Goal: Task Accomplishment & Management: Manage account settings

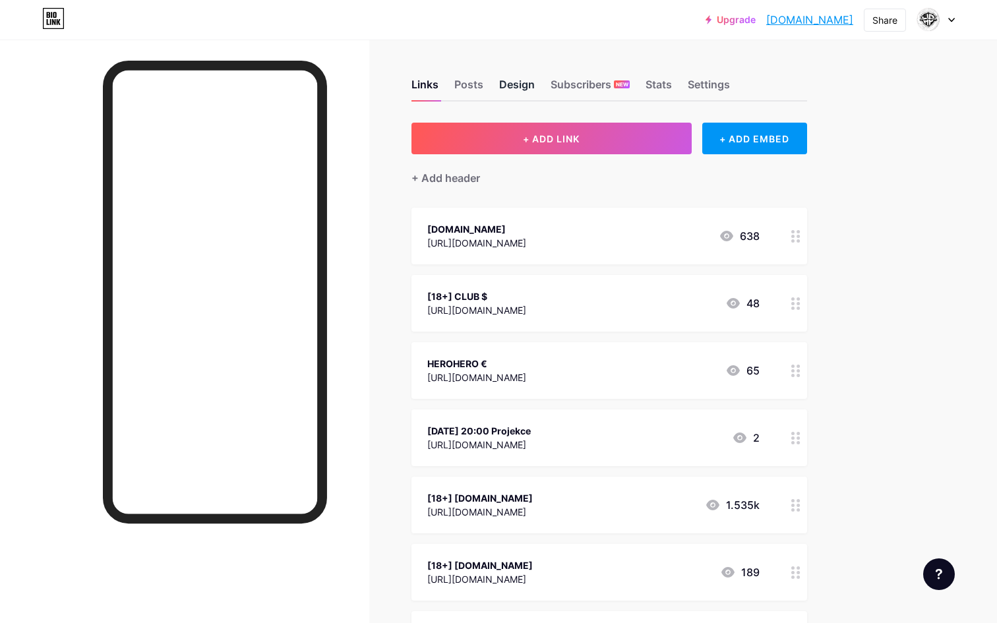
click at [520, 84] on div "Design" at bounding box center [517, 89] width 36 height 24
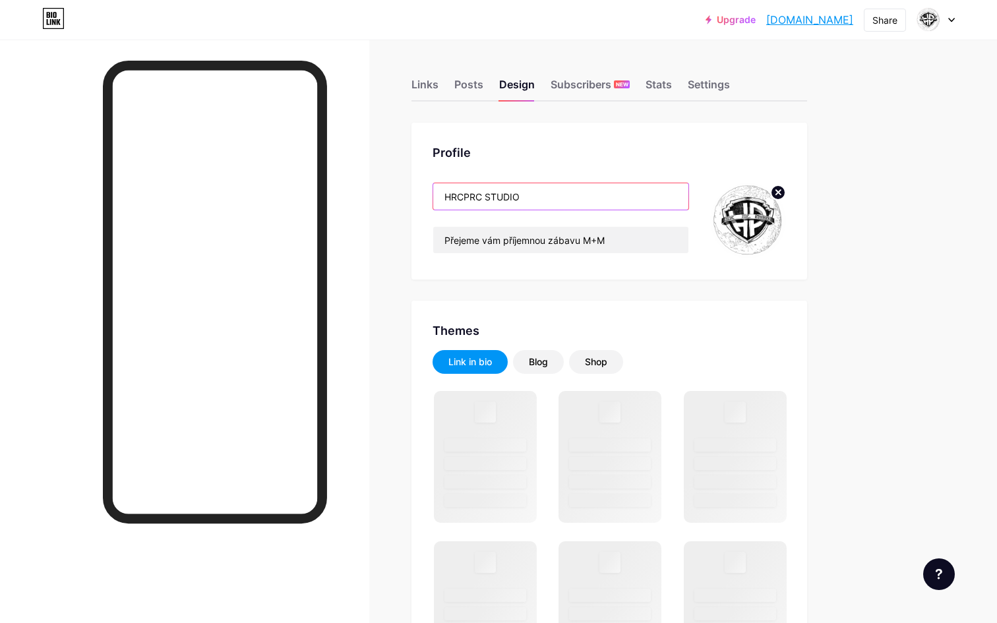
click at [486, 196] on input "HRCPRC STUDIO" at bounding box center [560, 196] width 255 height 26
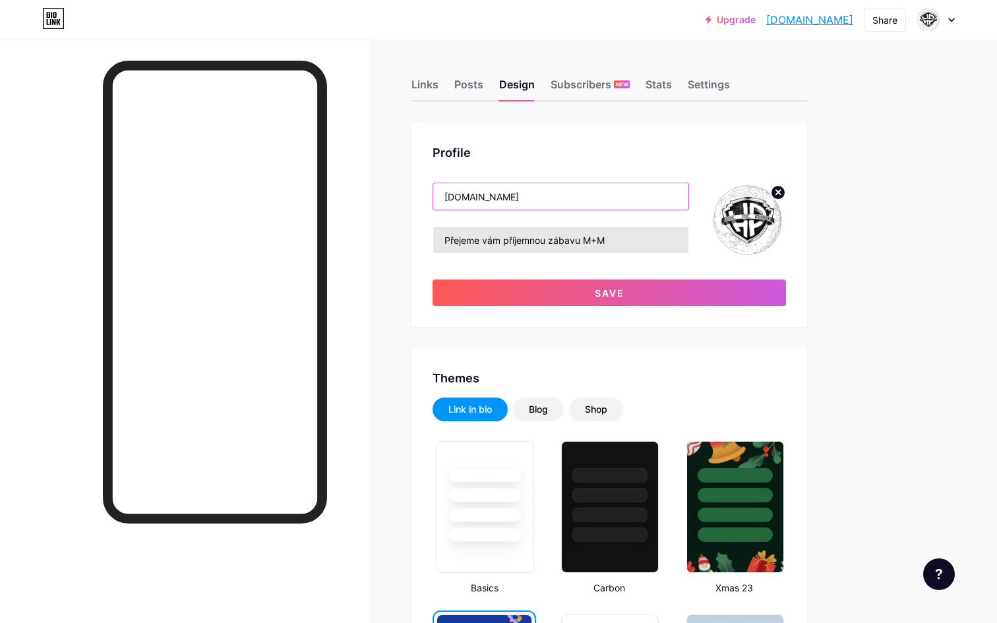
type input "[DOMAIN_NAME]"
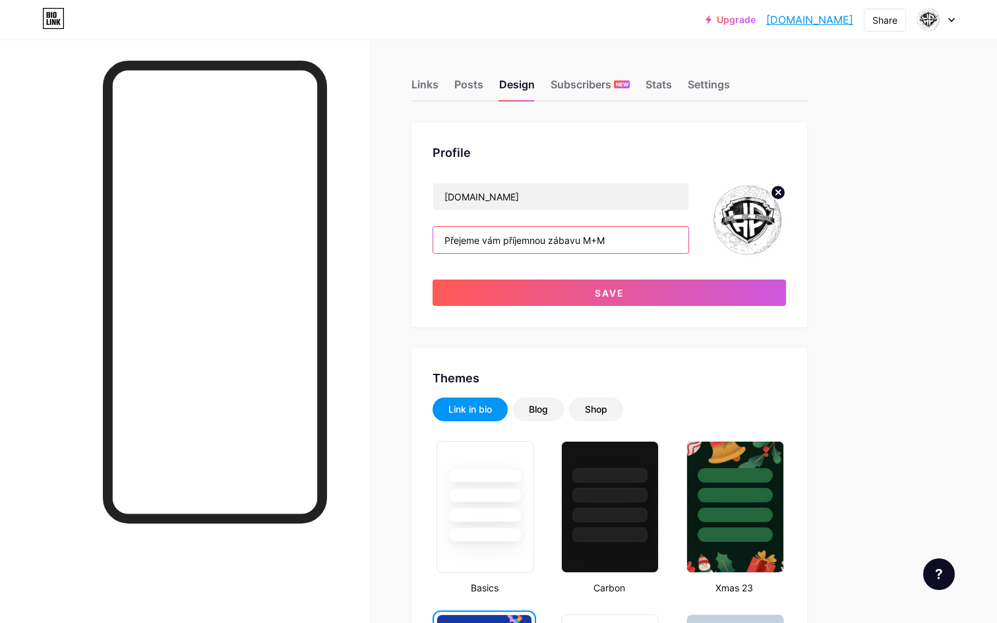
click at [533, 228] on input "Přejeme vám příjemnou zábavu M+M" at bounding box center [560, 240] width 255 height 26
drag, startPoint x: 627, startPoint y: 240, endPoint x: 580, endPoint y: 245, distance: 47.1
click at [580, 245] on input "Přejeme vám příjemnou zábavu M+M" at bounding box center [560, 240] width 255 height 26
click at [443, 239] on input "Přejeme vám příjemnou zábavu." at bounding box center [560, 240] width 255 height 26
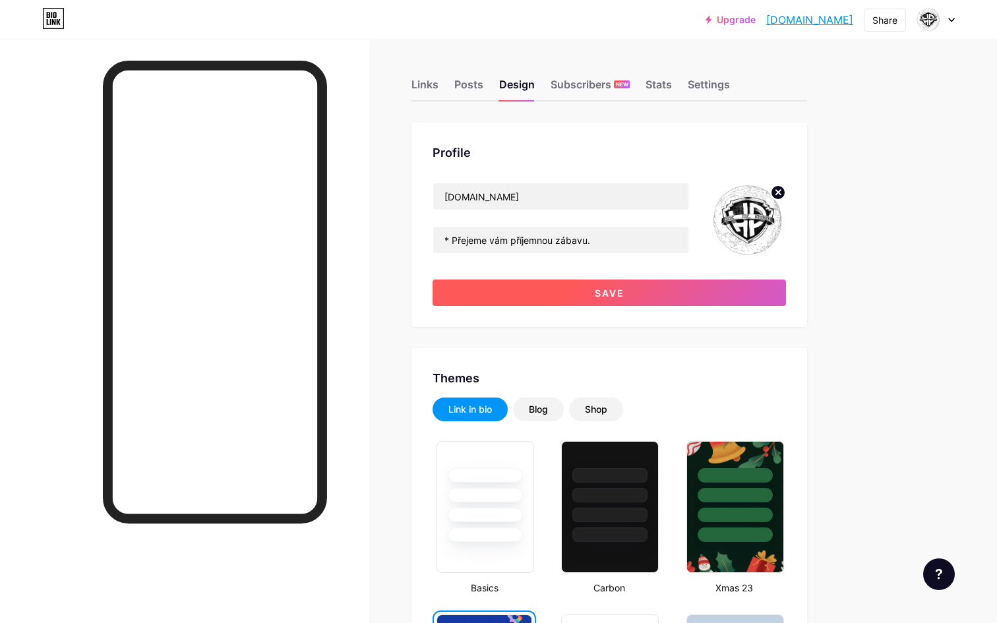
click at [516, 291] on button "Save" at bounding box center [610, 293] width 354 height 26
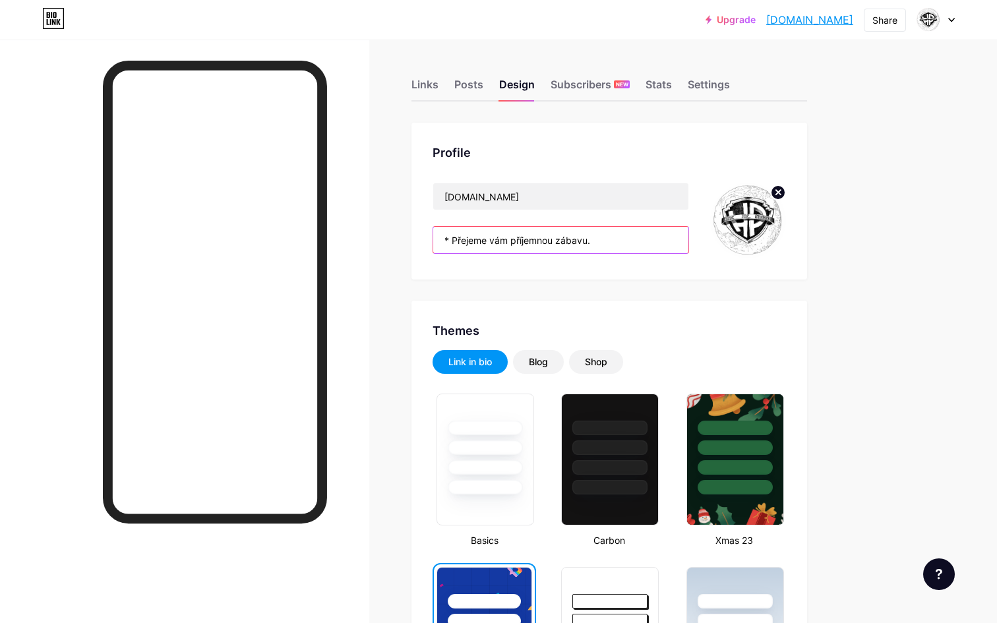
click at [452, 238] on input "* Přejeme vám příjemnou zábavu." at bounding box center [560, 240] width 255 height 26
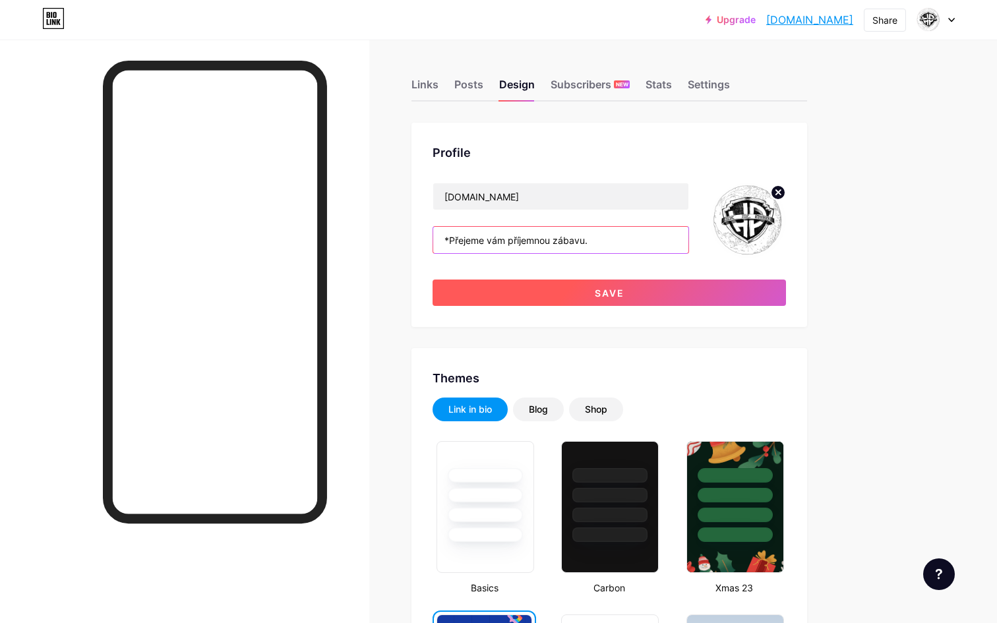
type input "*Přejeme vám příjemnou zábavu."
click at [522, 290] on button "Save" at bounding box center [610, 293] width 354 height 26
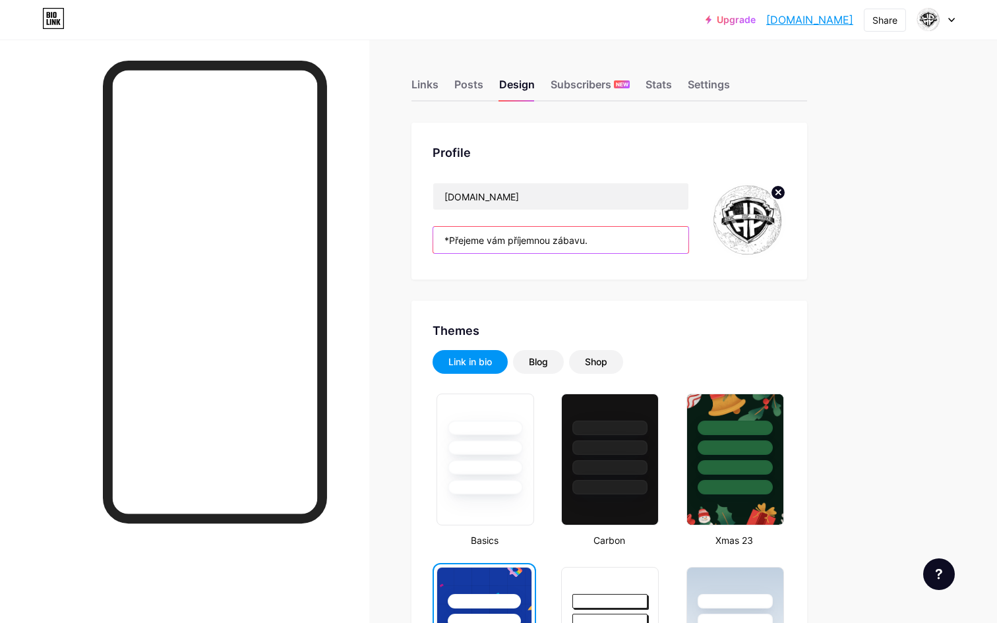
click at [501, 232] on input "*Přejeme vám příjemnou zábavu." at bounding box center [560, 240] width 255 height 26
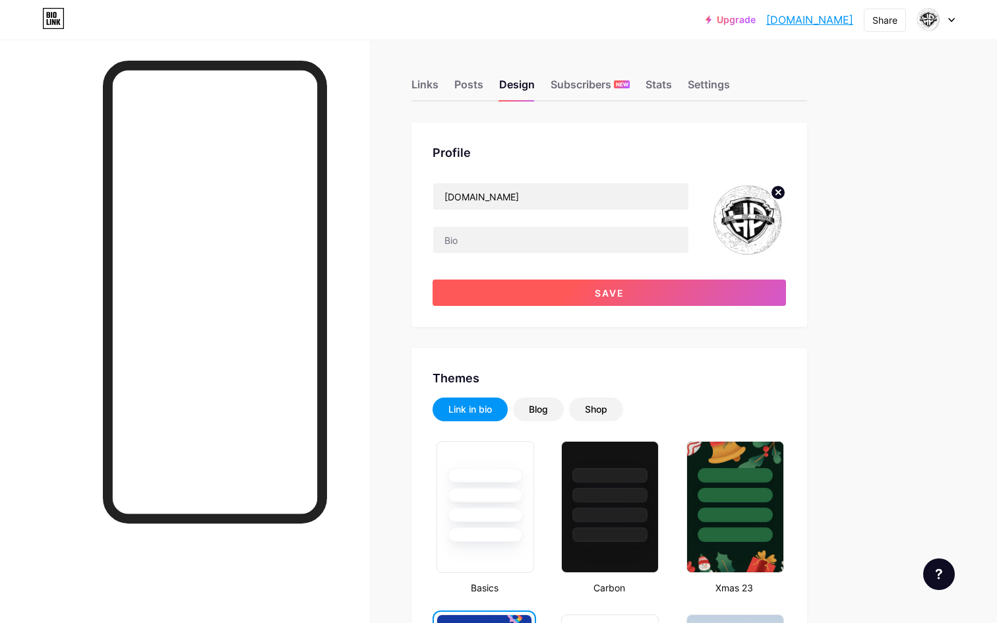
click at [485, 291] on button "Save" at bounding box center [610, 293] width 354 height 26
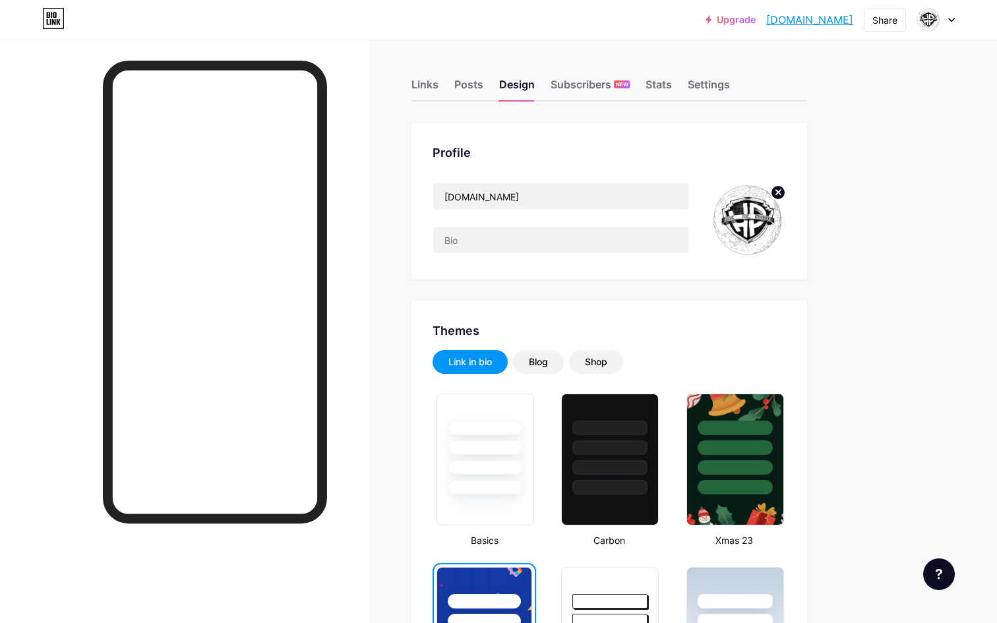
click at [575, 241] on input "text" at bounding box center [560, 240] width 255 height 26
click at [551, 202] on input "[DOMAIN_NAME]" at bounding box center [560, 196] width 255 height 26
click at [521, 228] on input "text" at bounding box center [560, 240] width 255 height 26
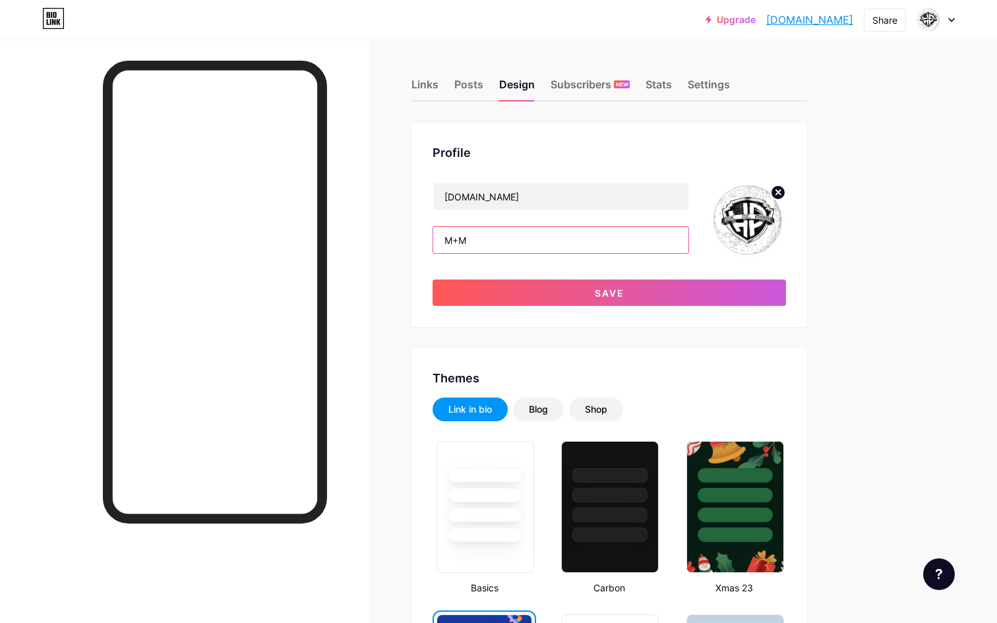
type input "M+M"
click at [516, 307] on div "Profile HRCPRC.STUDIO M+M Save" at bounding box center [610, 225] width 396 height 204
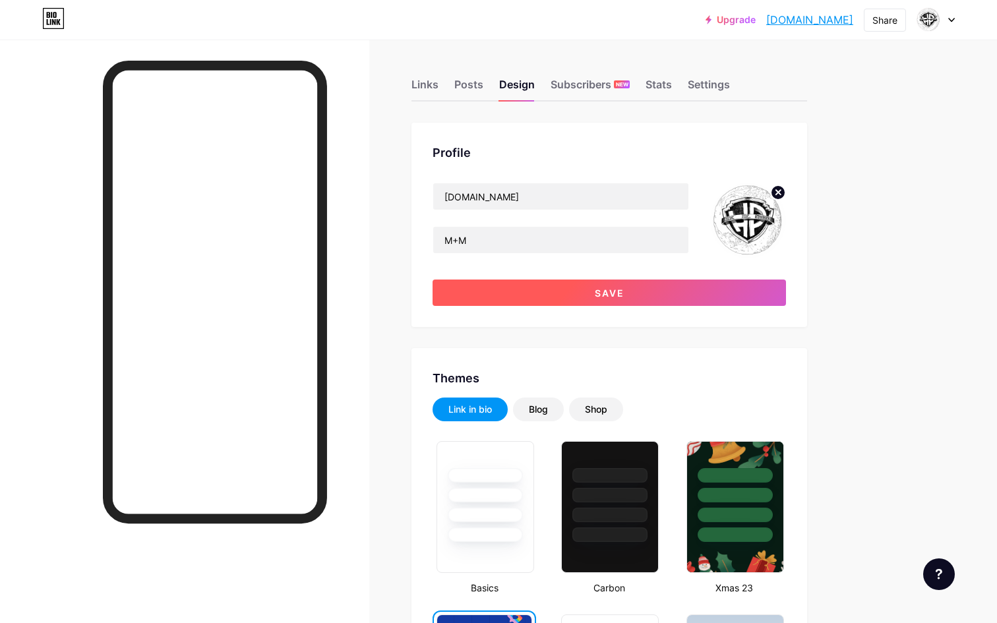
click at [534, 296] on button "Save" at bounding box center [610, 293] width 354 height 26
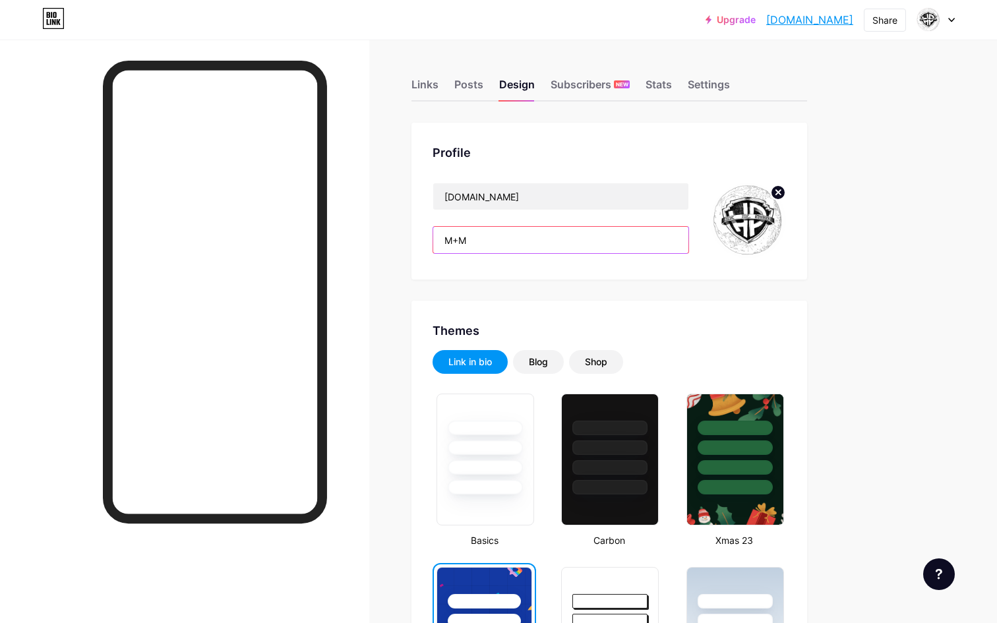
click at [455, 240] on input "M+M" at bounding box center [560, 240] width 255 height 26
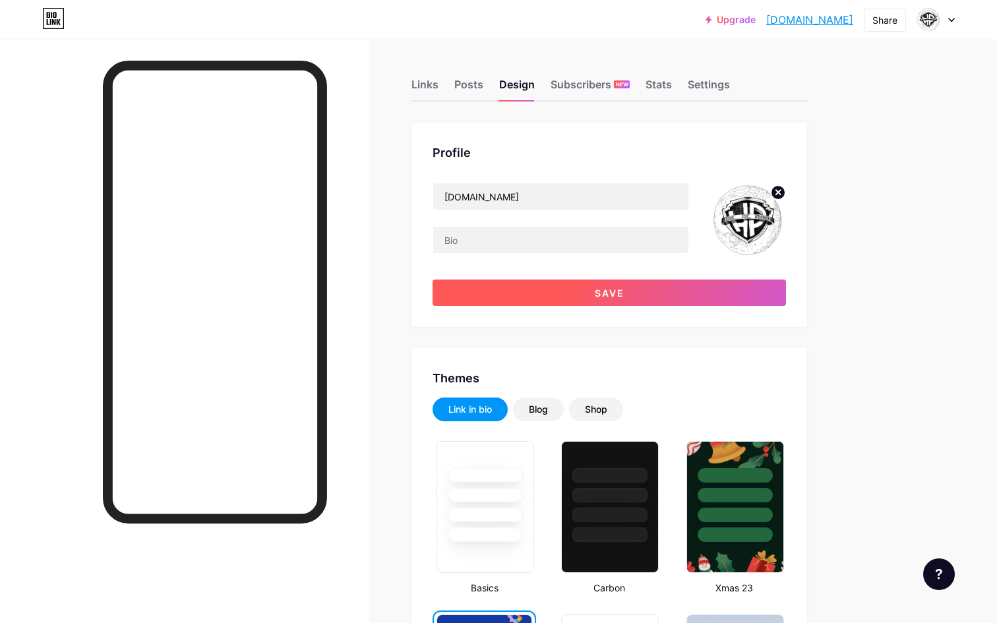
click at [490, 282] on button "Save" at bounding box center [610, 293] width 354 height 26
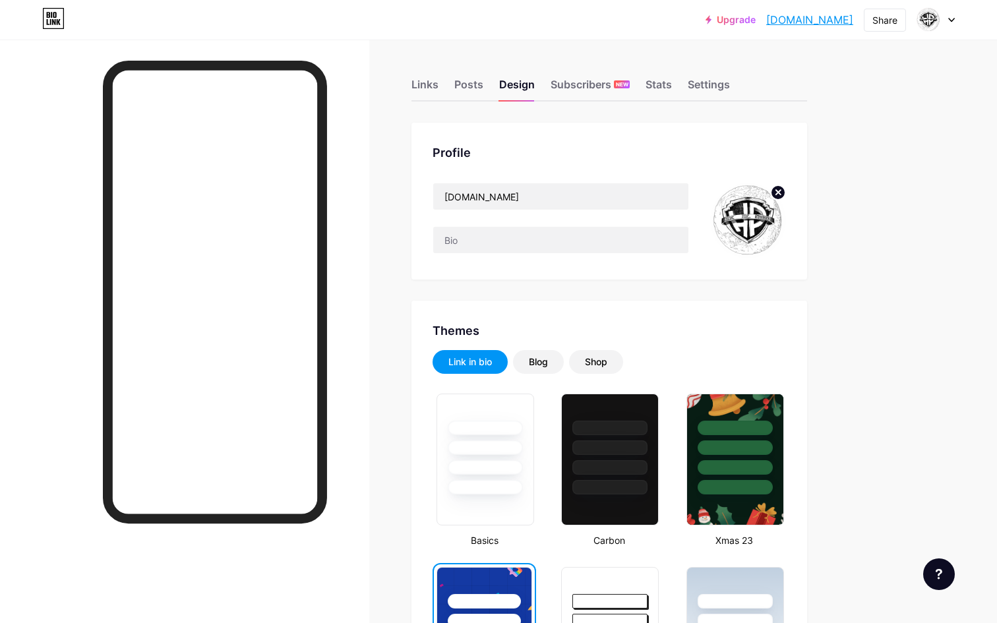
click at [807, 12] on link "[DOMAIN_NAME]" at bounding box center [809, 20] width 87 height 16
click at [893, 26] on div "Share" at bounding box center [885, 20] width 25 height 14
click at [791, 71] on div "Copy link" at bounding box center [775, 68] width 49 height 16
click at [848, 111] on div "Get my QR code" at bounding box center [807, 100] width 197 height 32
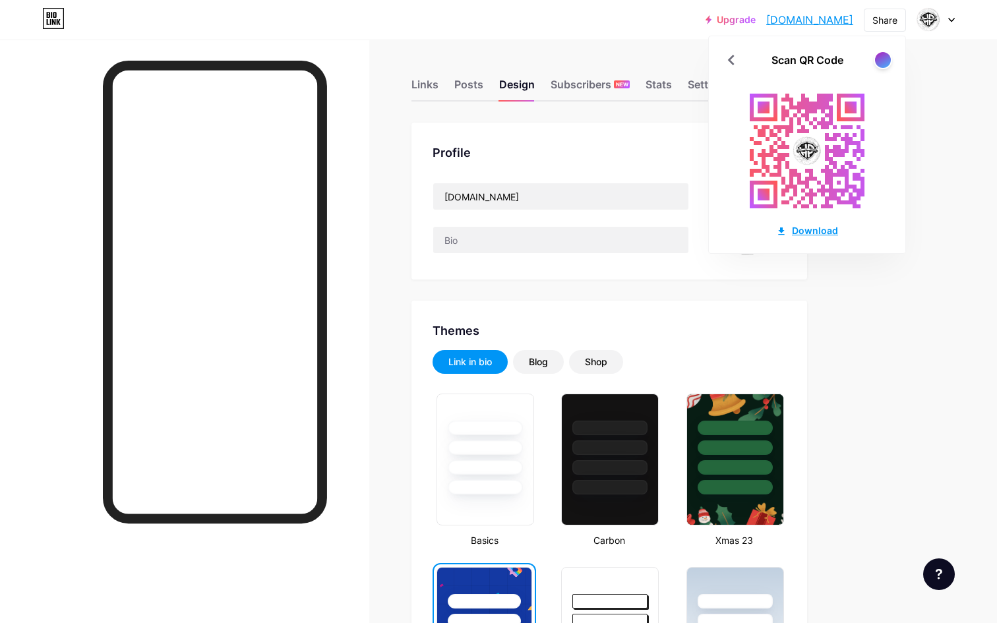
click at [805, 227] on div "Download" at bounding box center [807, 231] width 62 height 14
click at [804, 232] on div "Download" at bounding box center [807, 231] width 62 height 14
click at [879, 63] on div at bounding box center [883, 59] width 16 height 16
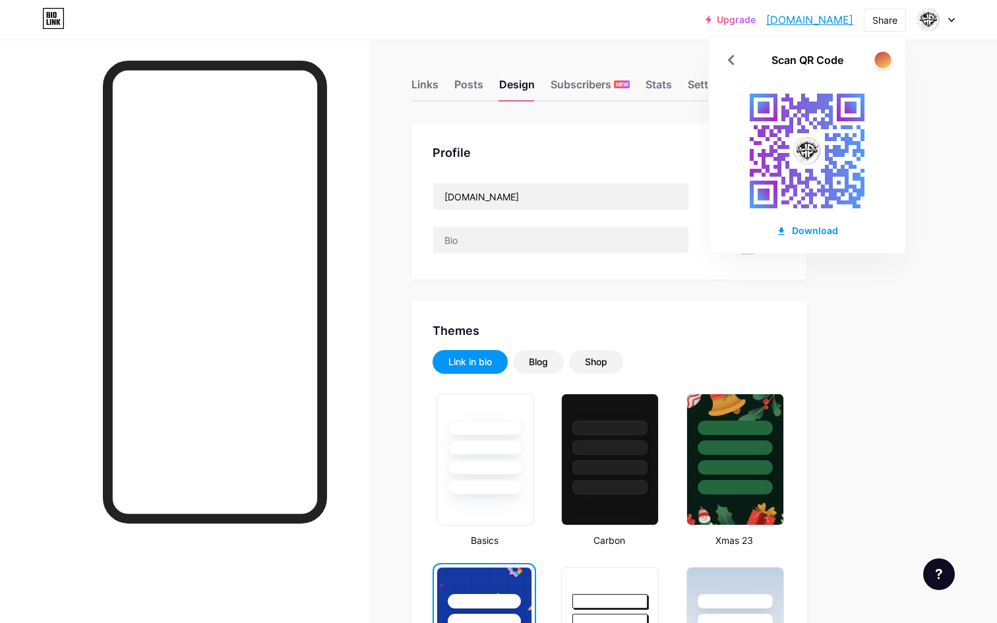
click at [879, 63] on div at bounding box center [883, 59] width 16 height 16
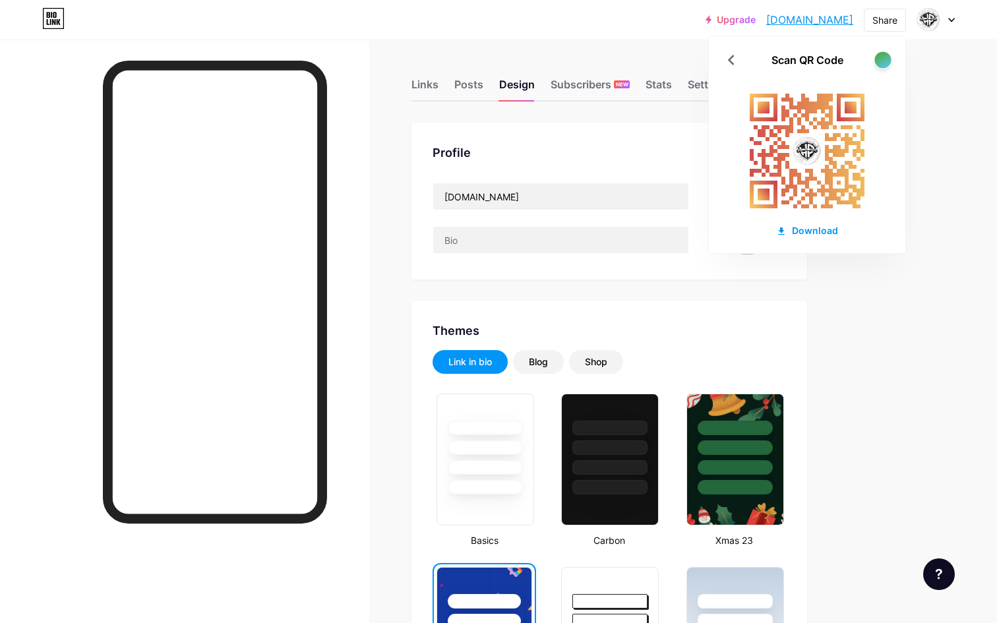
click at [879, 63] on div at bounding box center [883, 59] width 16 height 16
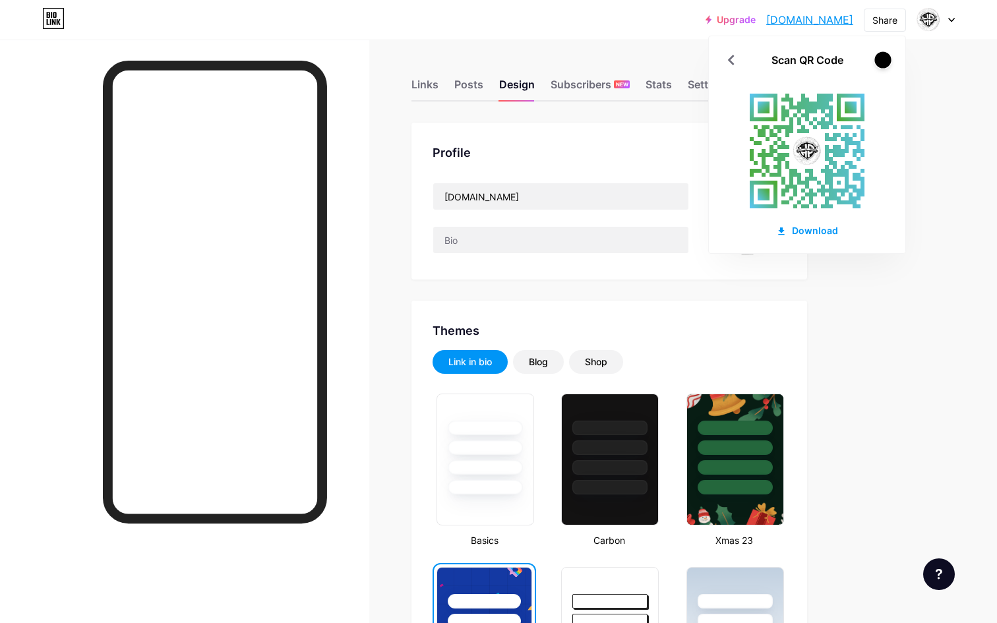
click at [879, 63] on div at bounding box center [883, 59] width 16 height 16
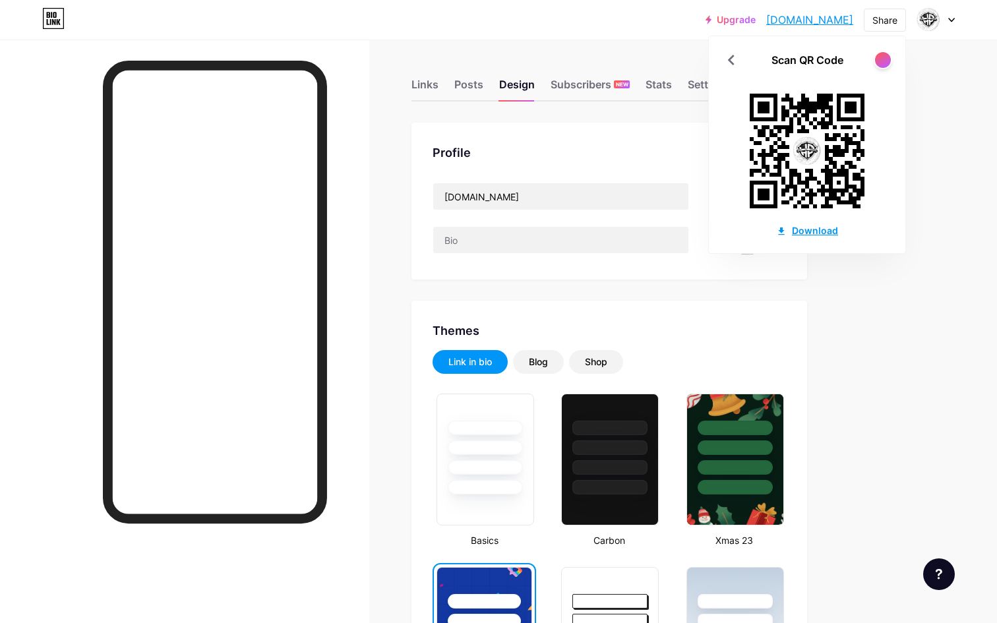
click at [804, 232] on div "Download" at bounding box center [807, 231] width 62 height 14
click at [784, 233] on icon at bounding box center [781, 231] width 11 height 11
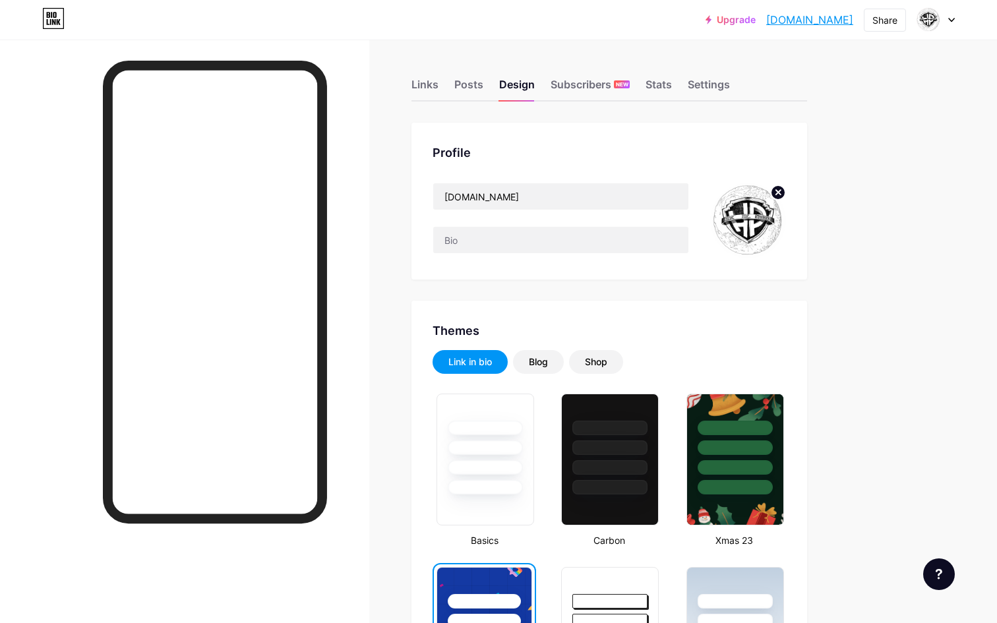
click at [848, 20] on link "[DOMAIN_NAME]" at bounding box center [809, 20] width 87 height 16
click at [522, 241] on input "text" at bounding box center [560, 240] width 255 height 26
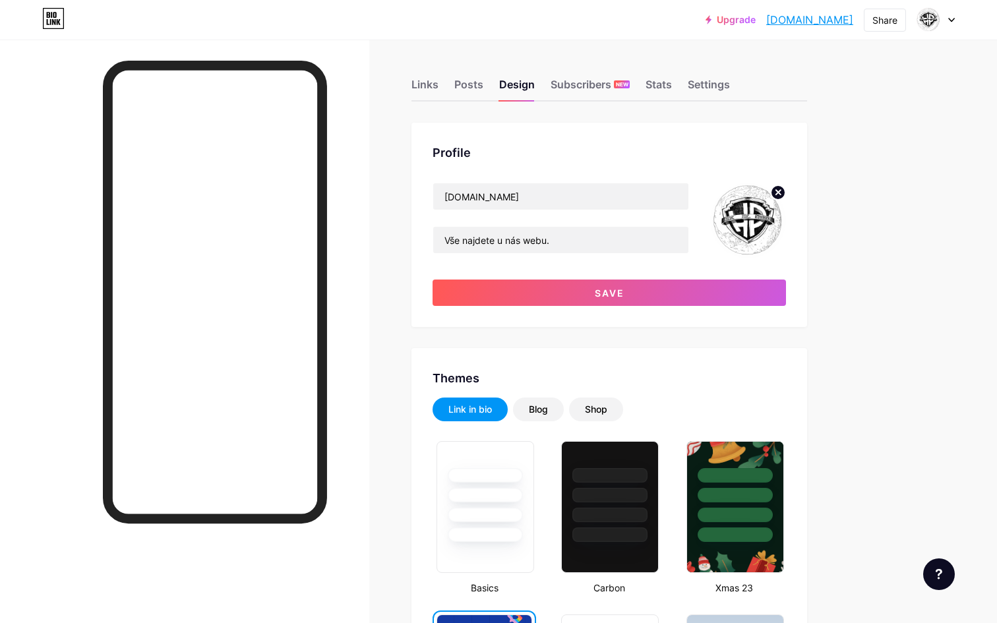
click at [537, 306] on div "Profile HRCPRC.STUDIO Vše najdete u nás webu. Save" at bounding box center [610, 225] width 396 height 204
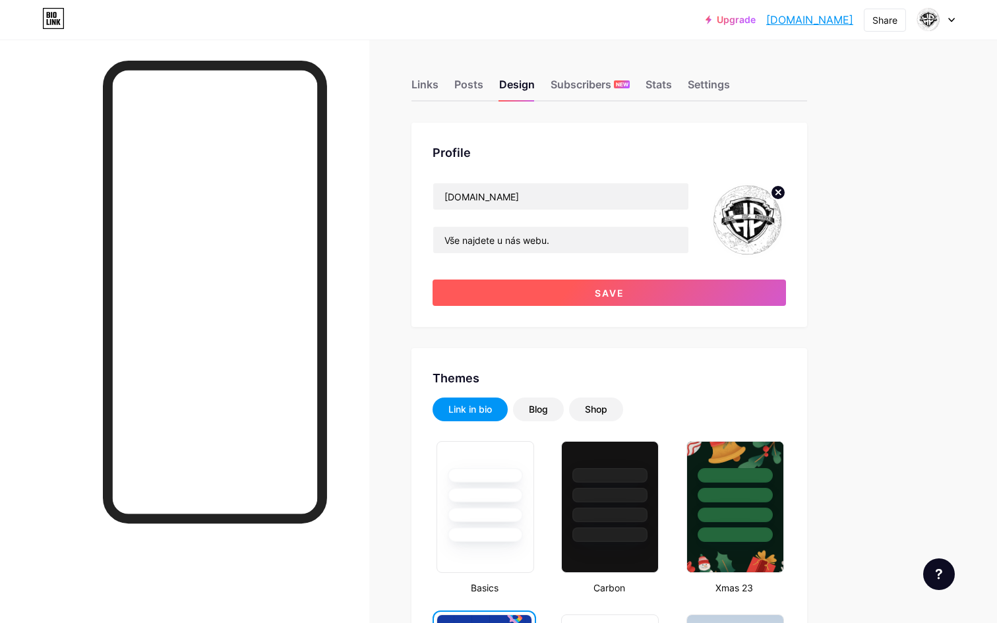
click at [567, 298] on button "Save" at bounding box center [610, 293] width 354 height 26
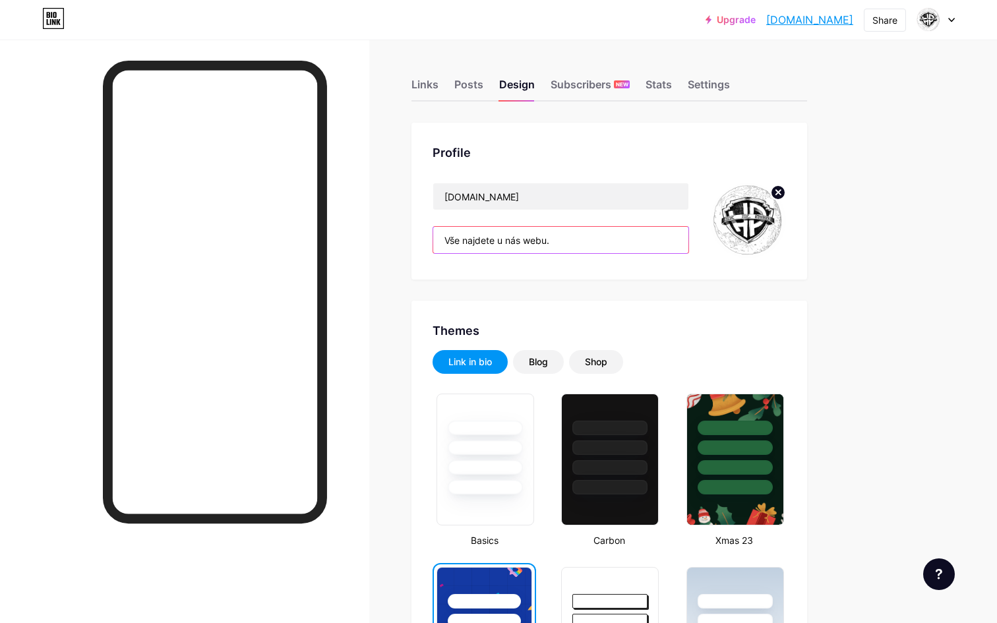
click at [566, 239] on input "Vše najdete u nás webu." at bounding box center [560, 240] width 255 height 26
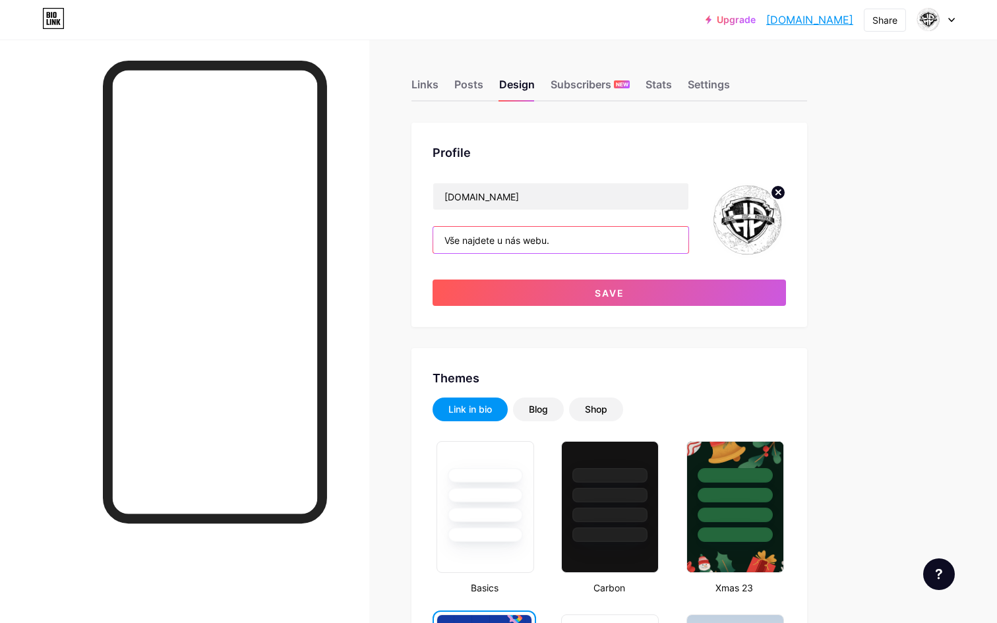
type input "Vše najdete u nás webu."
click at [459, 86] on div "Posts" at bounding box center [468, 89] width 29 height 24
click at [419, 88] on div "Links" at bounding box center [425, 89] width 27 height 24
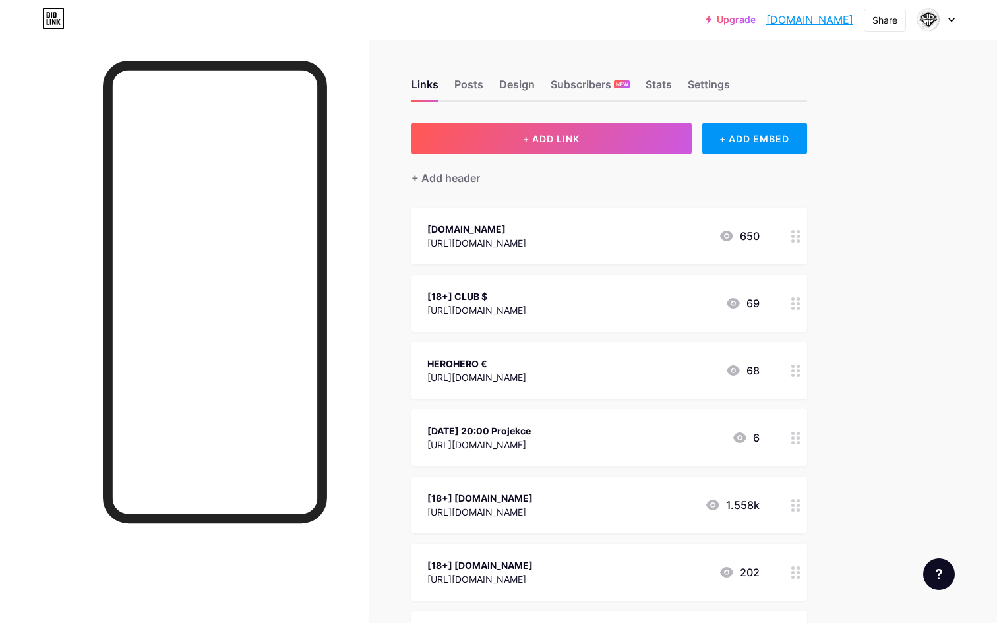
drag, startPoint x: 456, startPoint y: 293, endPoint x: 433, endPoint y: 295, distance: 23.9
click at [433, 295] on div "[18+] CLUB $" at bounding box center [476, 297] width 99 height 14
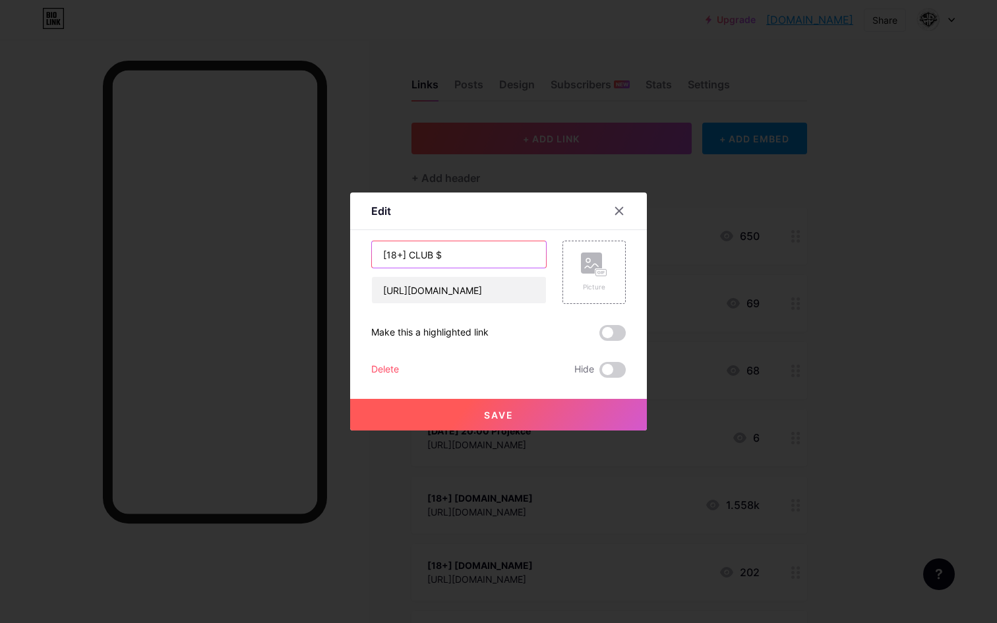
drag, startPoint x: 409, startPoint y: 255, endPoint x: 362, endPoint y: 253, distance: 46.9
click at [362, 254] on div "Edit Content YouTube Play YouTube video without leaving your page. ADD Vimeo Pl…" at bounding box center [498, 312] width 297 height 238
click at [479, 408] on button "Save" at bounding box center [498, 415] width 297 height 32
click at [623, 216] on icon at bounding box center [619, 211] width 11 height 11
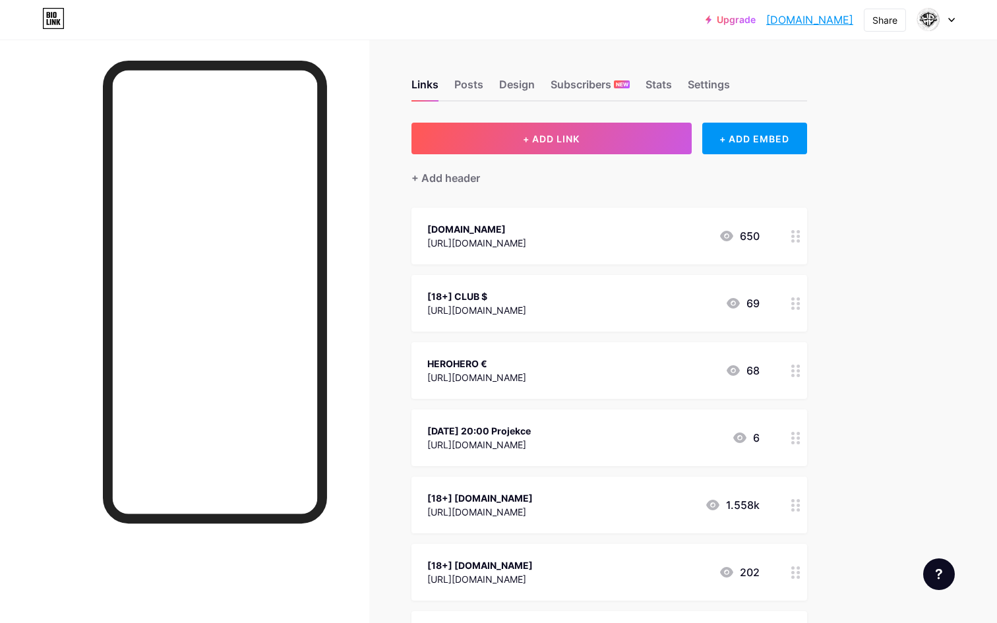
click at [438, 361] on div "HEROHERO €" at bounding box center [476, 364] width 99 height 14
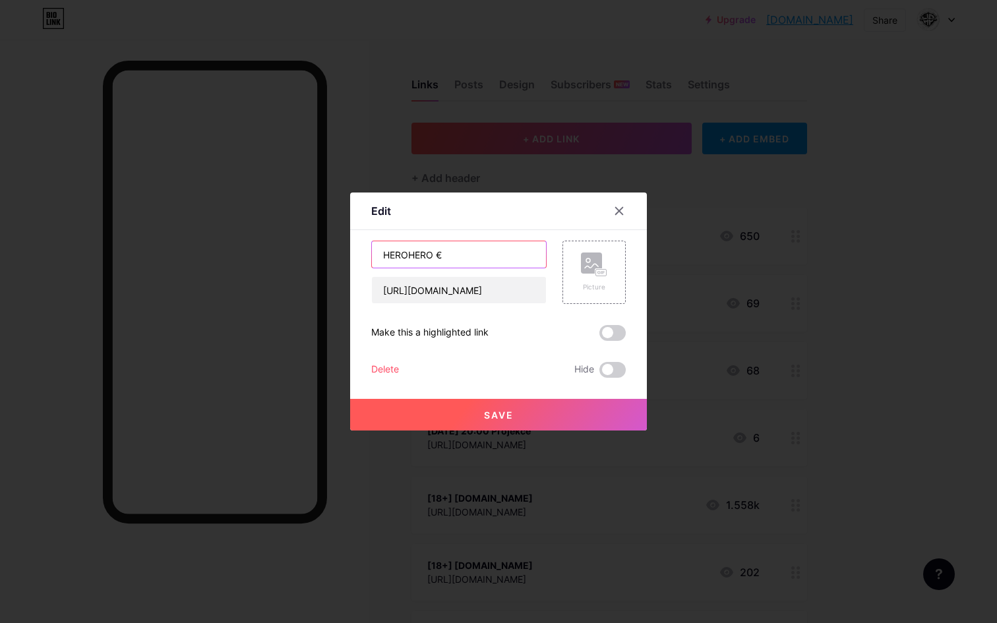
drag, startPoint x: 383, startPoint y: 255, endPoint x: 387, endPoint y: 261, distance: 7.1
click at [383, 255] on input "HEROHERO €" at bounding box center [459, 254] width 174 height 26
paste input "[18+]"
type input "[18+] HEROHERO €"
click at [434, 403] on button "Save" at bounding box center [498, 415] width 297 height 32
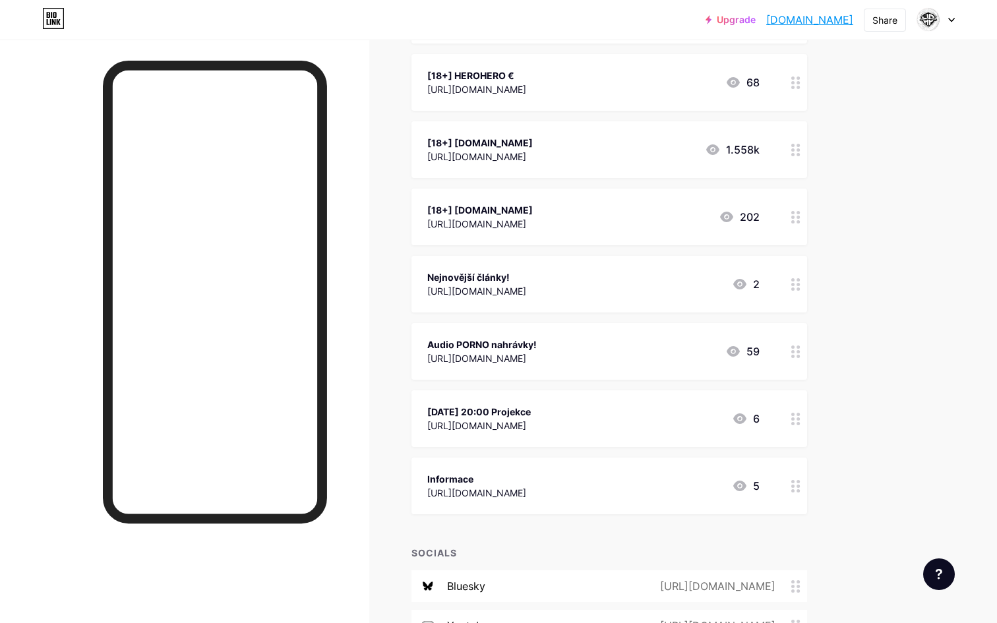
scroll to position [290, 0]
drag, startPoint x: 796, startPoint y: 413, endPoint x: 796, endPoint y: 429, distance: 16.5
click at [796, 429] on div at bounding box center [796, 416] width 22 height 57
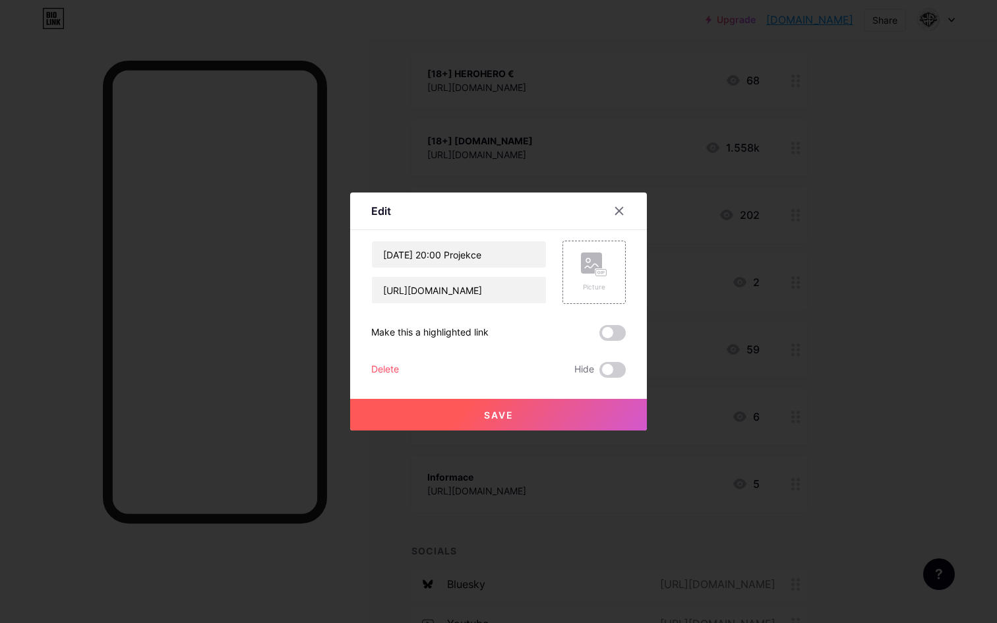
click at [613, 191] on div at bounding box center [498, 311] width 997 height 623
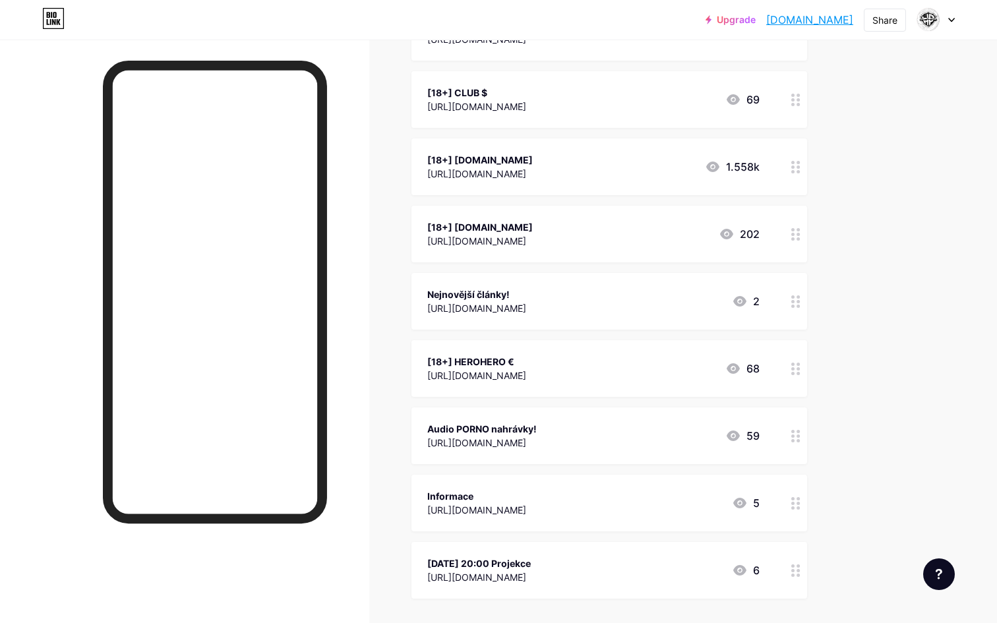
scroll to position [198, 0]
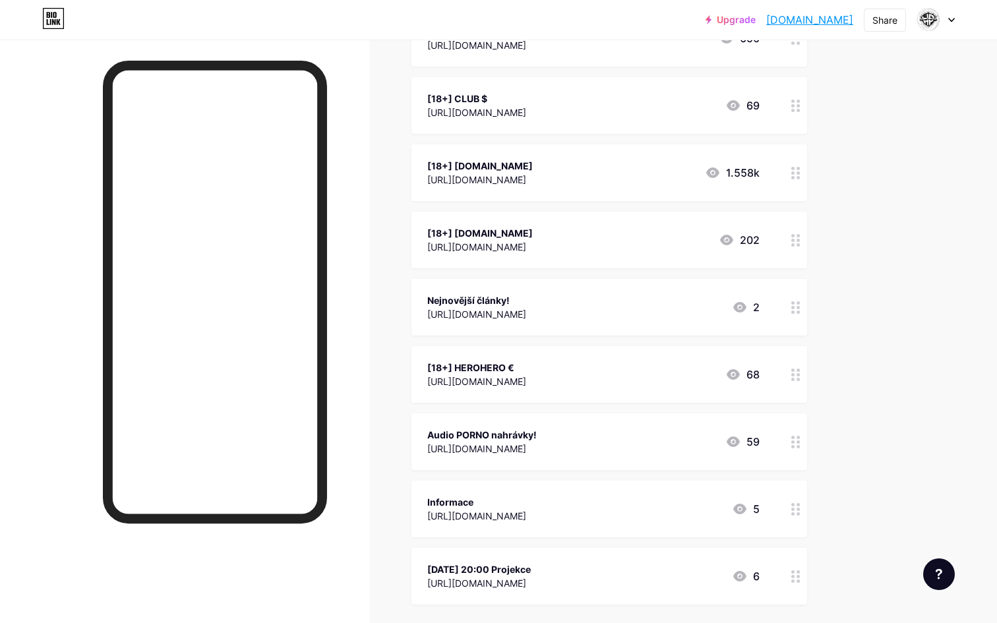
drag, startPoint x: 792, startPoint y: 443, endPoint x: 803, endPoint y: 450, distance: 12.4
click at [803, 450] on div at bounding box center [796, 442] width 22 height 57
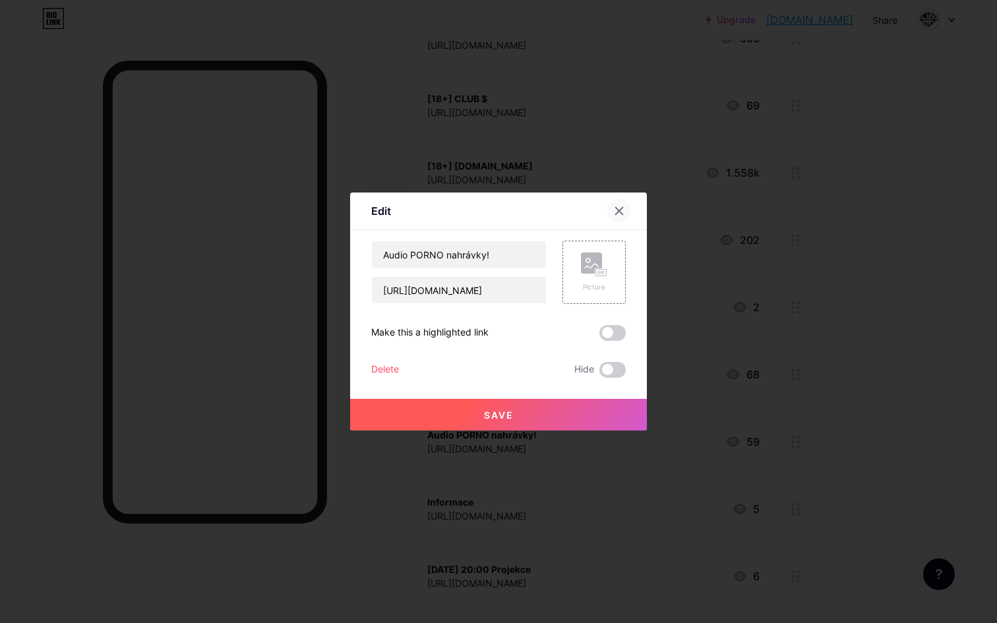
click at [624, 204] on div at bounding box center [619, 211] width 24 height 24
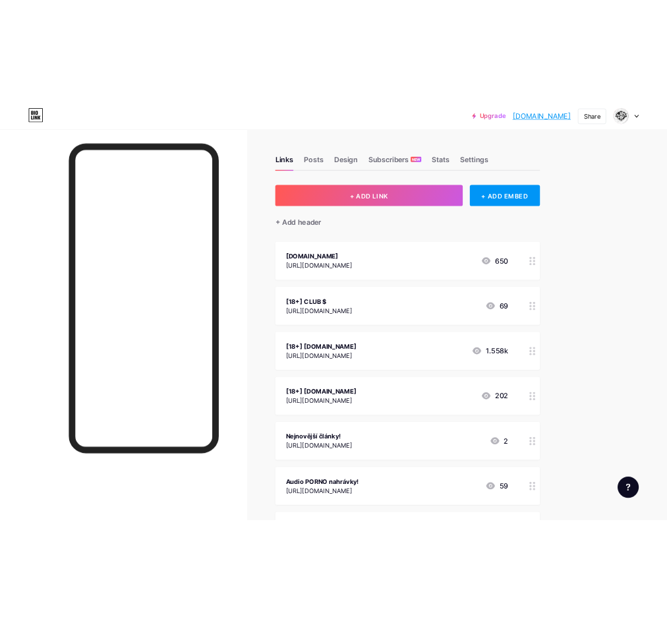
scroll to position [0, 0]
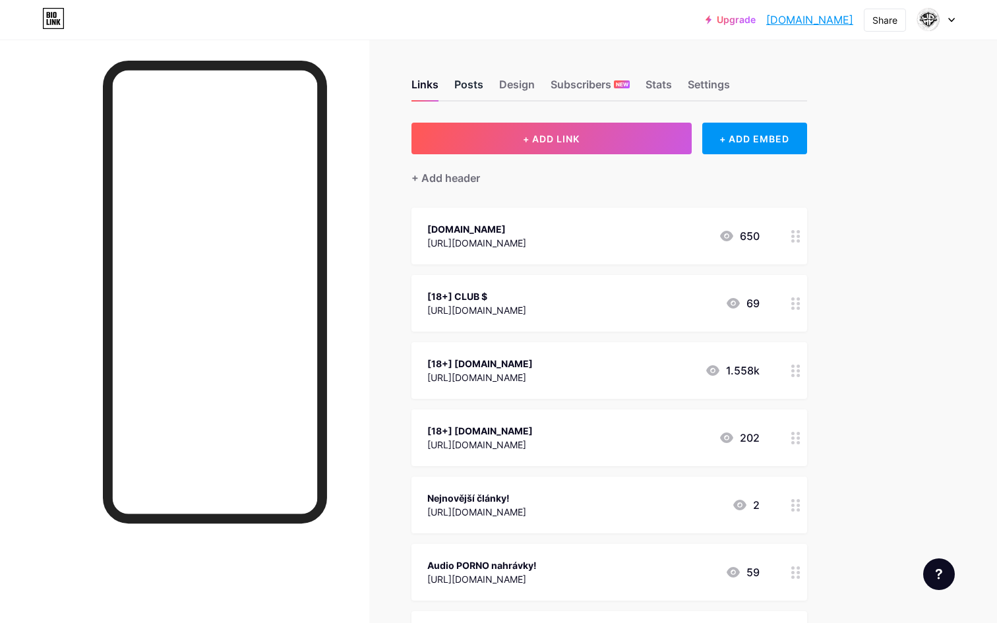
click at [470, 84] on div "Posts" at bounding box center [468, 89] width 29 height 24
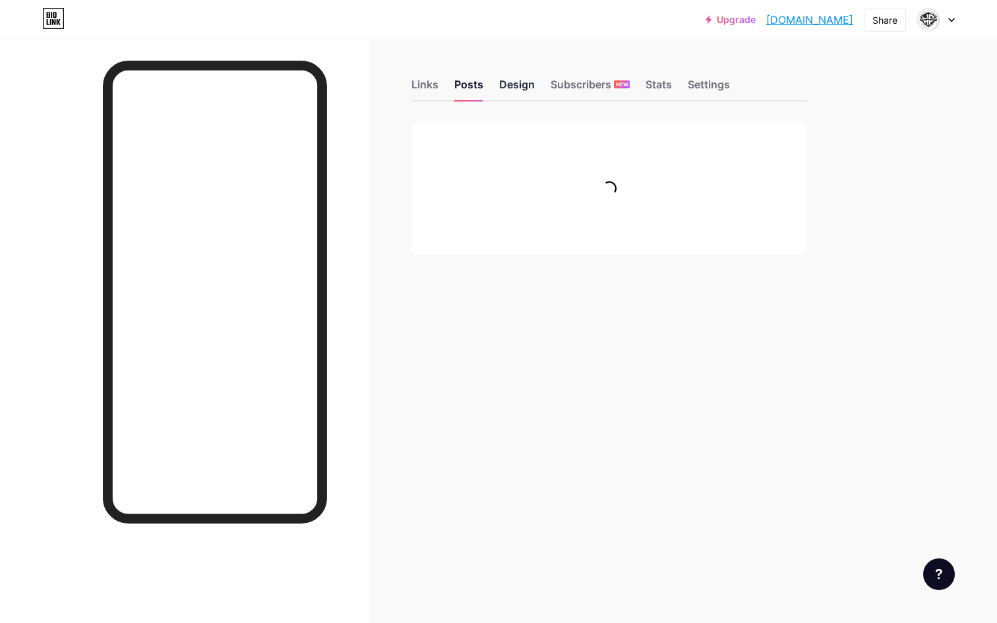
click at [526, 88] on div "Design" at bounding box center [517, 89] width 36 height 24
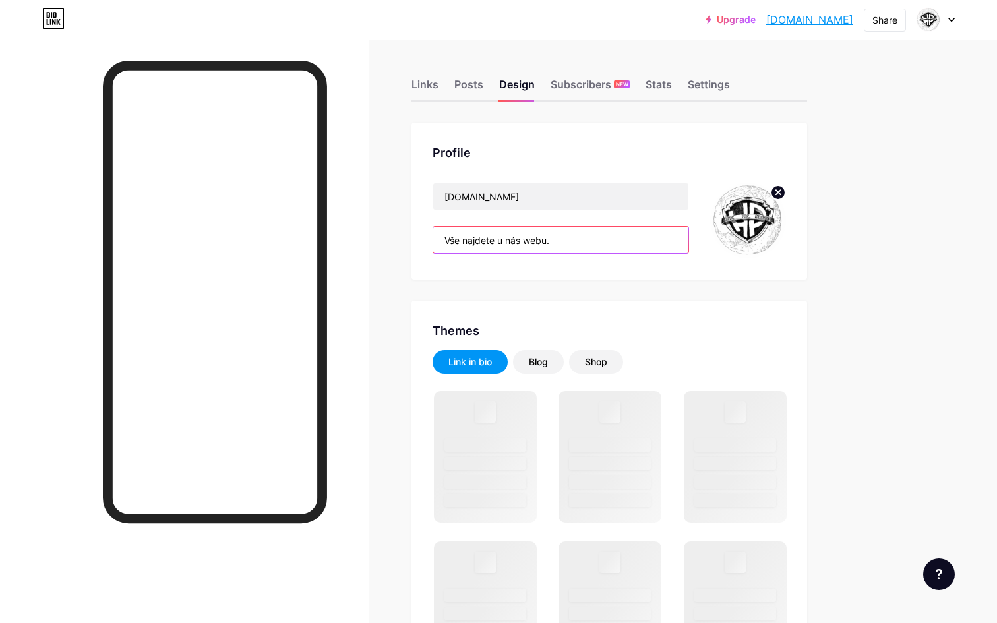
click at [485, 246] on input "Vše najdete u nás webu." at bounding box center [560, 240] width 255 height 26
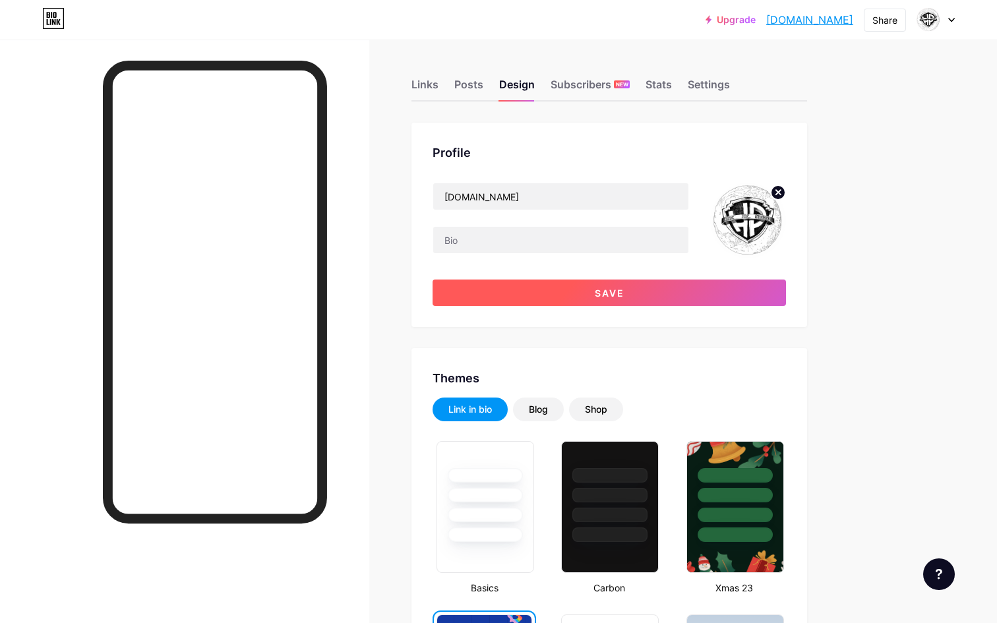
click at [593, 284] on button "Save" at bounding box center [610, 293] width 354 height 26
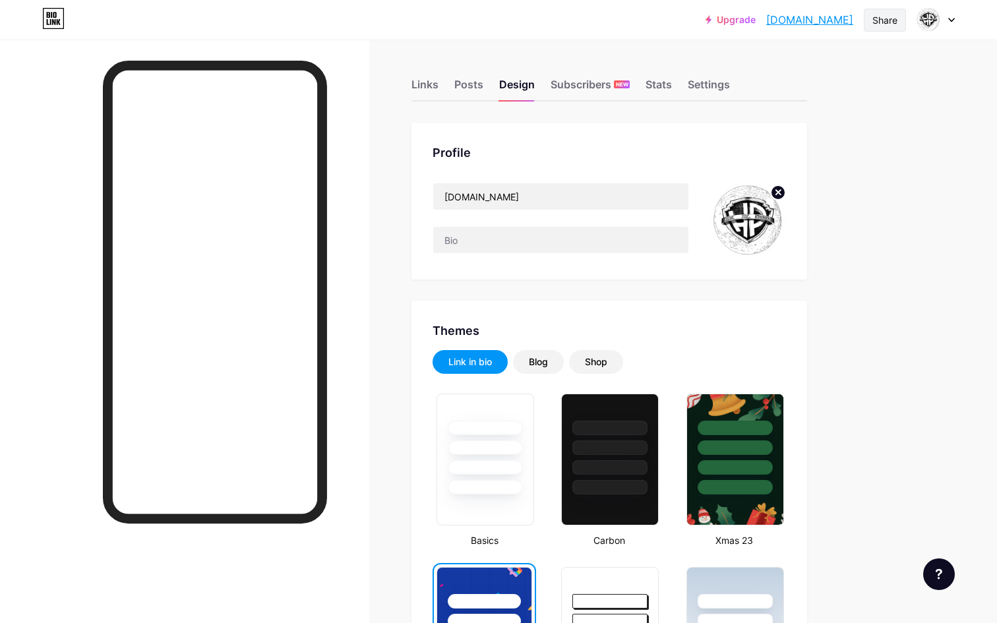
click at [891, 17] on div "Share" at bounding box center [885, 20] width 25 height 14
click at [806, 136] on div "Add to my socials" at bounding box center [798, 131] width 90 height 16
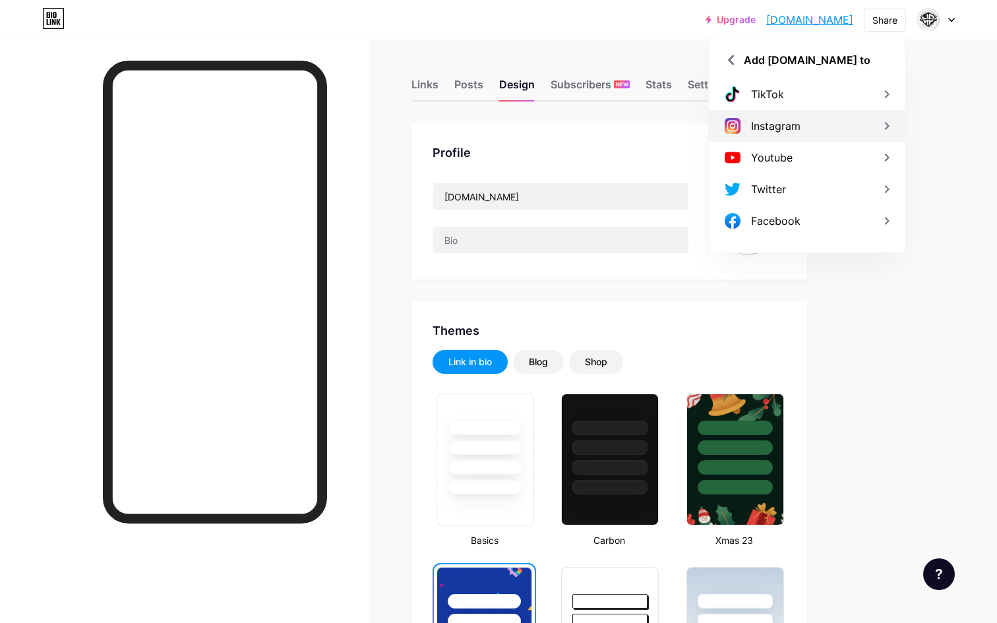
click at [787, 124] on div "Instagram" at bounding box center [775, 126] width 49 height 16
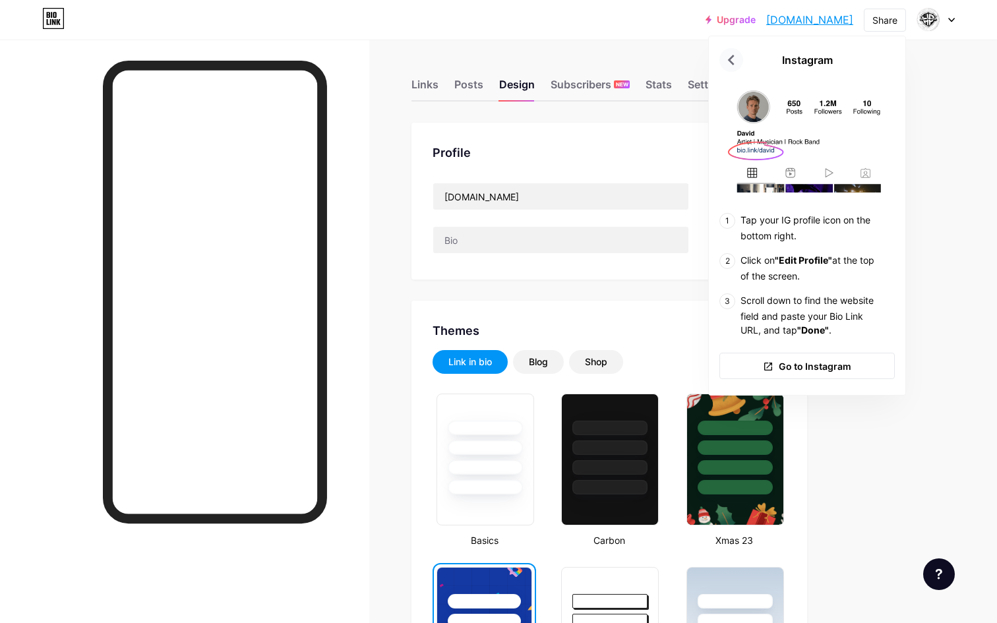
click at [732, 59] on icon at bounding box center [731, 59] width 21 height 21
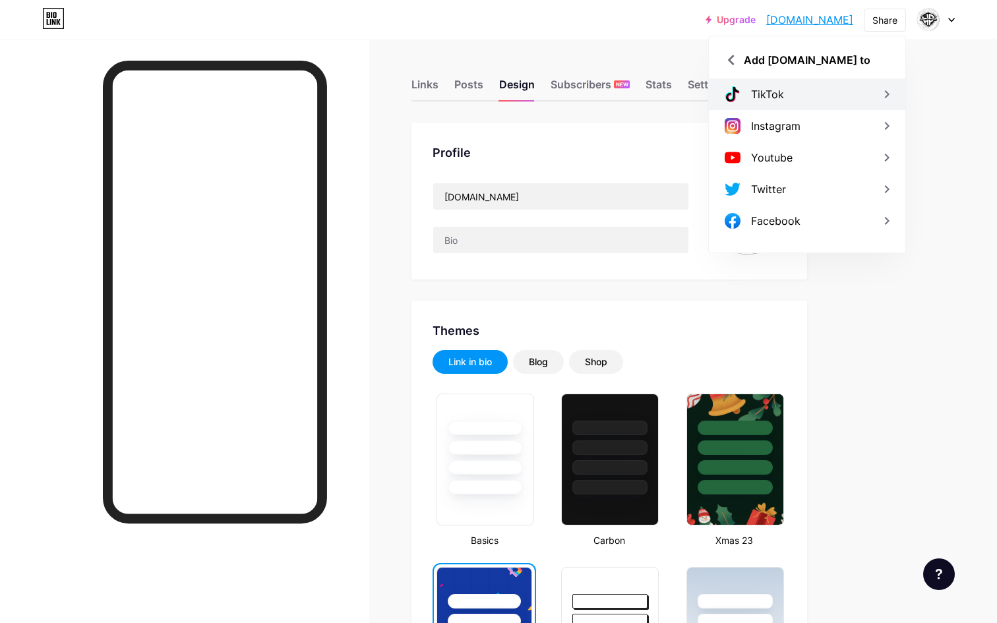
click at [808, 93] on div "TikTok" at bounding box center [807, 94] width 197 height 32
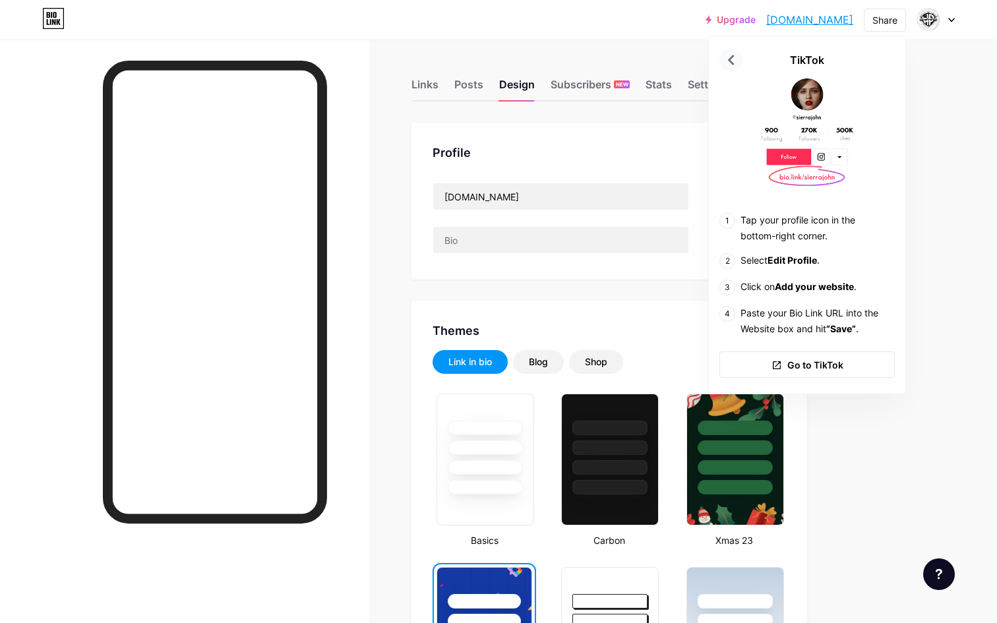
click at [726, 57] on icon at bounding box center [731, 59] width 21 height 21
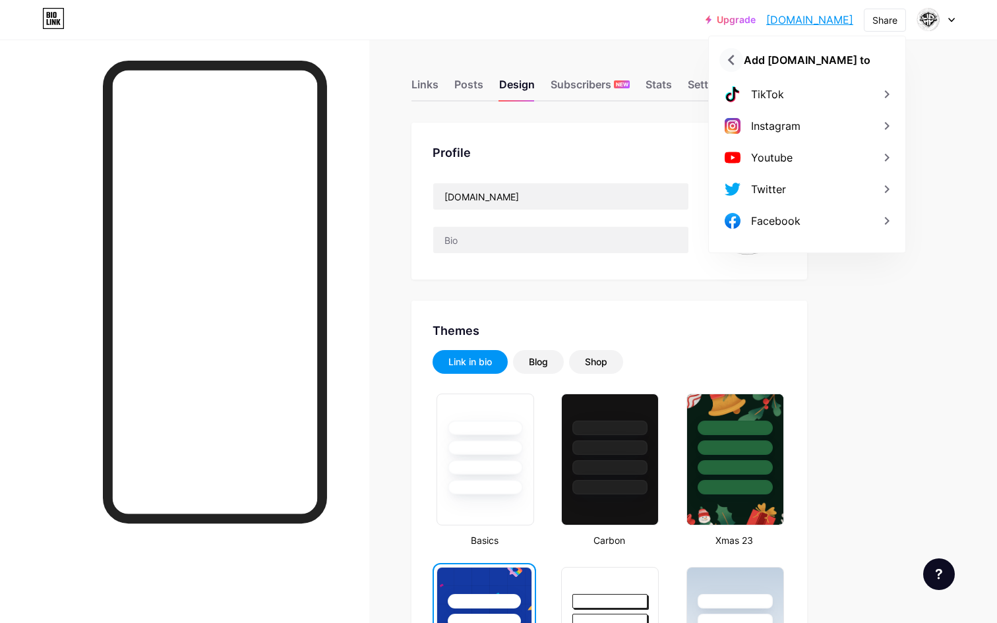
click at [739, 54] on icon at bounding box center [731, 59] width 21 height 21
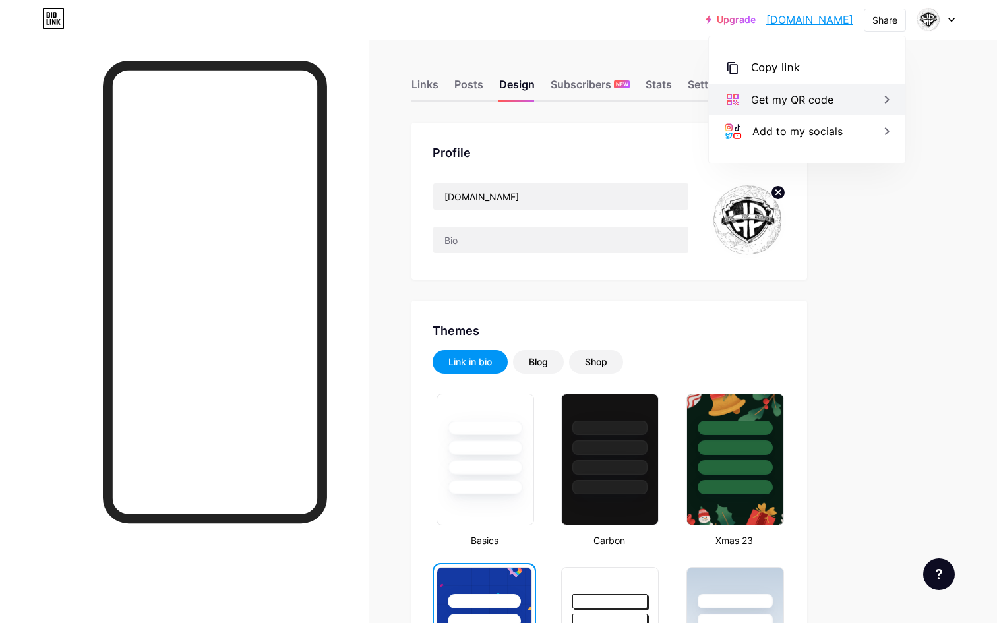
click at [791, 104] on div "Get my QR code" at bounding box center [792, 100] width 82 height 16
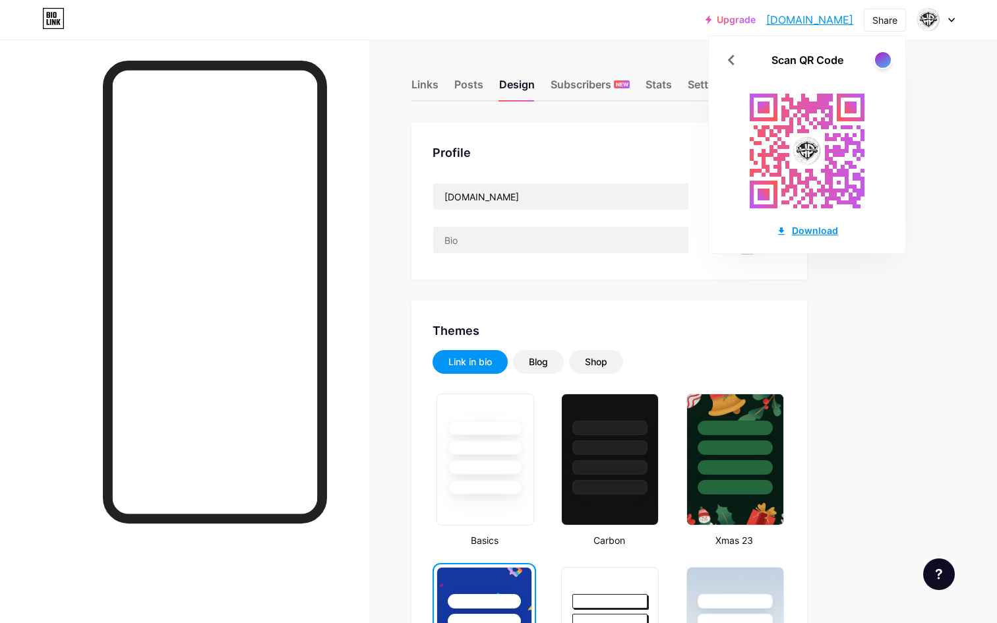
click at [808, 233] on div "Download" at bounding box center [807, 231] width 62 height 14
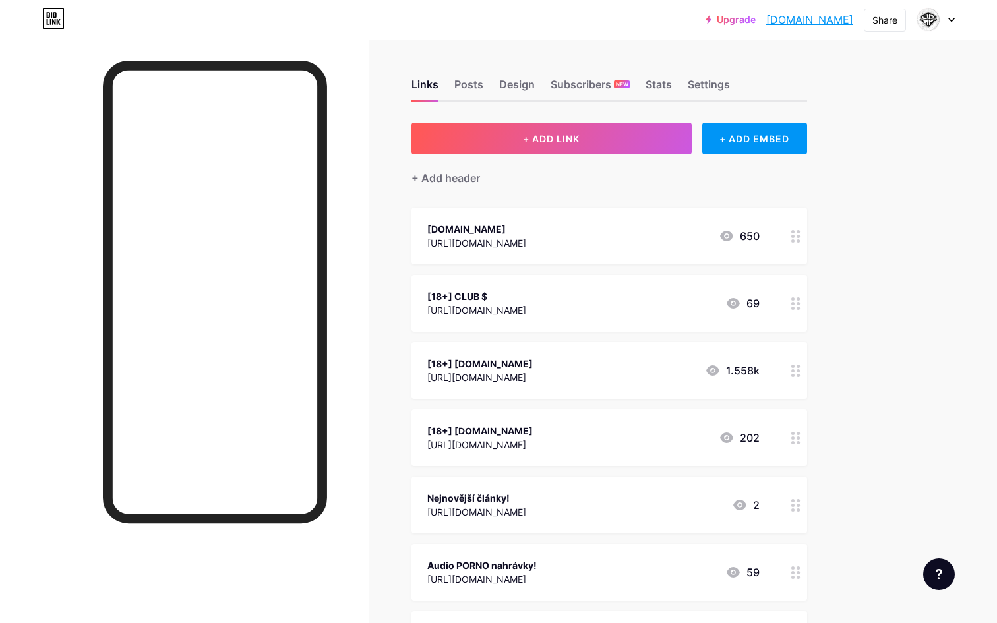
click at [464, 373] on div "[URL][DOMAIN_NAME]" at bounding box center [480, 378] width 106 height 14
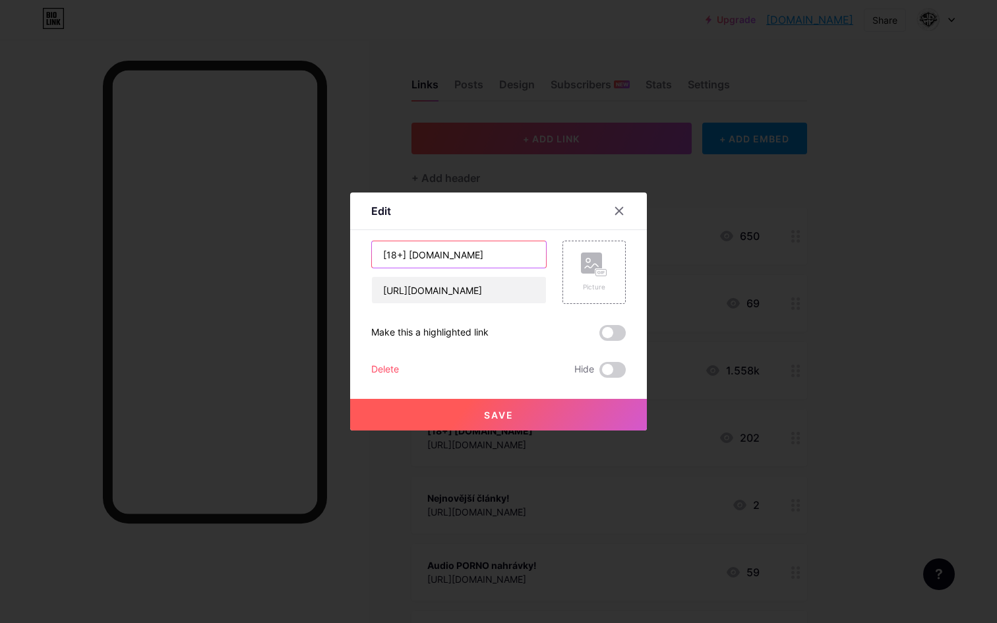
click at [406, 251] on input "[18+] [DOMAIN_NAME]" at bounding box center [459, 254] width 174 height 26
drag, startPoint x: 408, startPoint y: 254, endPoint x: 361, endPoint y: 259, distance: 47.7
click at [362, 259] on div "Edit Content YouTube Play YouTube video without leaving your page. ADD Vimeo Pl…" at bounding box center [498, 312] width 297 height 238
click at [489, 249] on input "[DOMAIN_NAME]" at bounding box center [459, 254] width 174 height 26
click at [480, 259] on input "[DOMAIN_NAME]" at bounding box center [459, 254] width 174 height 26
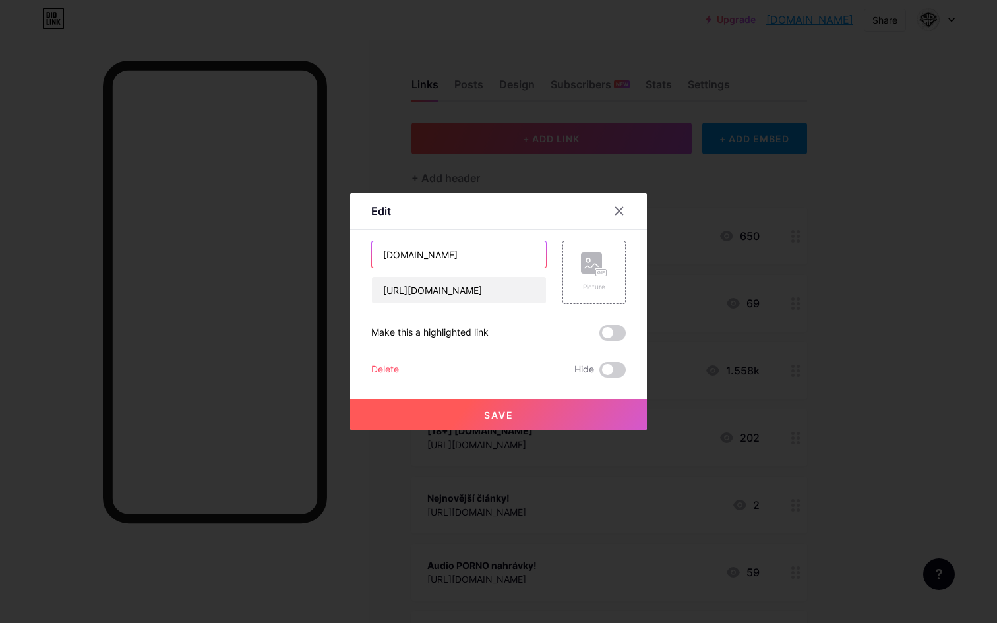
click at [483, 257] on input "[DOMAIN_NAME]" at bounding box center [459, 254] width 174 height 26
paste input "[18+]"
type input "[DOMAIN_NAME] [18+]"
click at [487, 425] on button "Save" at bounding box center [498, 415] width 297 height 32
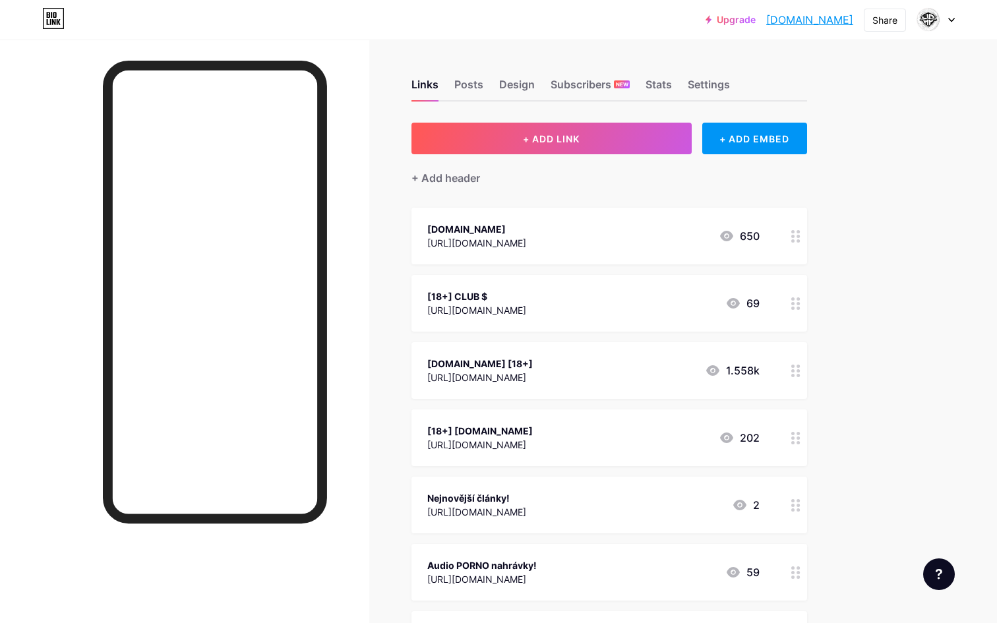
click at [807, 443] on div at bounding box center [796, 438] width 22 height 57
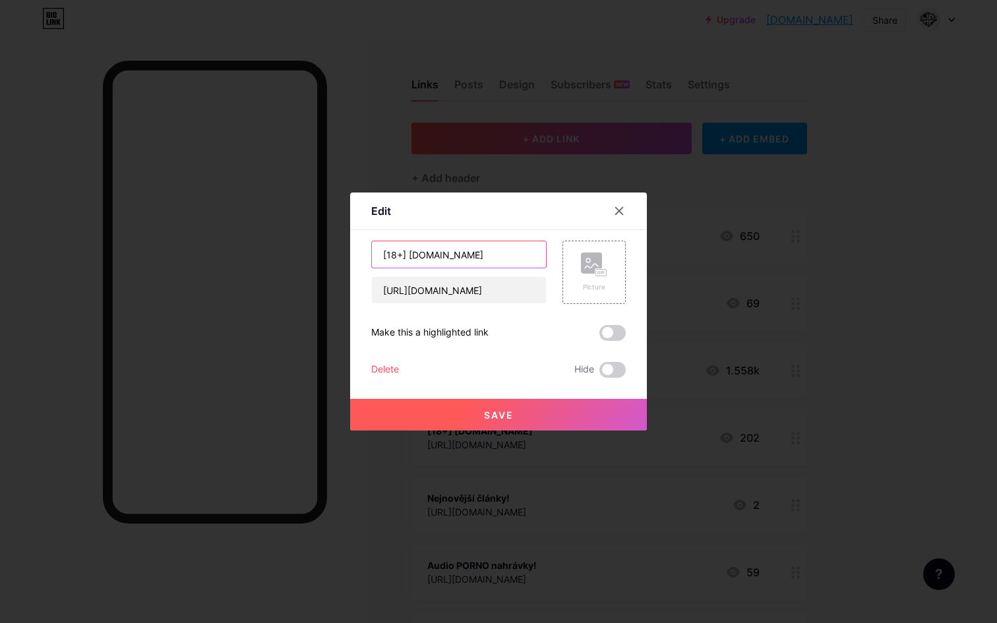
drag, startPoint x: 409, startPoint y: 254, endPoint x: 348, endPoint y: 255, distance: 60.7
click at [350, 254] on div "Edit Content YouTube Play YouTube video without leaving your page. ADD Vimeo Pl…" at bounding box center [498, 311] width 997 height 623
click at [522, 255] on input "[DOMAIN_NAME]" at bounding box center [459, 254] width 174 height 26
paste input "[18+]"
type input "[DOMAIN_NAME] [18+]"
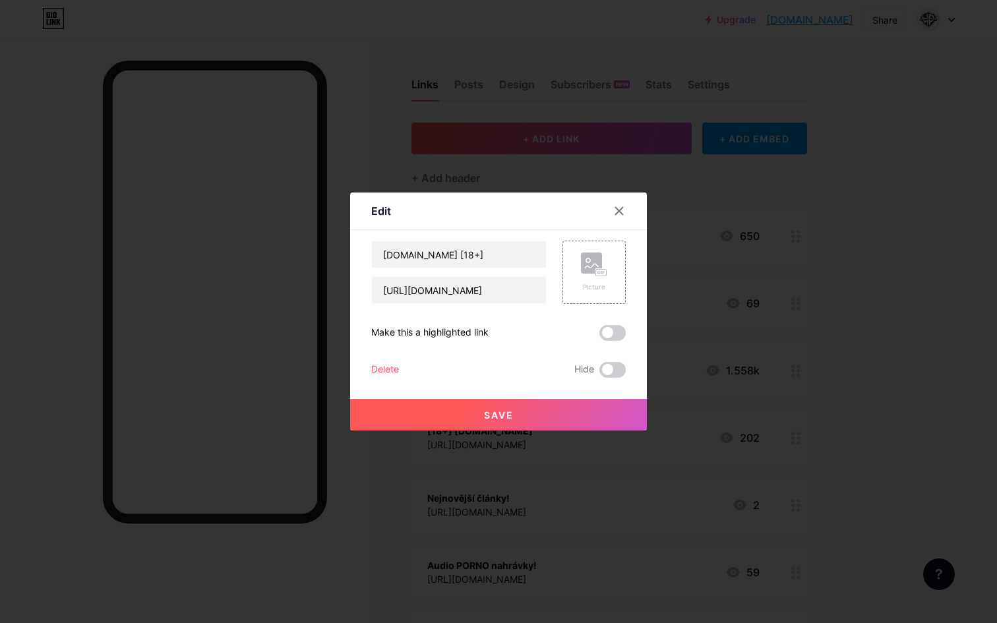
click at [508, 414] on span "Save" at bounding box center [499, 415] width 30 height 11
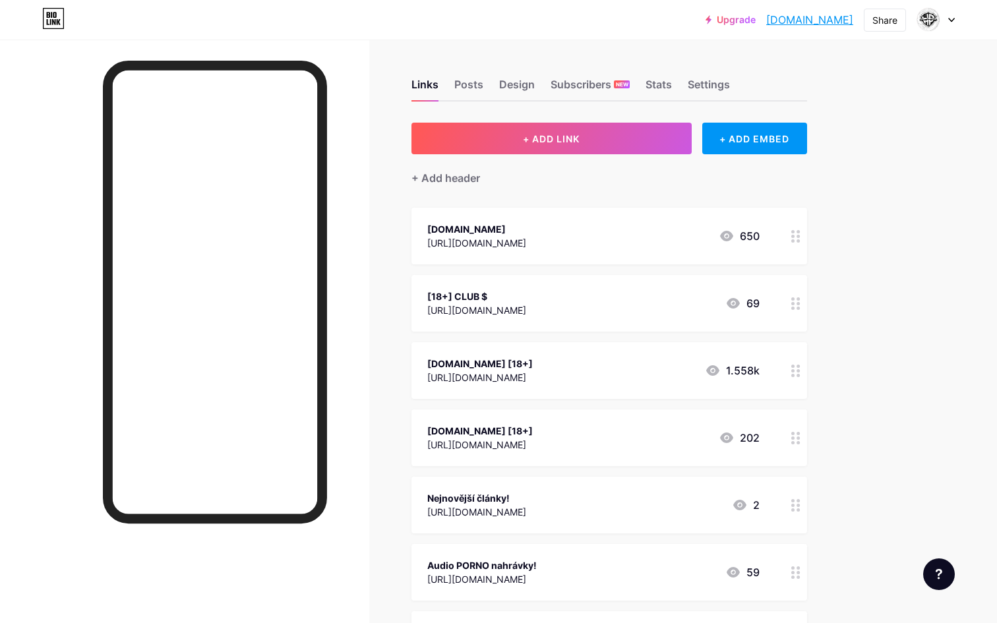
click at [793, 435] on icon at bounding box center [795, 438] width 9 height 13
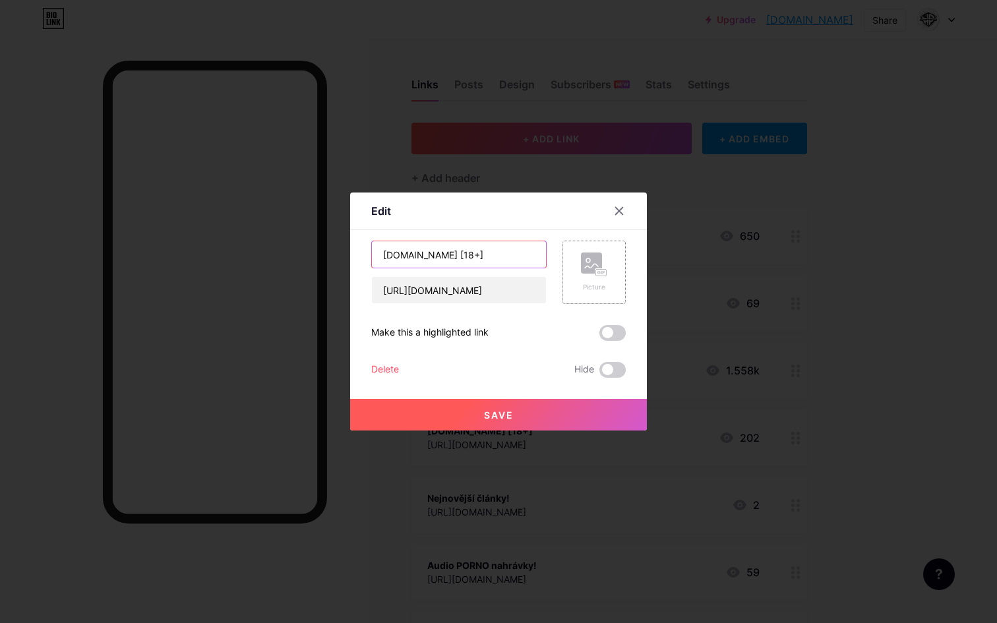
drag, startPoint x: 521, startPoint y: 252, endPoint x: 581, endPoint y: 255, distance: 60.1
click at [578, 255] on div "[DOMAIN_NAME] [18+] [URL][DOMAIN_NAME] Picture" at bounding box center [498, 272] width 255 height 63
type input "[DOMAIN_NAME]"
click at [505, 421] on button "Save" at bounding box center [498, 415] width 297 height 32
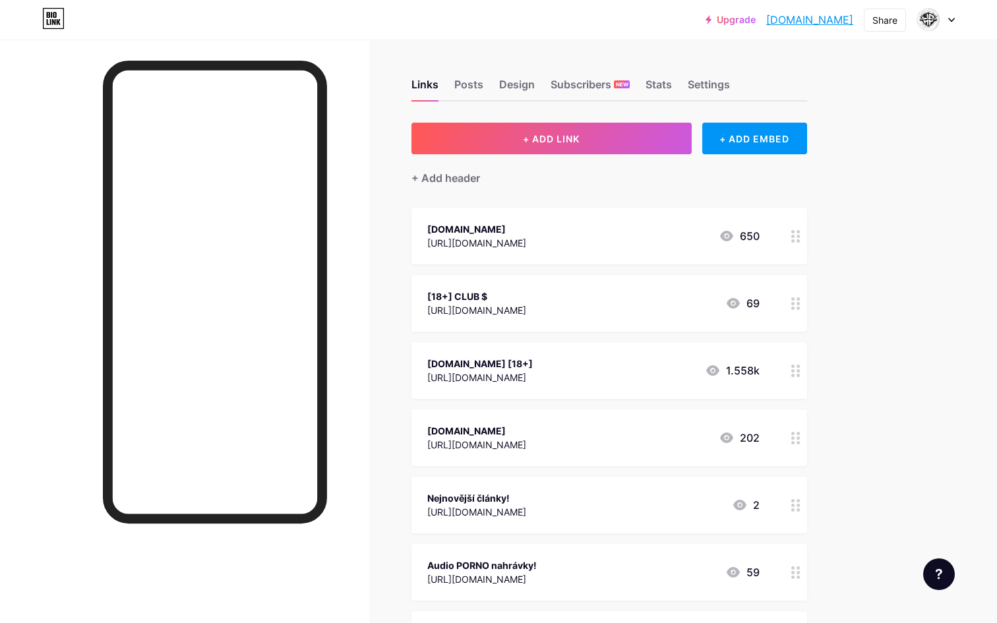
click at [526, 429] on div "[DOMAIN_NAME]" at bounding box center [476, 431] width 99 height 14
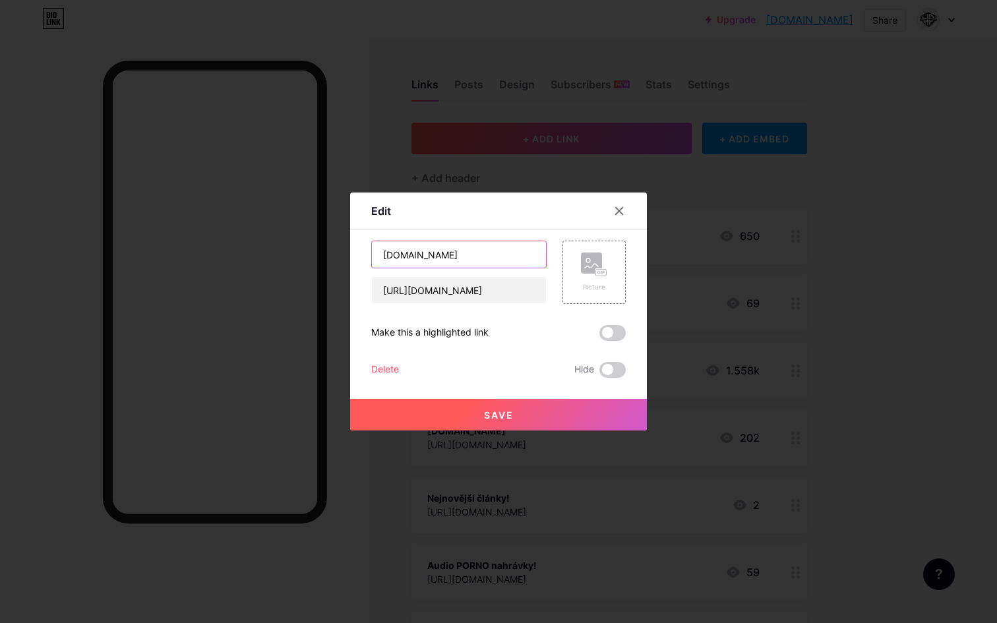
drag, startPoint x: 411, startPoint y: 255, endPoint x: 317, endPoint y: 255, distance: 93.7
click at [319, 255] on div "Edit Content YouTube Play YouTube video without leaving your page. ADD Vimeo Pl…" at bounding box center [498, 311] width 997 height 623
click at [496, 253] on input "[DOMAIN_NAME]" at bounding box center [459, 254] width 174 height 26
paste input "[18+]"
type input "[DOMAIN_NAME] [18+]"
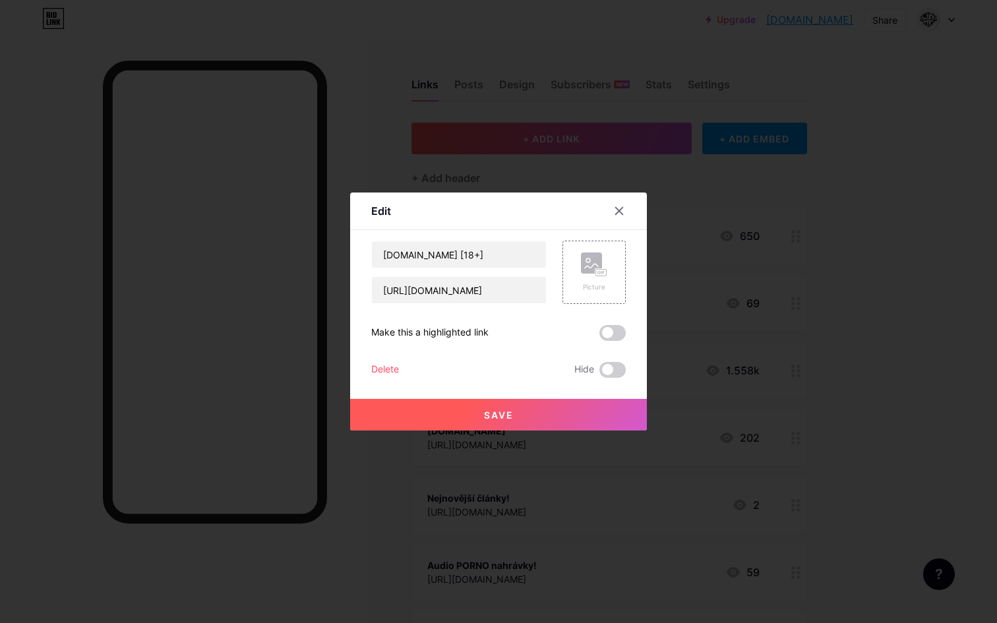
click at [506, 410] on span "Save" at bounding box center [499, 415] width 30 height 11
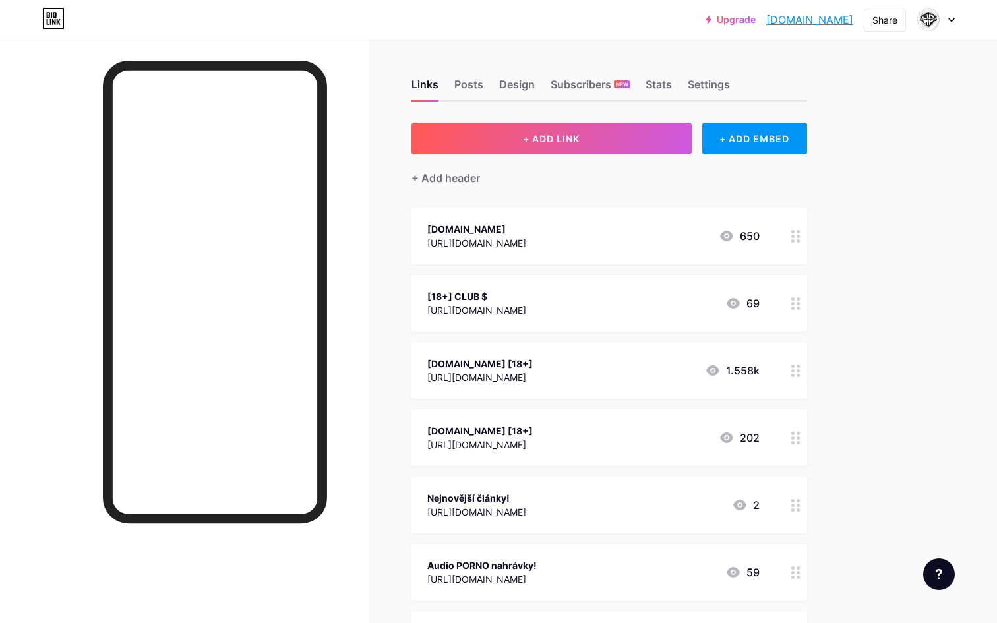
drag, startPoint x: 784, startPoint y: 304, endPoint x: 792, endPoint y: 303, distance: 8.7
click at [792, 303] on div "[18+] CLUB $ [URL][DOMAIN_NAME] 69" at bounding box center [610, 303] width 396 height 57
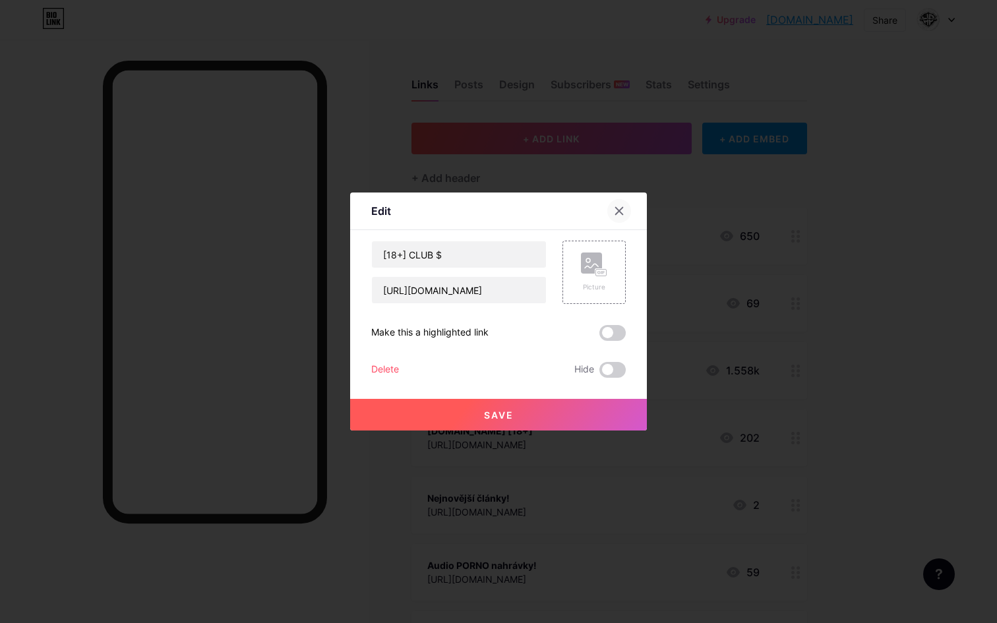
click at [619, 211] on icon at bounding box center [619, 211] width 7 height 7
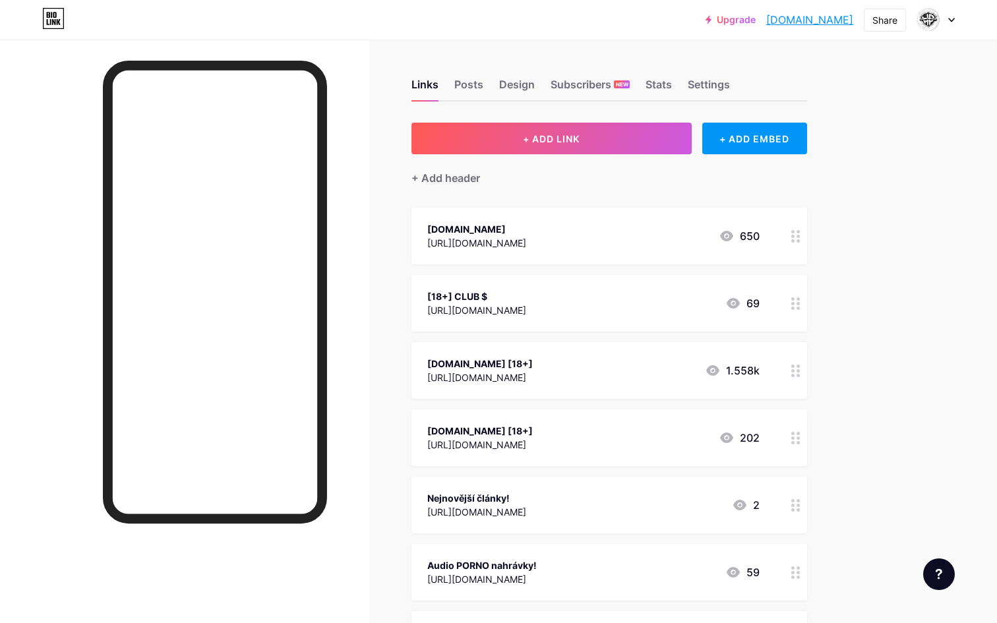
click at [794, 299] on circle at bounding box center [792, 298] width 3 height 3
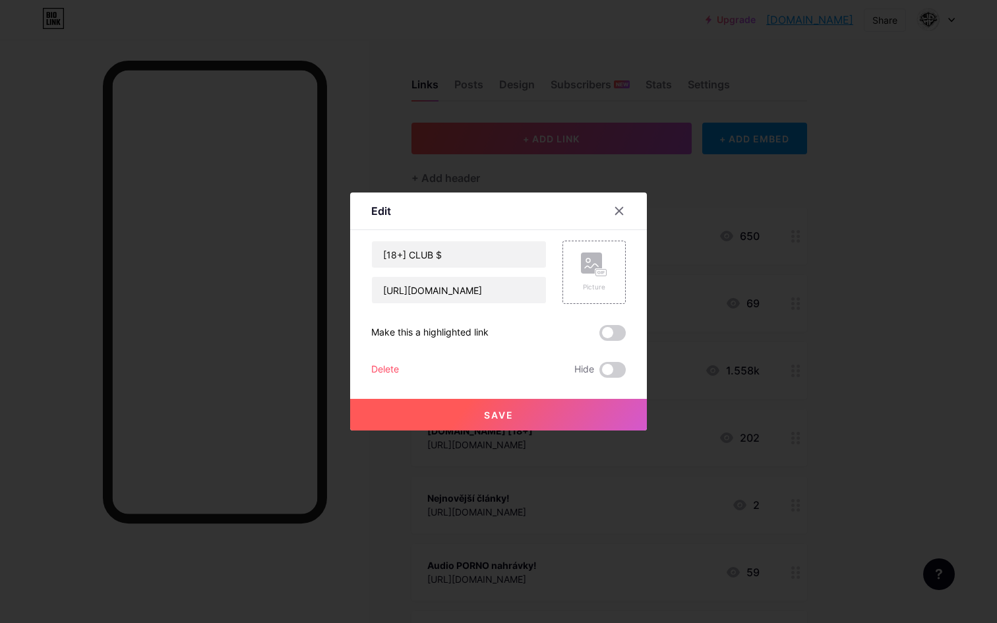
click at [794, 299] on div at bounding box center [498, 311] width 997 height 623
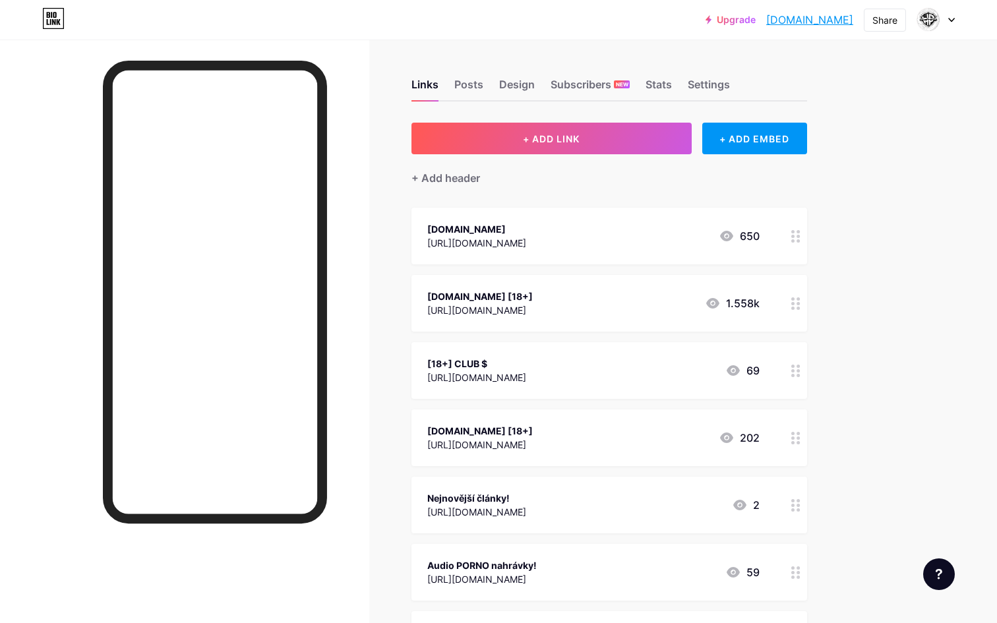
click at [533, 293] on div "[DOMAIN_NAME] [18+]" at bounding box center [480, 297] width 106 height 14
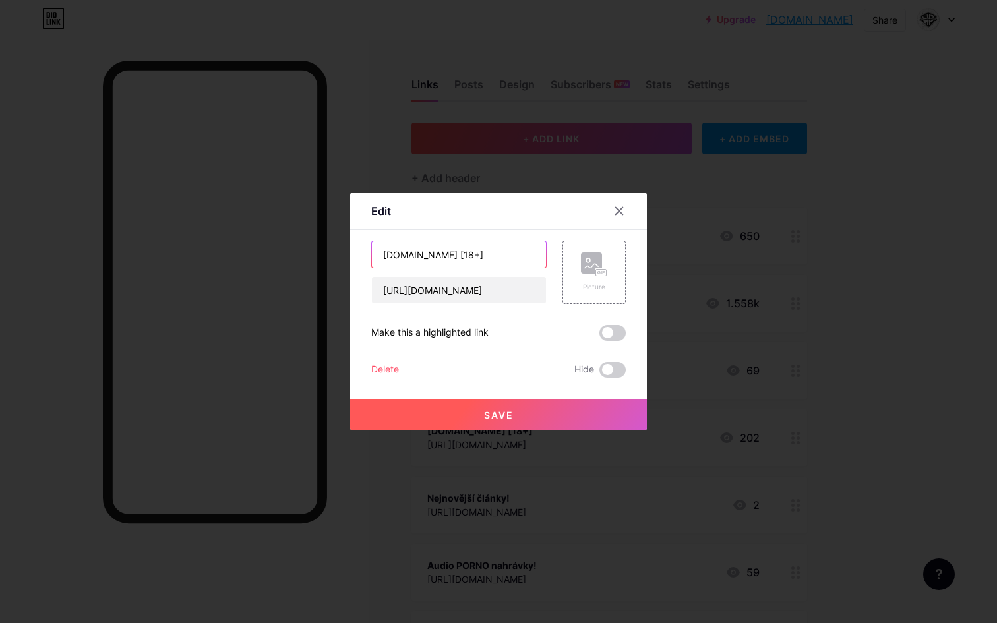
drag, startPoint x: 519, startPoint y: 257, endPoint x: 483, endPoint y: 258, distance: 36.3
click at [483, 258] on input "[DOMAIN_NAME] [18+]" at bounding box center [459, 254] width 174 height 26
paste input "[18+]"
click at [487, 257] on input "[DOMAIN_NAME] [18+]" at bounding box center [459, 254] width 174 height 26
type input "[DOMAIN_NAME] [18+]"
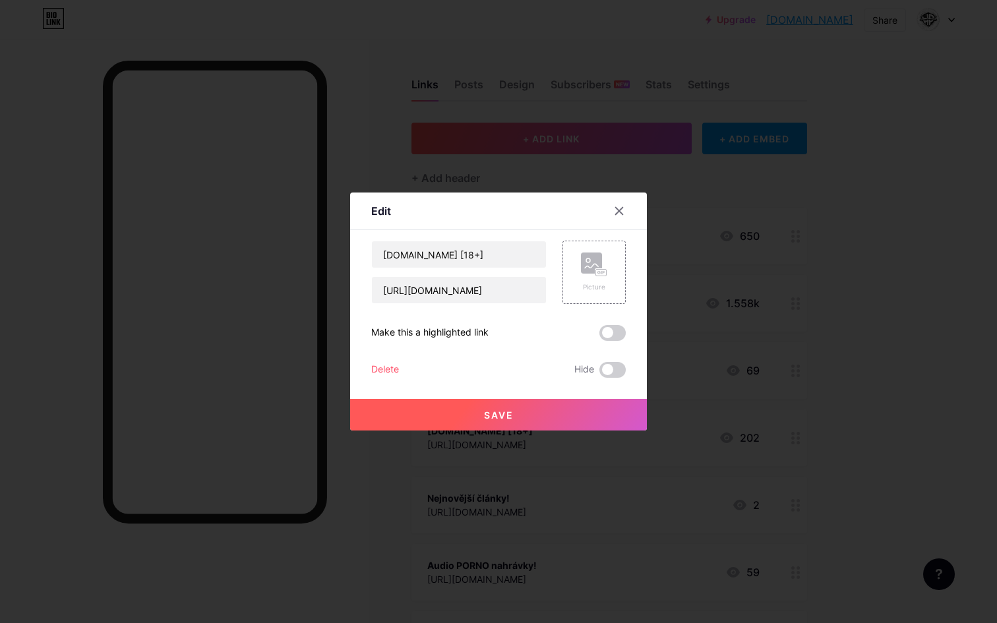
click at [478, 411] on button "Save" at bounding box center [498, 415] width 297 height 32
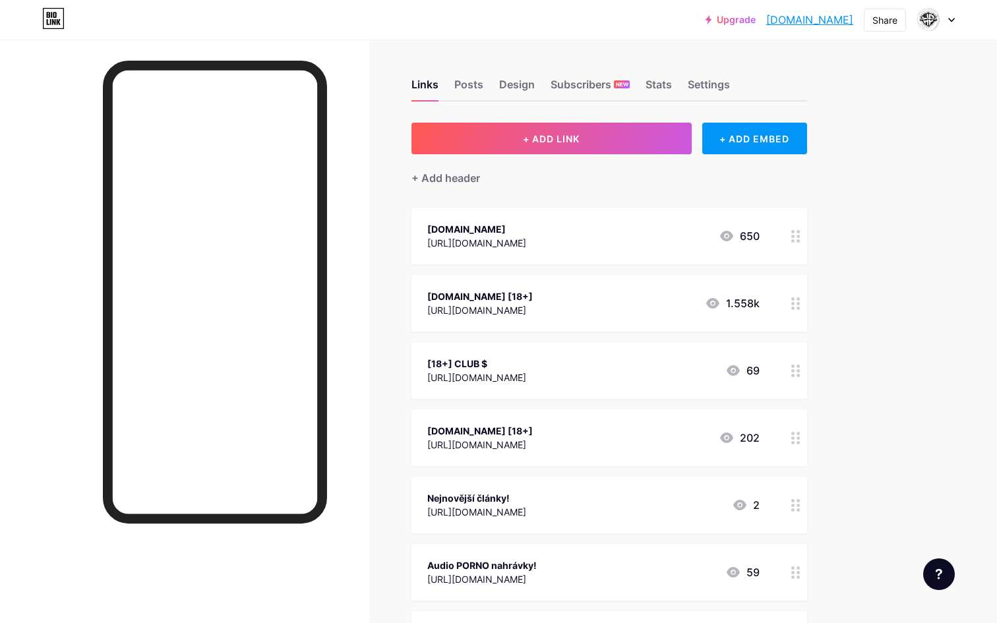
click at [491, 499] on div "Nejnovější články!" at bounding box center [476, 498] width 99 height 14
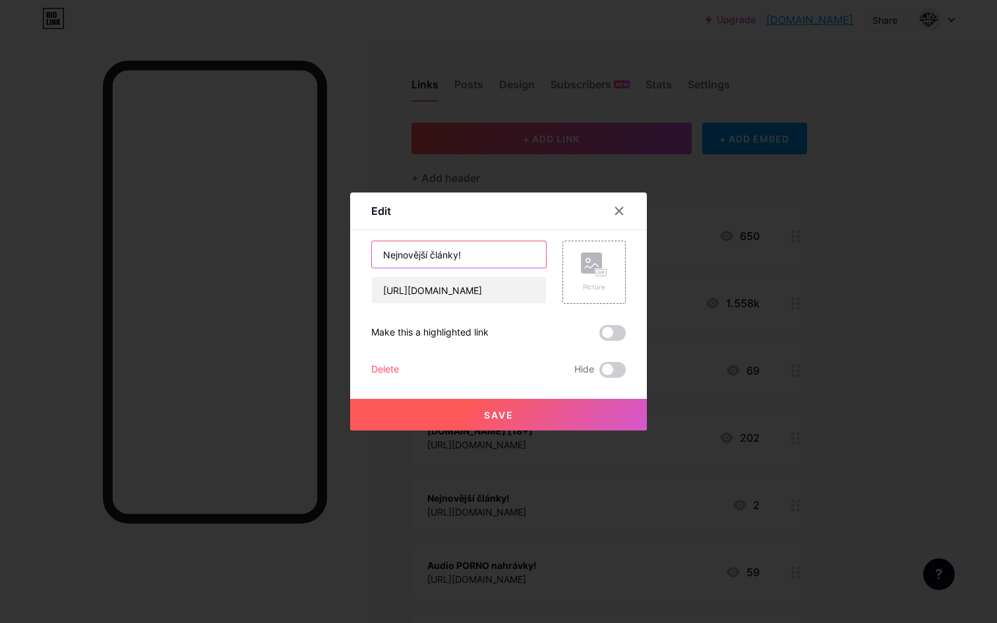
click at [441, 257] on input "Nejnovější články!" at bounding box center [459, 254] width 174 height 26
click at [408, 258] on input "Nejnovější články!" at bounding box center [459, 254] width 174 height 26
drag, startPoint x: 515, startPoint y: 251, endPoint x: 235, endPoint y: 261, distance: 280.5
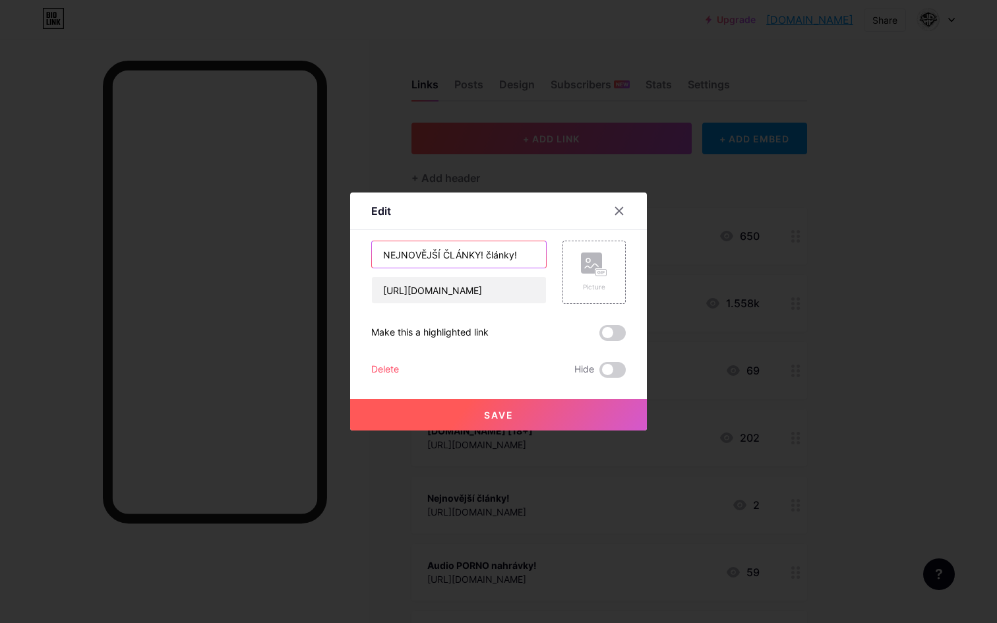
click at [233, 261] on div "Edit Content YouTube Play YouTube video without leaving your page. ADD Vimeo Pl…" at bounding box center [498, 311] width 997 height 623
click at [384, 260] on input "NEJNOVĚJŠÍ ČLÁNKY! články!" at bounding box center [459, 254] width 174 height 26
type input "BLOG!"
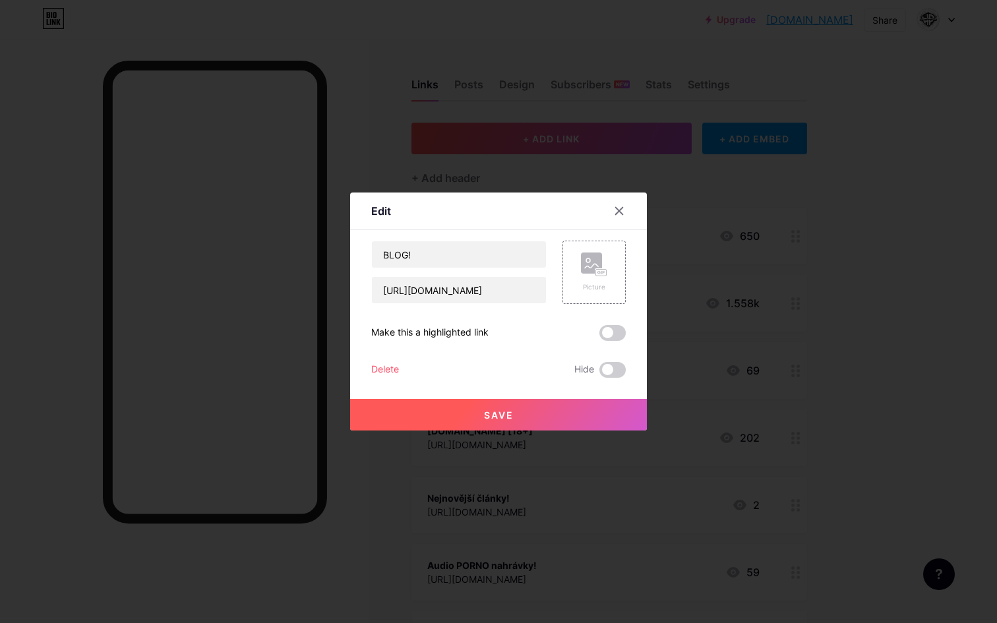
click at [443, 417] on button "Save" at bounding box center [498, 415] width 297 height 32
click at [520, 408] on button "Save" at bounding box center [498, 415] width 297 height 32
click at [617, 208] on icon at bounding box center [619, 211] width 7 height 7
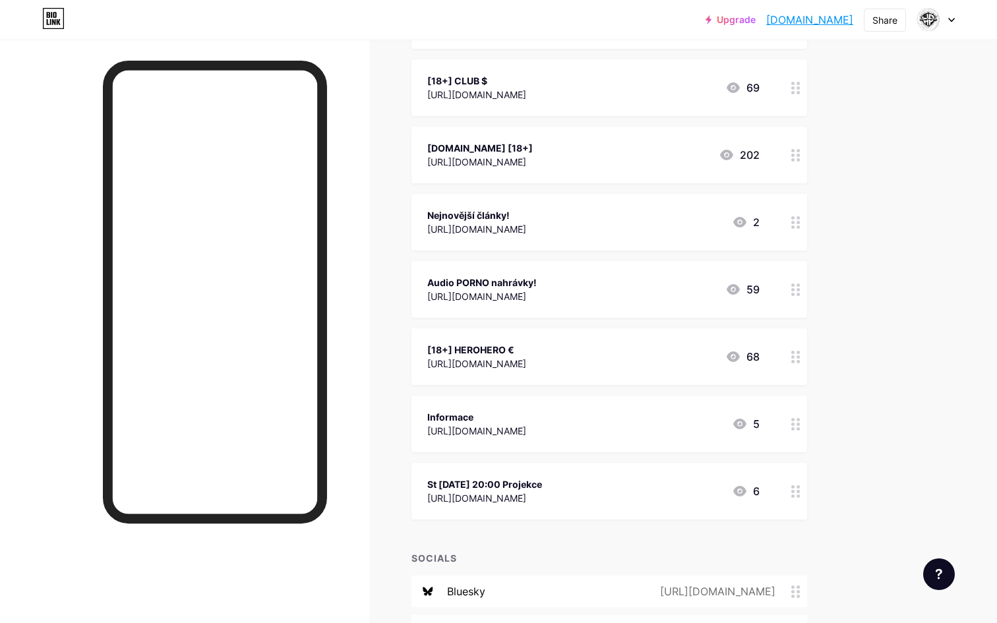
scroll to position [283, 0]
click at [467, 282] on div "Audio PORNO nahrávky!" at bounding box center [481, 283] width 109 height 14
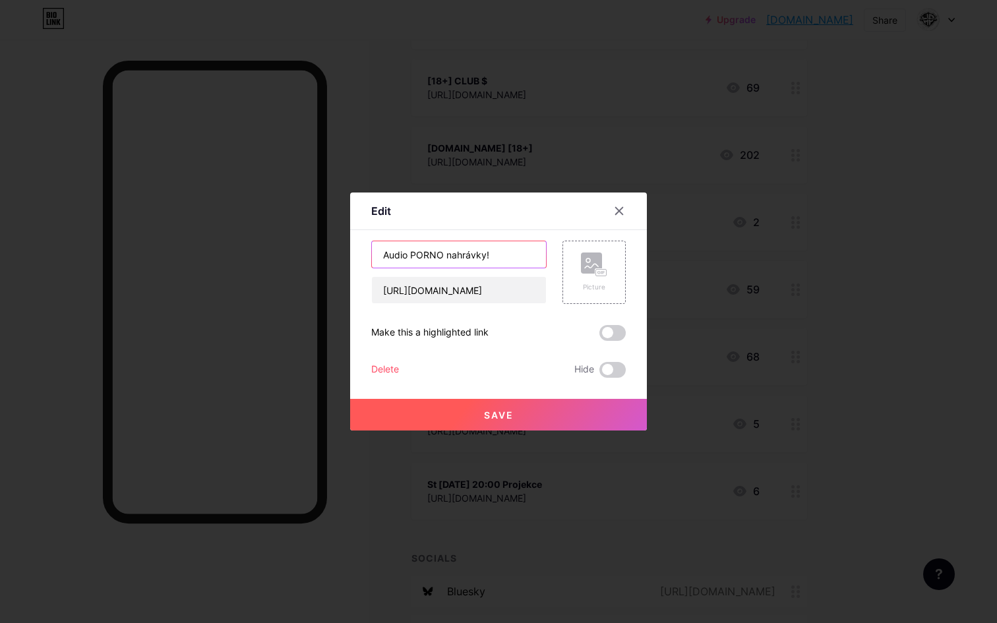
click at [500, 249] on input "Audio PORNO nahrávky!" at bounding box center [459, 254] width 174 height 26
type input "AUDIO *PORNO"
click at [497, 424] on button "Save" at bounding box center [498, 415] width 297 height 32
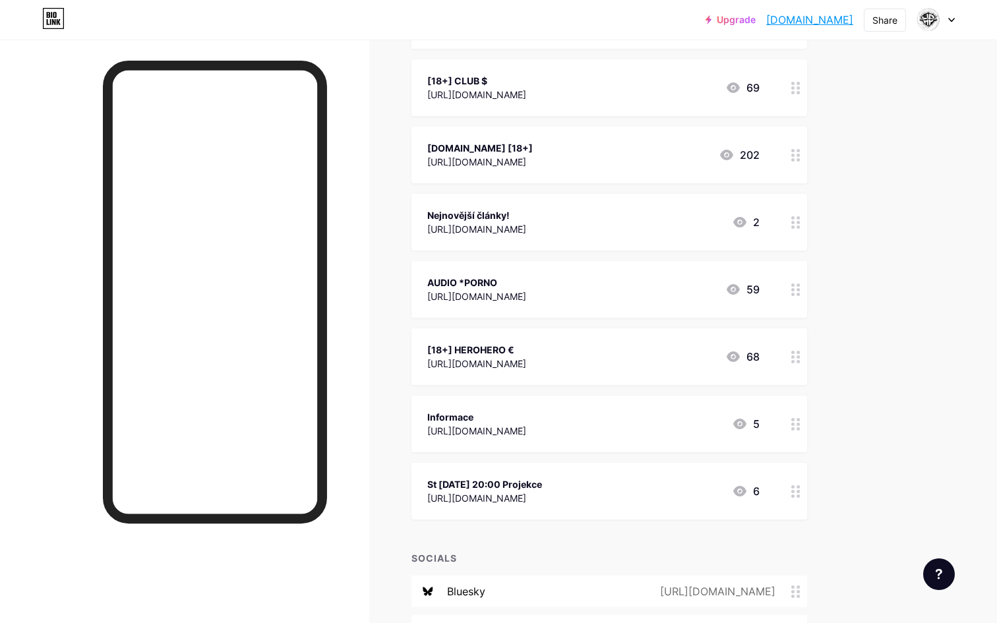
click at [481, 277] on div "AUDIO *PORNO" at bounding box center [476, 283] width 99 height 14
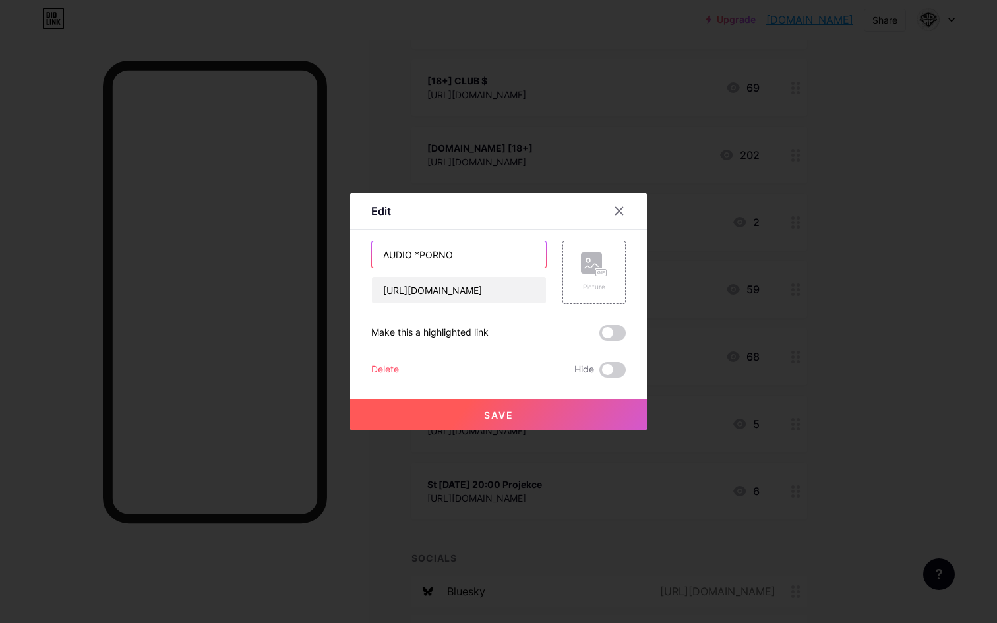
click at [419, 253] on input "AUDIO *PORNO" at bounding box center [459, 254] width 174 height 26
paste input "[18+]"
type input "AUDIOPORN [18+]"
click at [453, 408] on button "Save" at bounding box center [498, 415] width 297 height 32
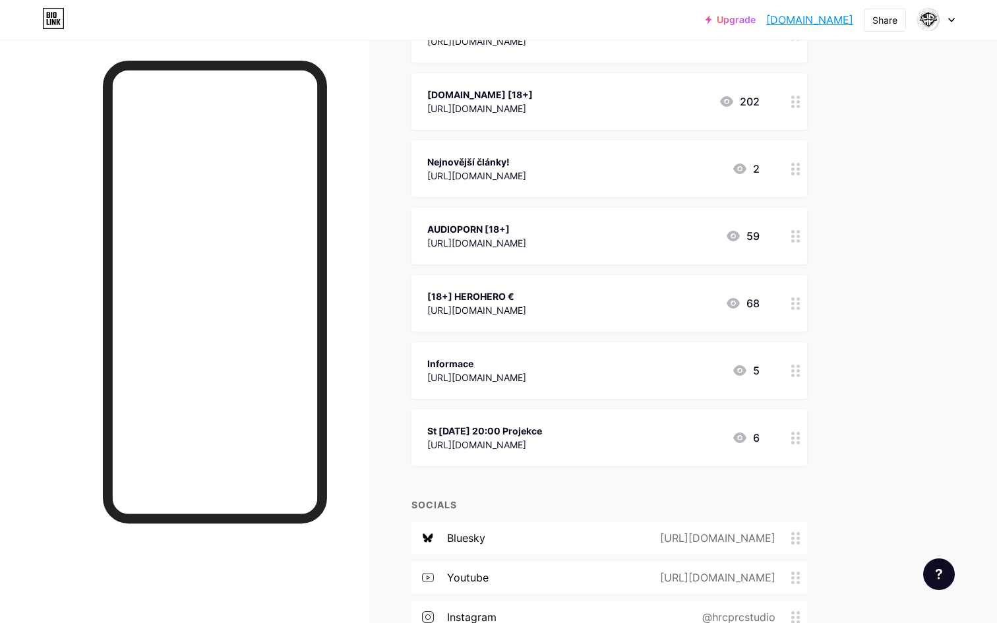
scroll to position [349, 0]
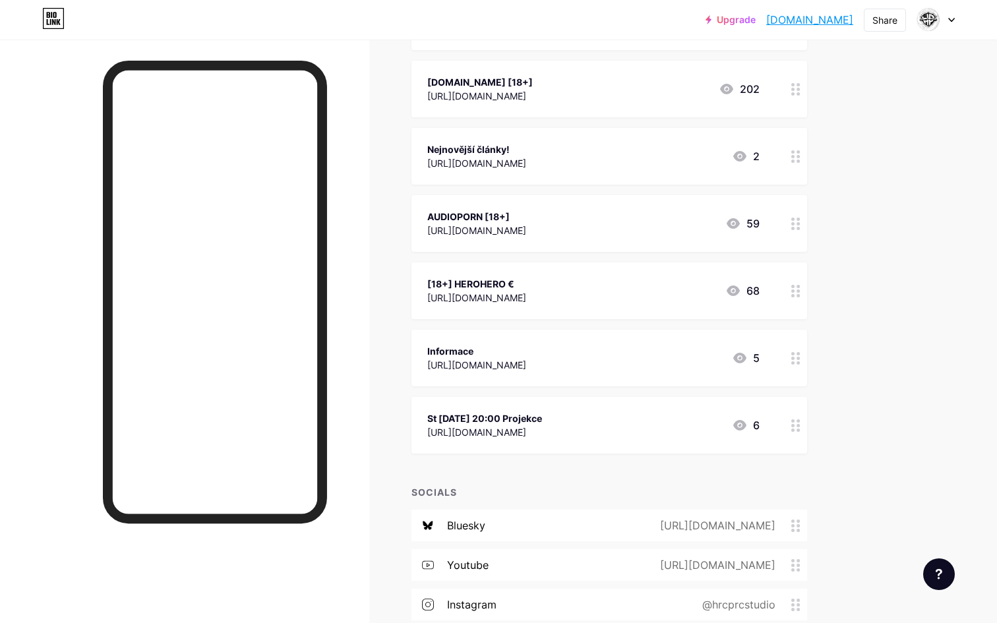
click at [472, 213] on div "AUDIOPORN [18+]" at bounding box center [476, 217] width 99 height 14
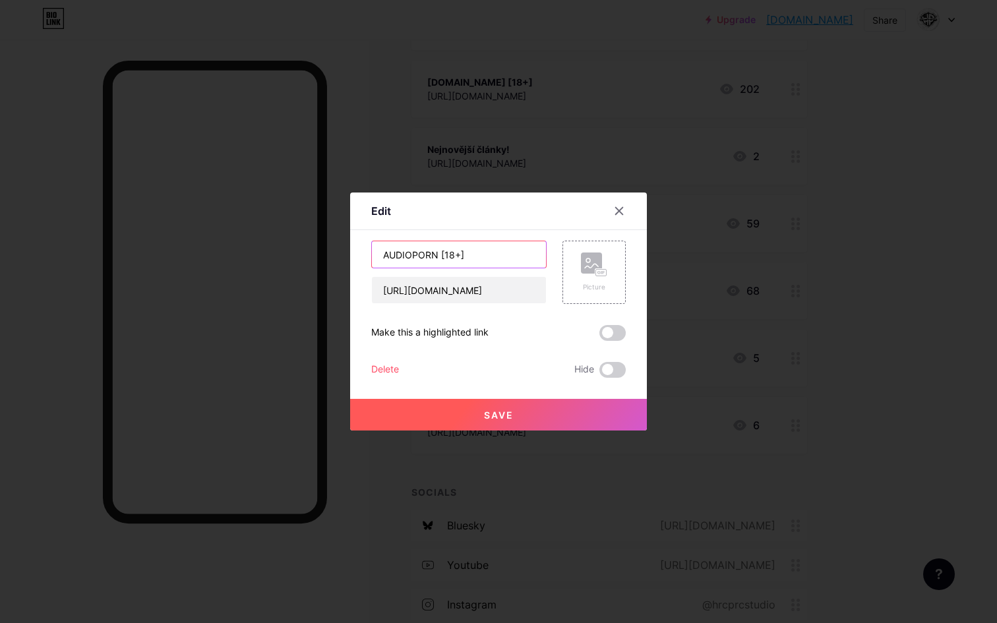
click at [414, 251] on input "AUDIOPORN [18+]" at bounding box center [459, 254] width 174 height 26
click at [468, 255] on input "AUDIO PORN [18+]" at bounding box center [459, 254] width 174 height 26
drag, startPoint x: 467, startPoint y: 255, endPoint x: 443, endPoint y: 254, distance: 23.8
click at [443, 254] on input "AUDIO PORN [18+]" at bounding box center [459, 254] width 174 height 26
paste input "[18+]"
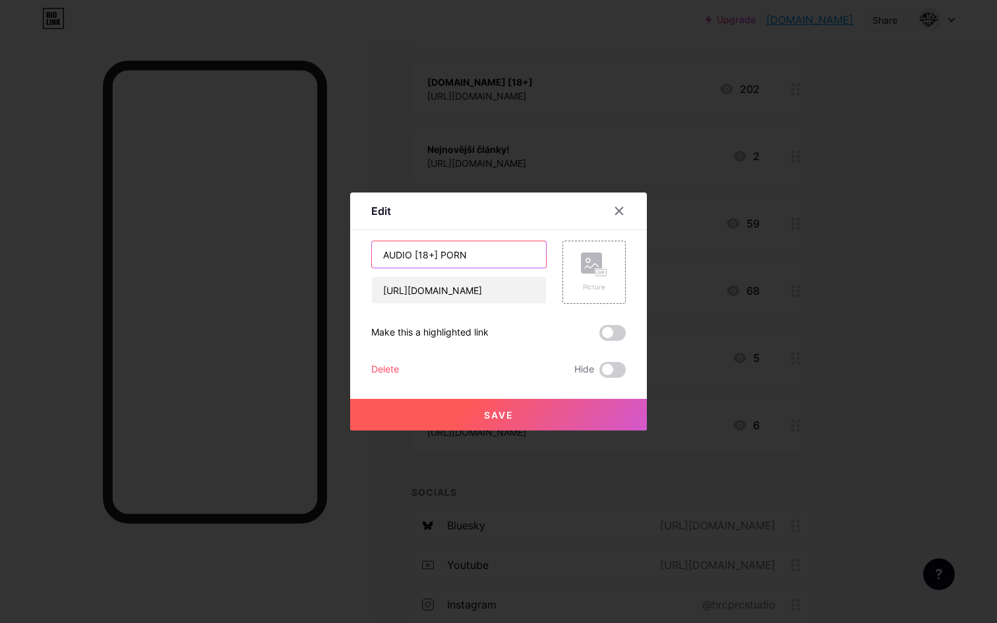
type input "AUDIO [18+] PORN"
click at [478, 400] on button "Save" at bounding box center [498, 415] width 297 height 32
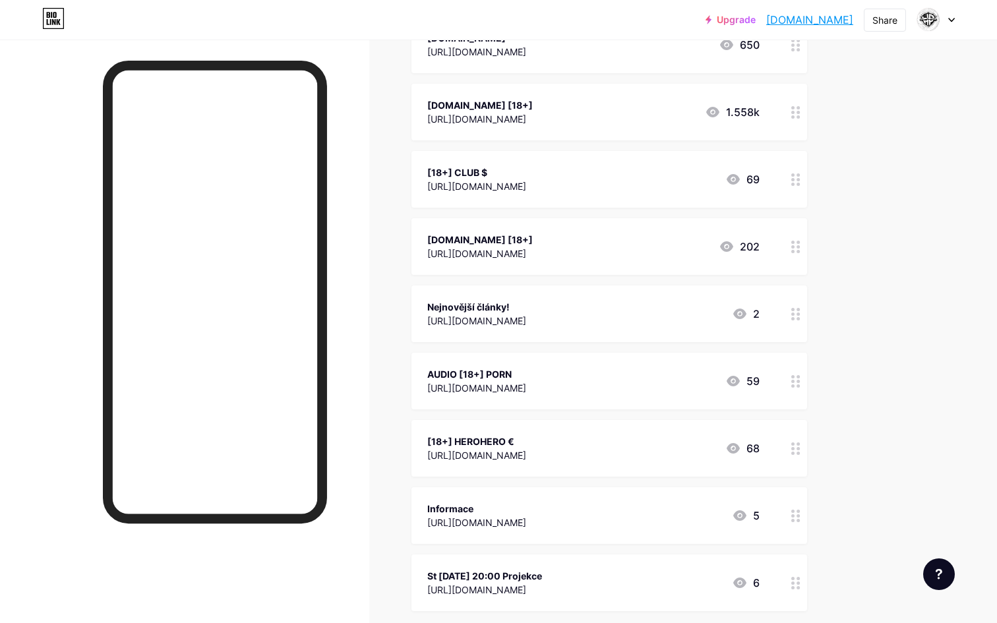
scroll to position [177, 0]
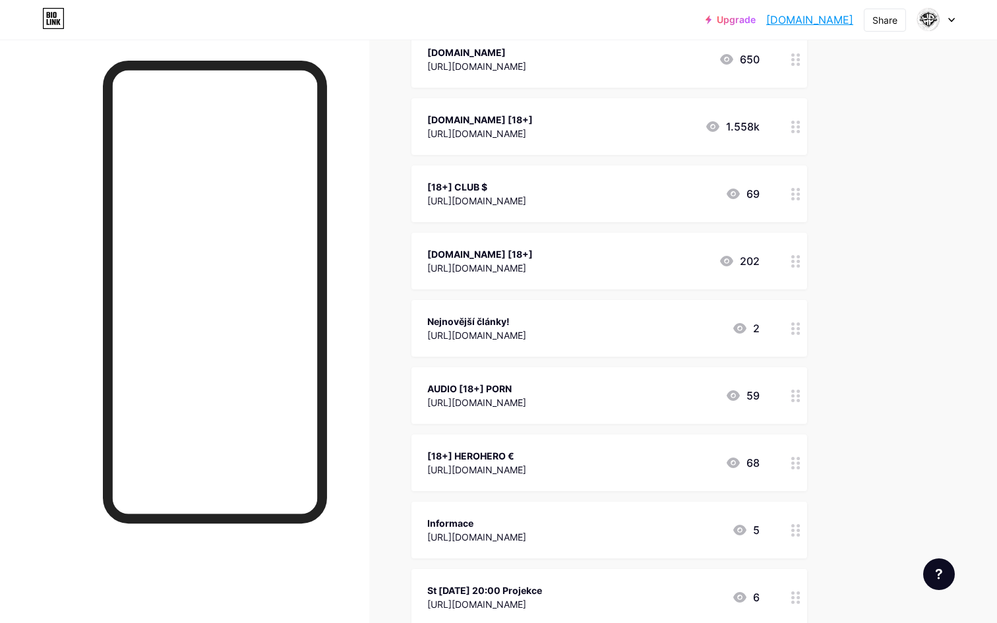
click at [439, 185] on div "[18+] CLUB $" at bounding box center [476, 187] width 99 height 14
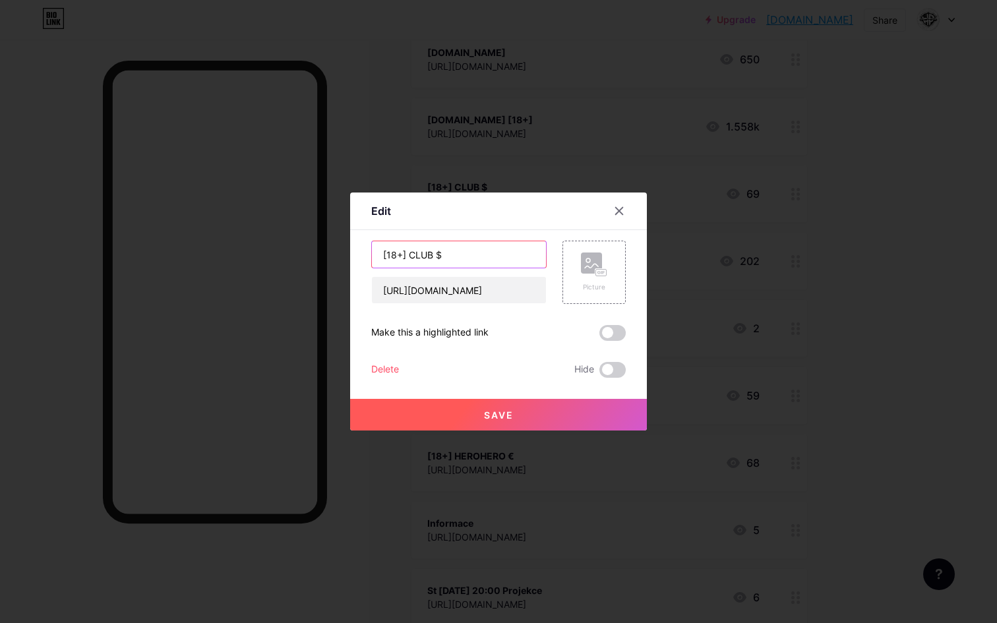
drag, startPoint x: 407, startPoint y: 253, endPoint x: 343, endPoint y: 250, distance: 64.1
click at [344, 249] on div "Edit Content YouTube Play YouTube video without leaving your page. ADD Vimeo Pl…" at bounding box center [498, 311] width 997 height 623
click at [412, 254] on input "CLUB $" at bounding box center [459, 254] width 174 height 26
click at [416, 255] on input "CLUB $" at bounding box center [459, 254] width 174 height 26
paste input "[18+]"
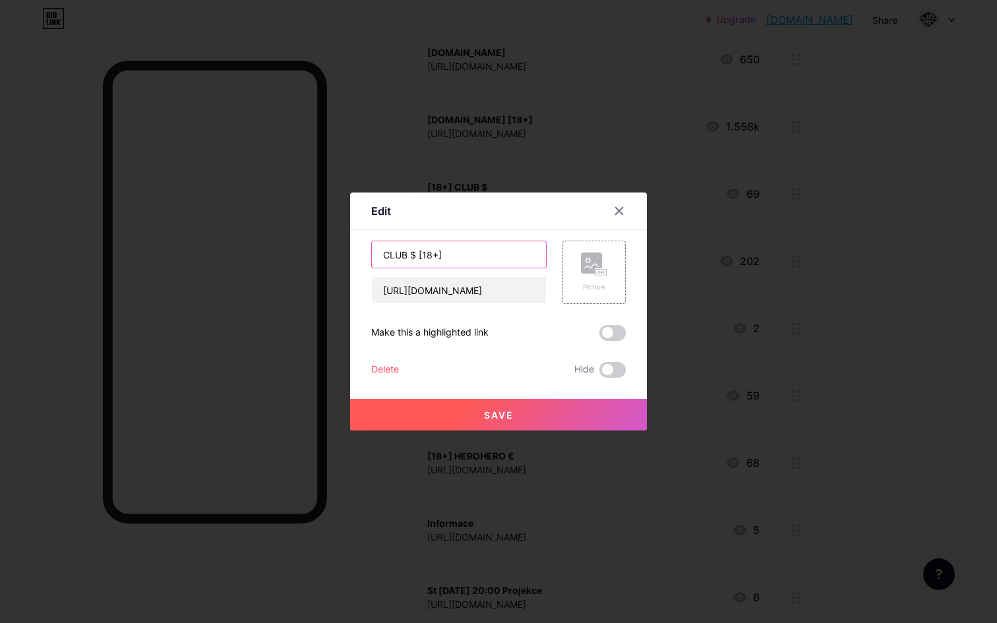
click at [416, 253] on input "CLUB $ [18+]" at bounding box center [459, 254] width 174 height 26
click at [436, 255] on input "CLUB [18+]" at bounding box center [459, 254] width 174 height 26
paste input "$"
type input "CLUB [18+] $"
click at [469, 410] on button "Save" at bounding box center [498, 415] width 297 height 32
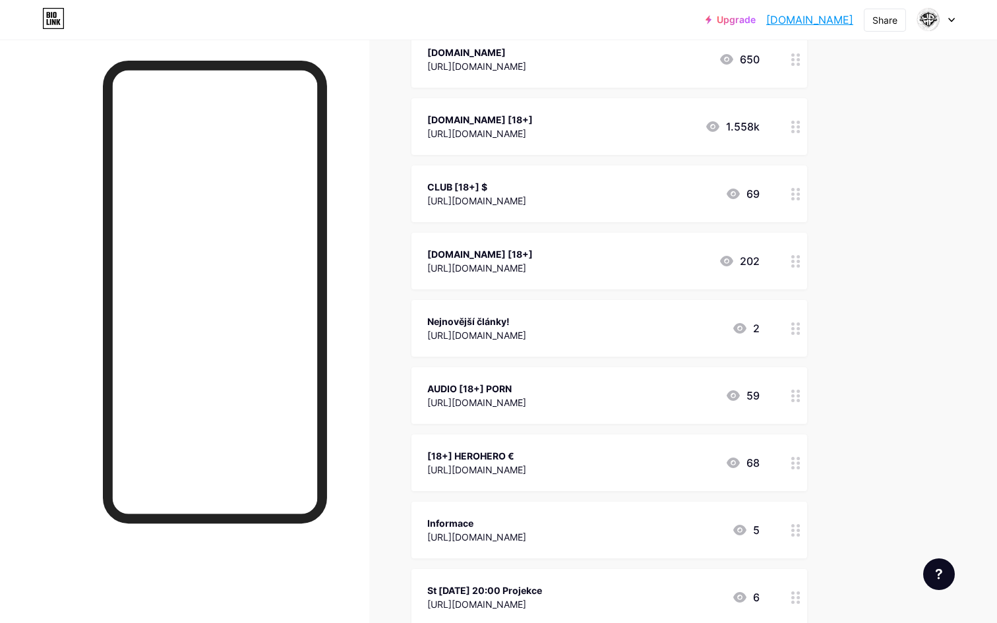
click at [797, 326] on icon at bounding box center [795, 329] width 9 height 13
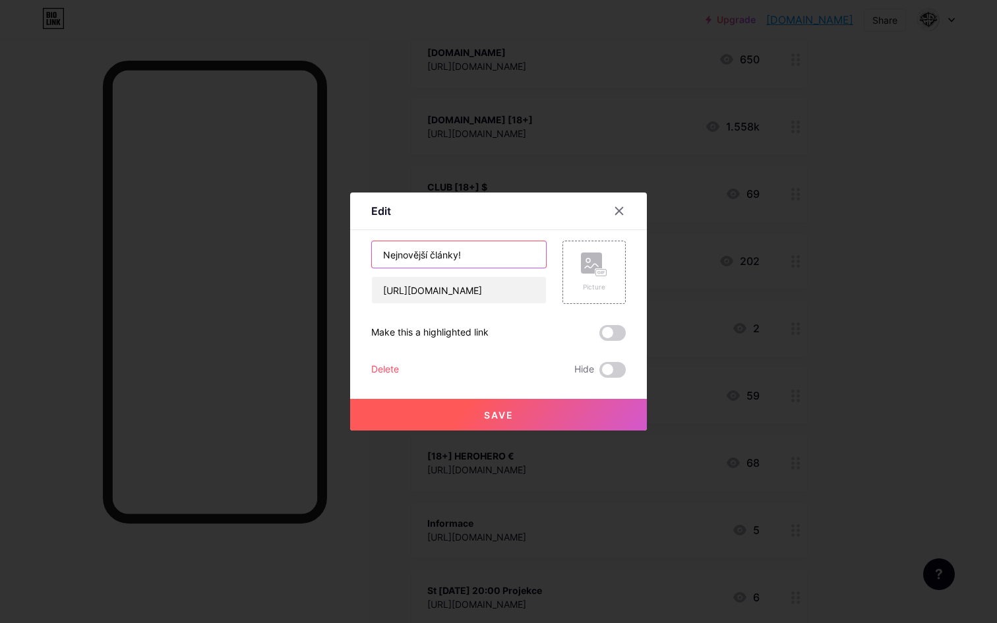
click at [427, 254] on input "Nejnovější články!" at bounding box center [459, 254] width 174 height 26
type input "B"
type input "P"
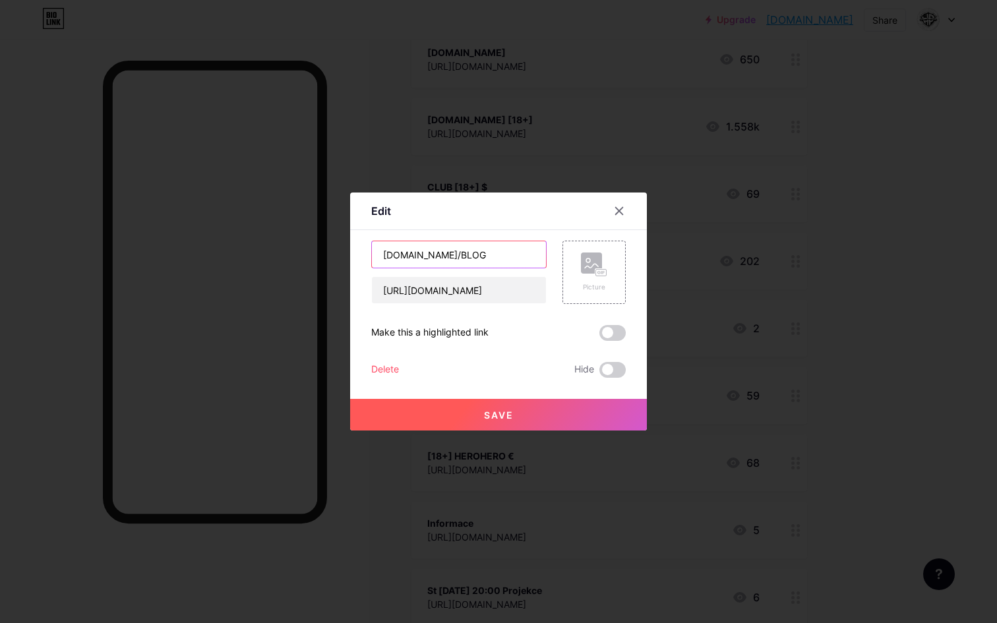
type input "[DOMAIN_NAME]/BLOG"
click at [497, 410] on span "Save" at bounding box center [499, 415] width 30 height 11
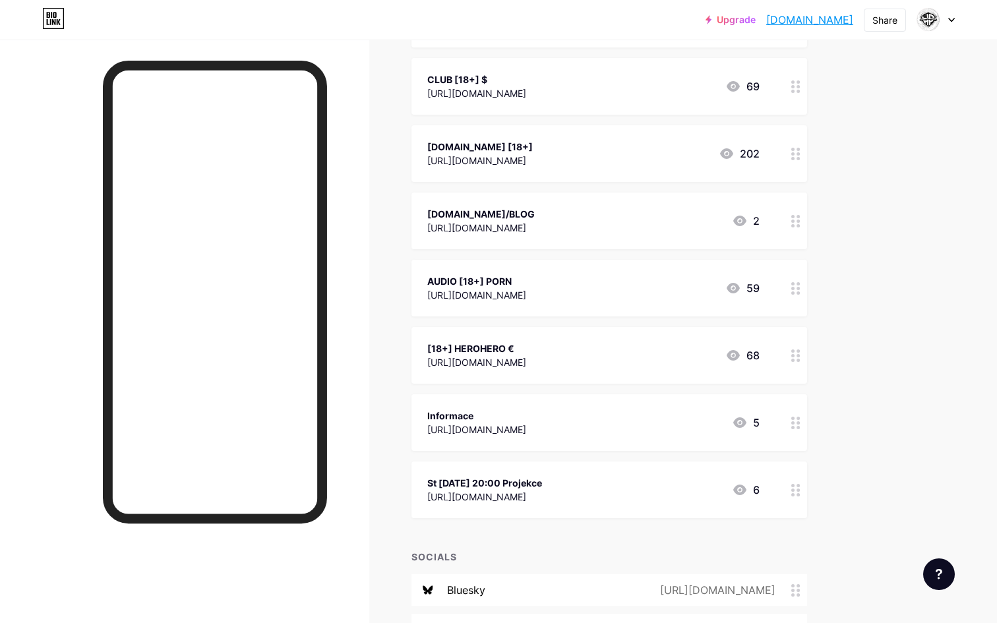
scroll to position [252, 0]
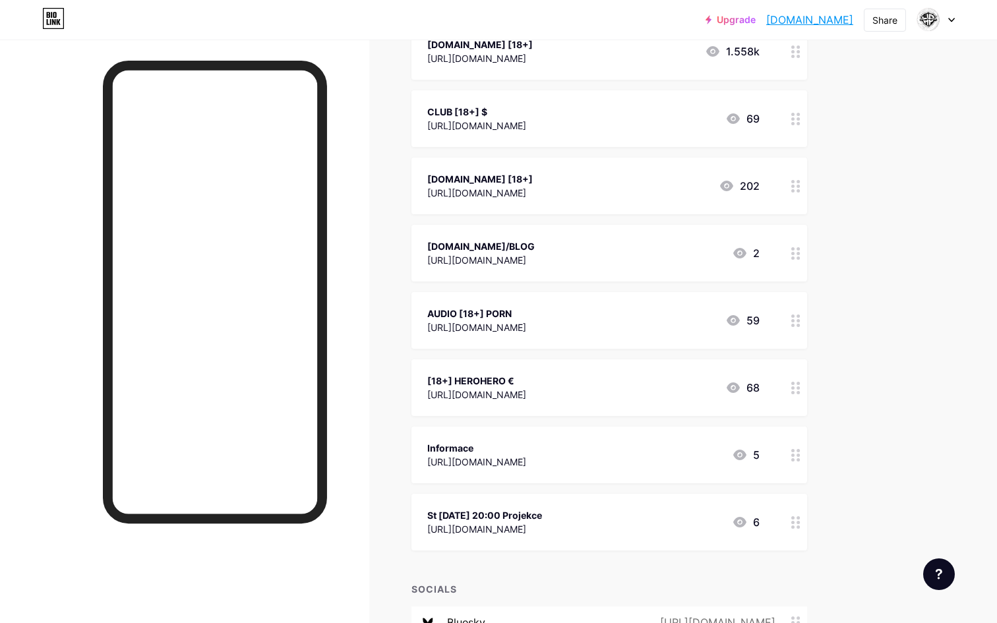
click at [446, 444] on div "Informace" at bounding box center [476, 448] width 99 height 14
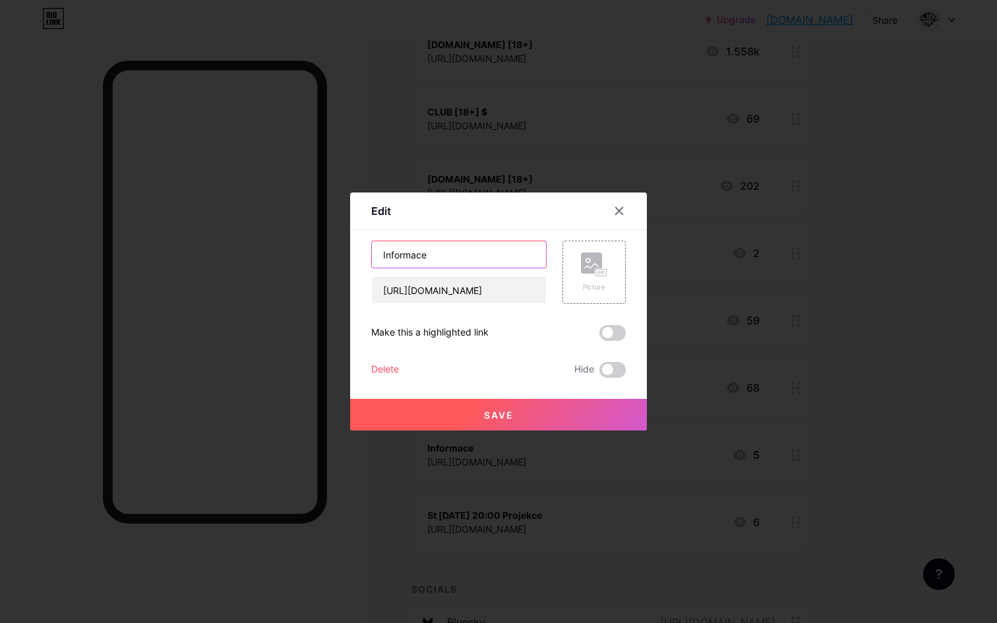
click at [421, 253] on input "Informace" at bounding box center [459, 254] width 174 height 26
type input "[DOMAIN_NAME]/INFO"
click at [487, 412] on span "Save" at bounding box center [499, 415] width 30 height 11
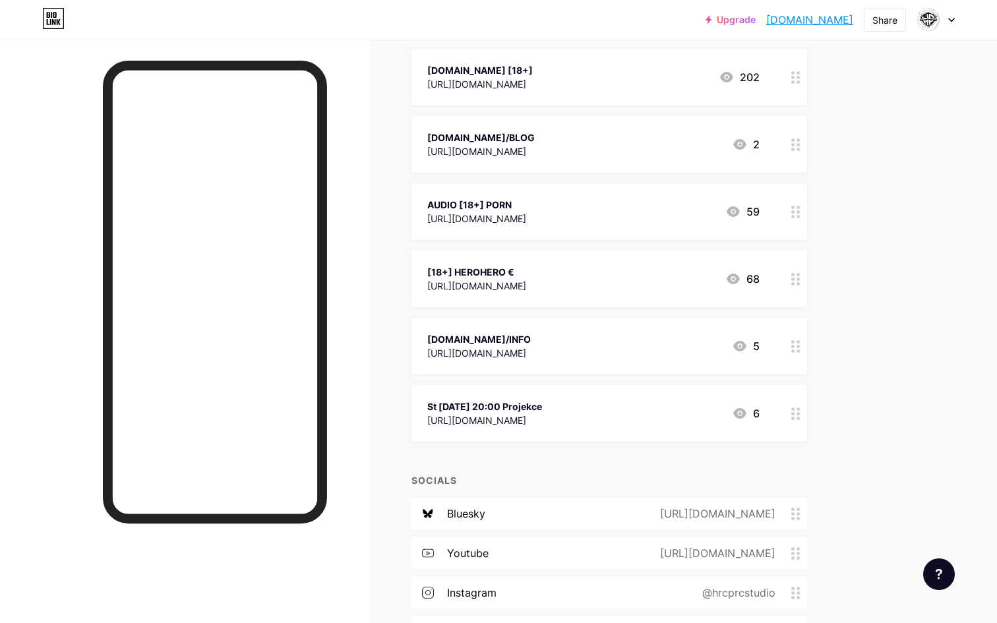
scroll to position [348, 0]
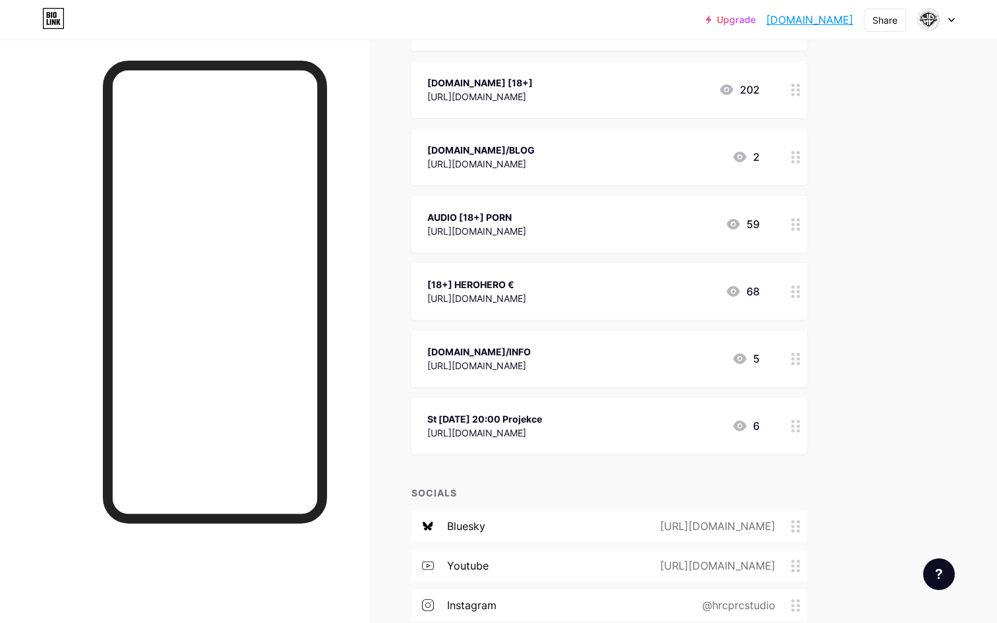
click at [449, 417] on div "St [DATE] 20:00 Projekce" at bounding box center [484, 419] width 115 height 14
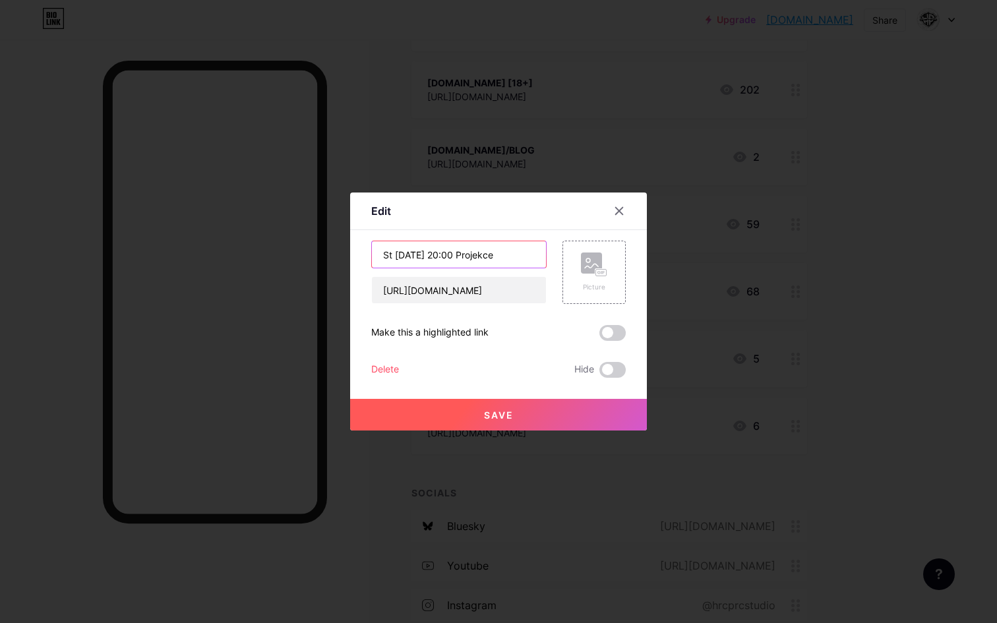
click at [393, 258] on input "St [DATE] 20:00 Projekce" at bounding box center [459, 254] width 174 height 26
click at [470, 250] on input "ST [DATE] 20:00 Projekce" at bounding box center [459, 254] width 174 height 26
type input "ST [DATE] 20:00 PROJEKCE PRAHA"
click at [490, 413] on span "Save" at bounding box center [499, 415] width 30 height 11
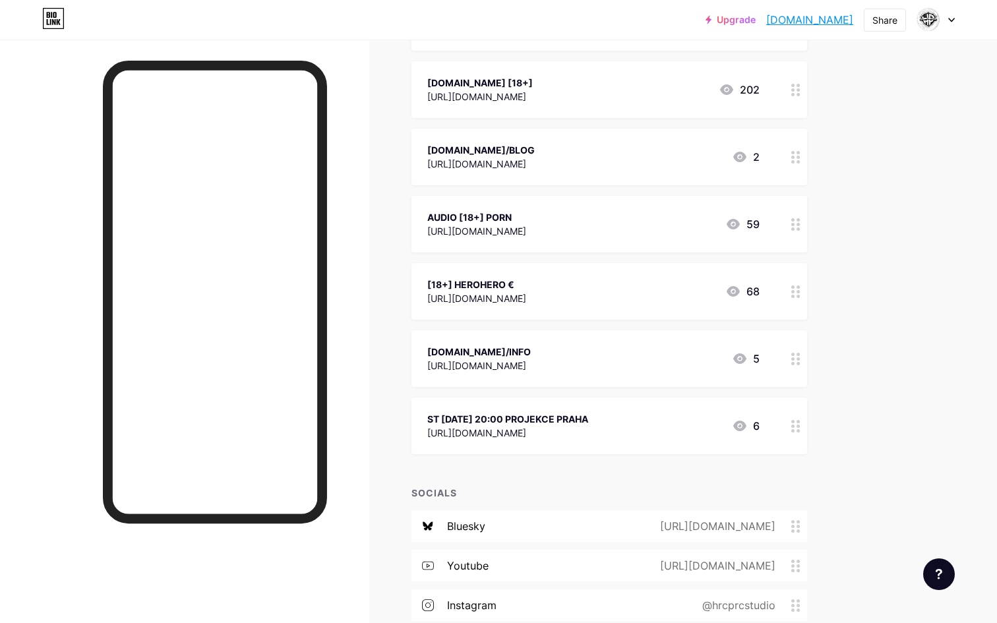
click at [512, 426] on div "[URL][DOMAIN_NAME]" at bounding box center [507, 433] width 161 height 14
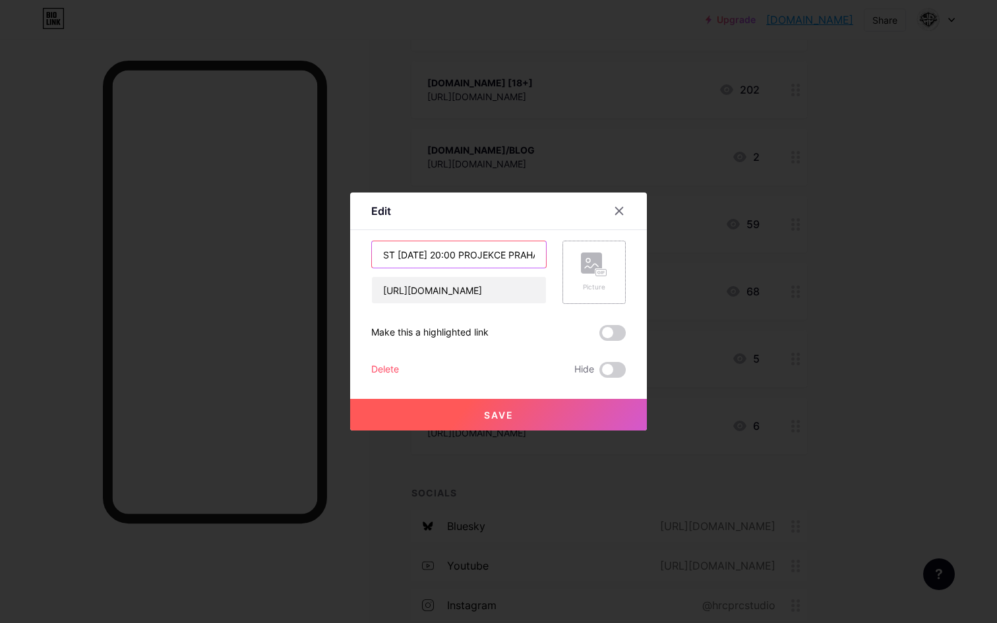
drag, startPoint x: 499, startPoint y: 255, endPoint x: 609, endPoint y: 258, distance: 110.2
click at [609, 258] on div "ST [DATE] 20:00 PROJEKCE PRAHA [URL][DOMAIN_NAME] Picture" at bounding box center [498, 272] width 255 height 63
type input "ST [DATE] 20:00 PROJEKCE"
click at [536, 415] on button "Save" at bounding box center [498, 415] width 297 height 32
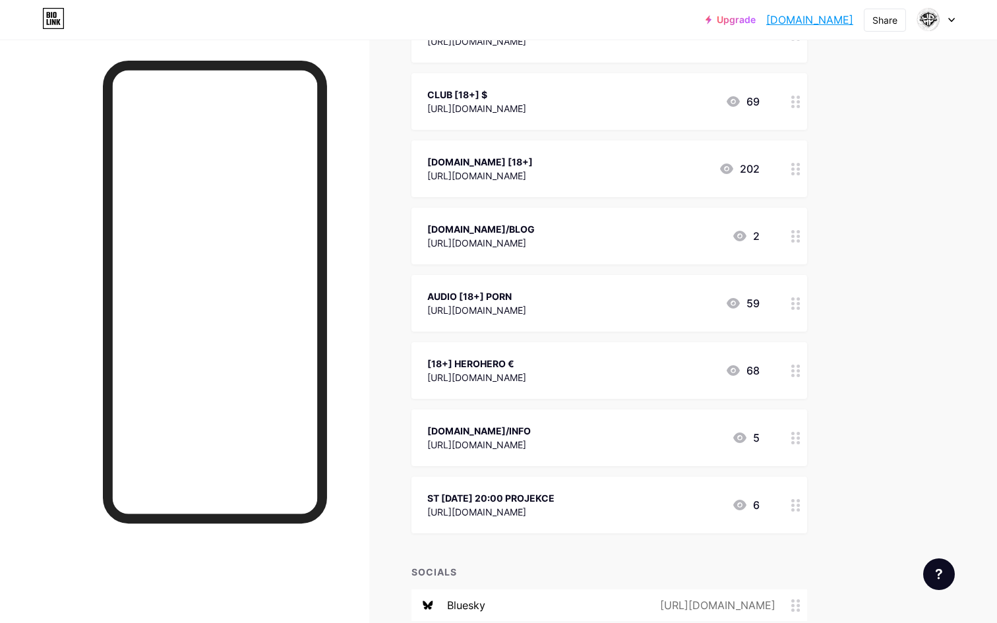
scroll to position [260, 0]
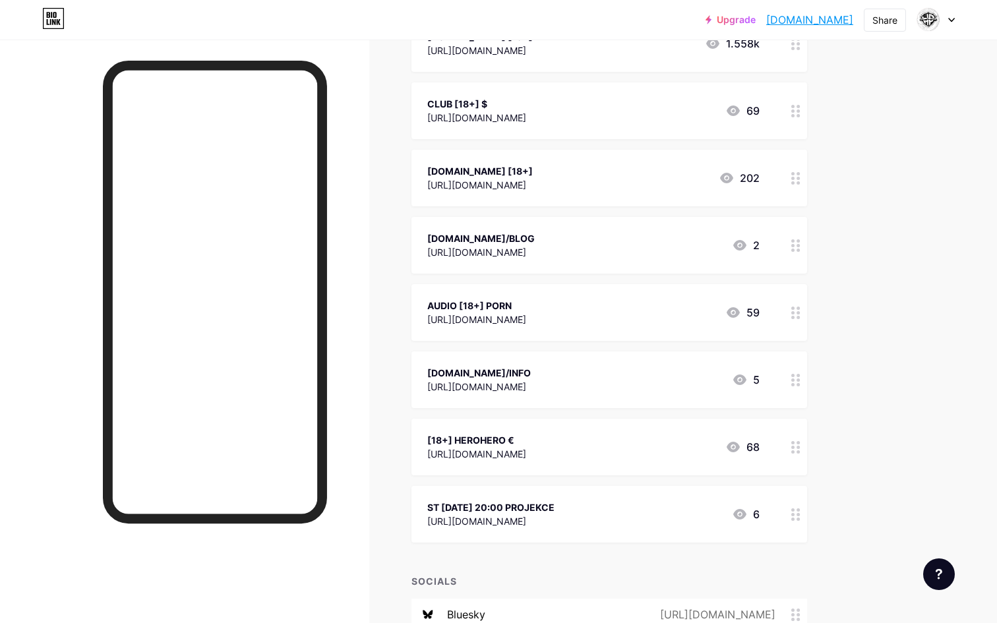
click at [471, 369] on div "[DOMAIN_NAME]/INFO" at bounding box center [479, 373] width 104 height 14
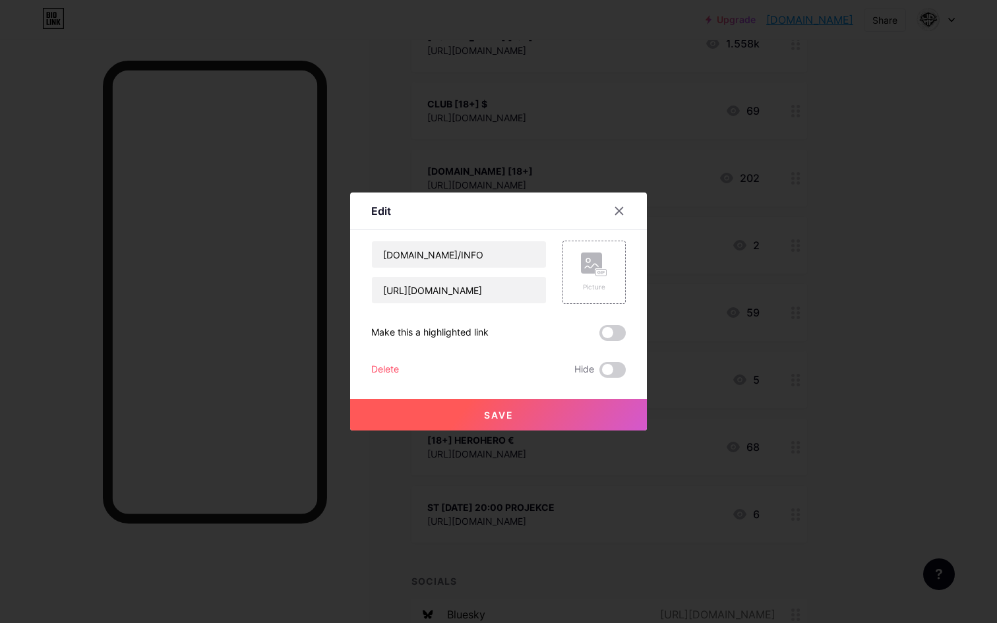
click at [471, 369] on div "Delete Hide" at bounding box center [498, 370] width 255 height 16
click at [447, 260] on input "[DOMAIN_NAME]/INFO" at bounding box center [459, 254] width 174 height 26
type input "PODPOŘTE NÁS"
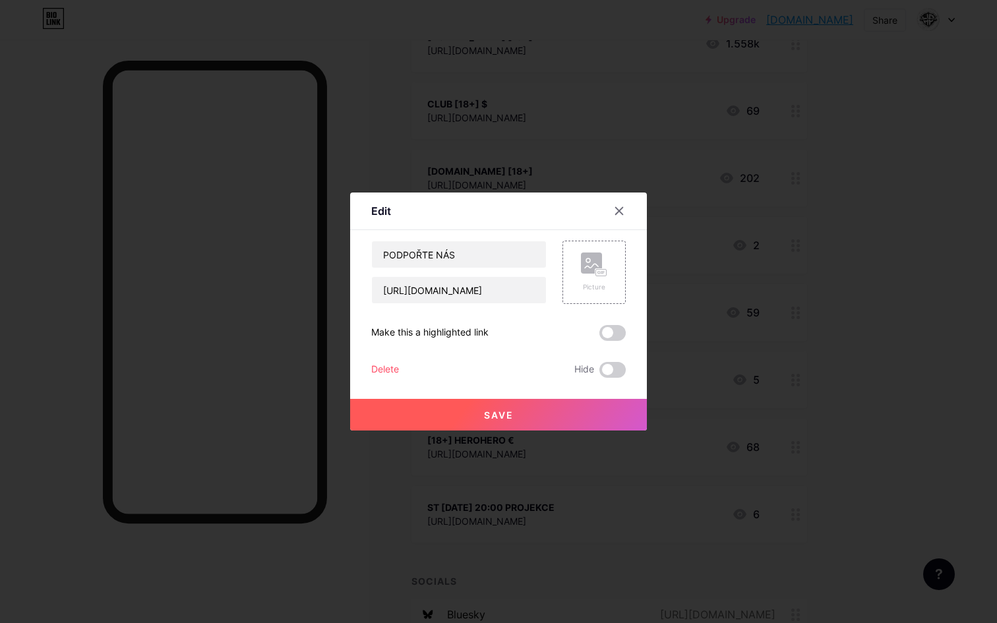
click at [497, 412] on span "Save" at bounding box center [499, 415] width 30 height 11
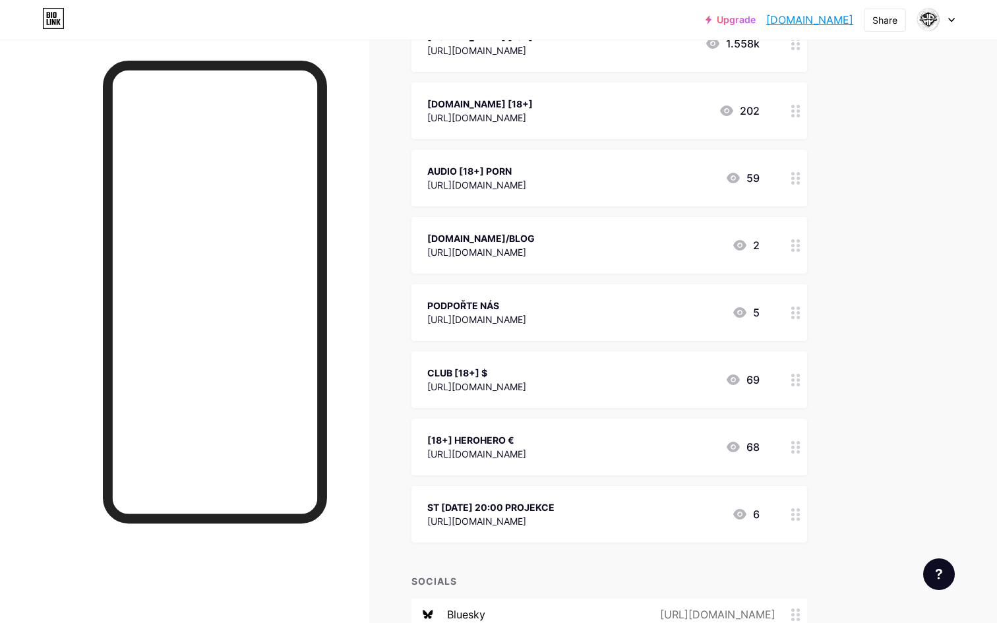
scroll to position [283, 0]
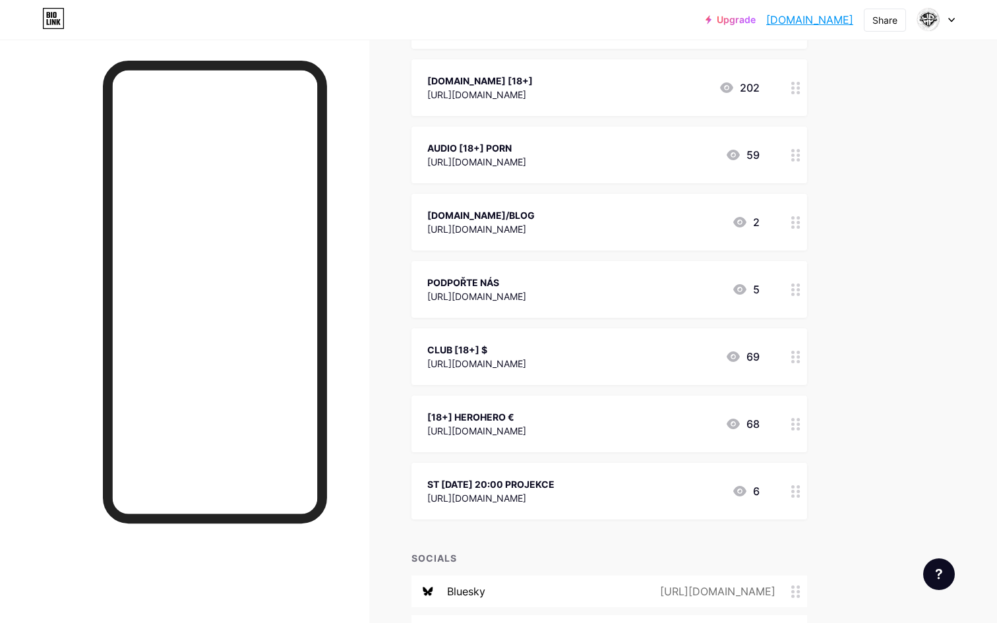
drag, startPoint x: 791, startPoint y: 514, endPoint x: 822, endPoint y: 520, distance: 31.6
click at [822, 523] on div "Links Posts Design Subscribers NEW Stats Settings + ADD LINK + ADD EMBED + Add …" at bounding box center [431, 314] width 863 height 1115
click at [795, 492] on icon at bounding box center [795, 491] width 9 height 13
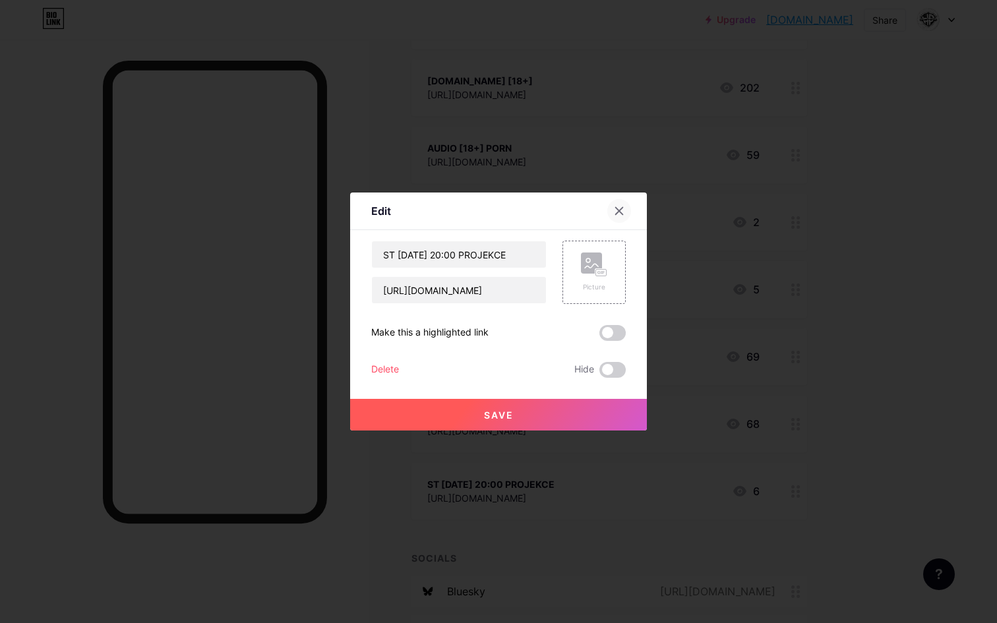
click at [614, 207] on div at bounding box center [619, 211] width 24 height 24
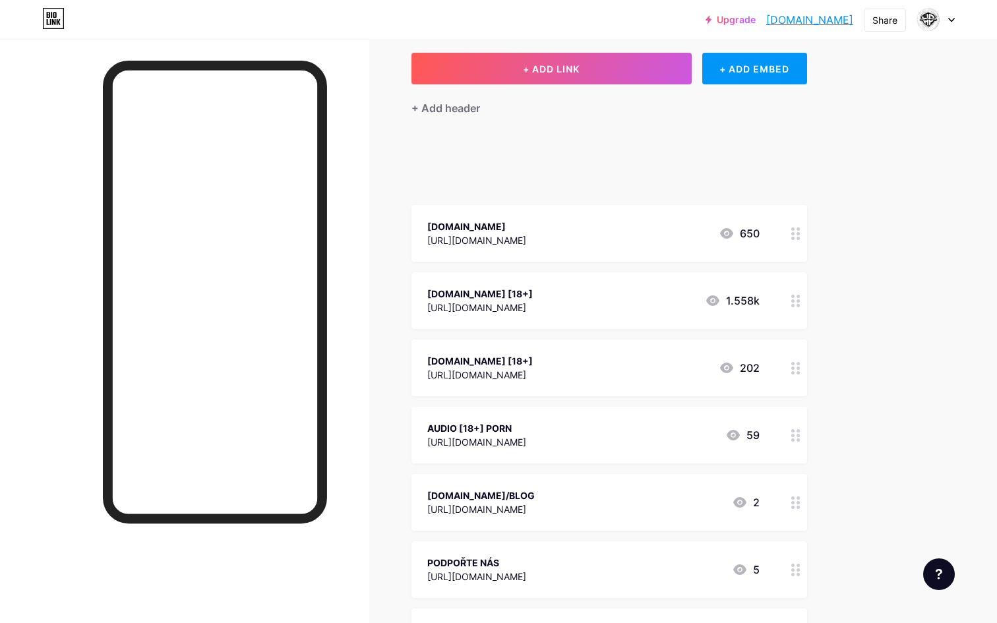
scroll to position [67, 0]
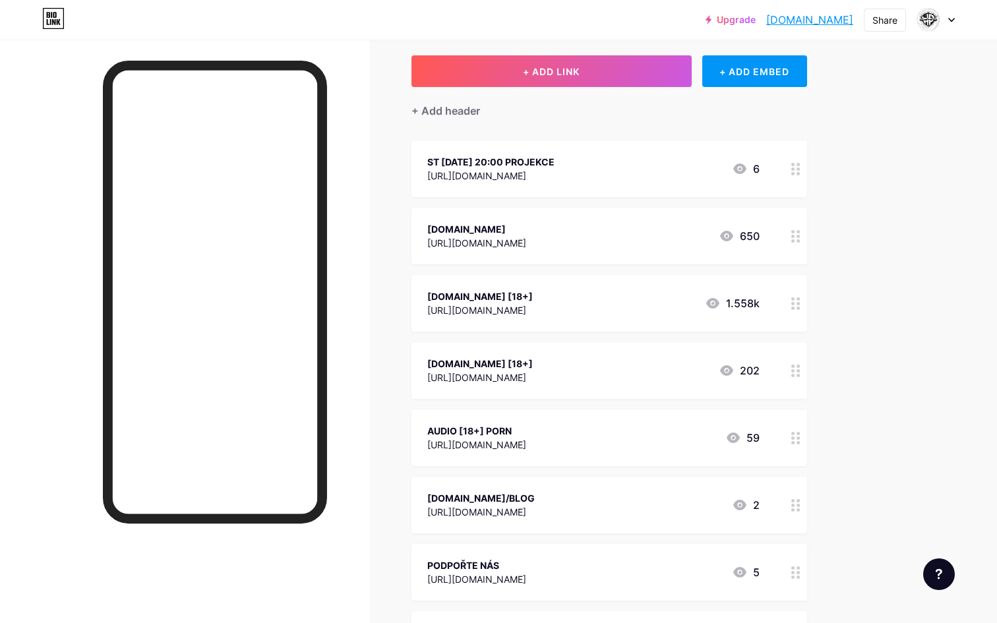
click at [456, 162] on div "ST [DATE] 20:00 PROJEKCE" at bounding box center [490, 162] width 127 height 14
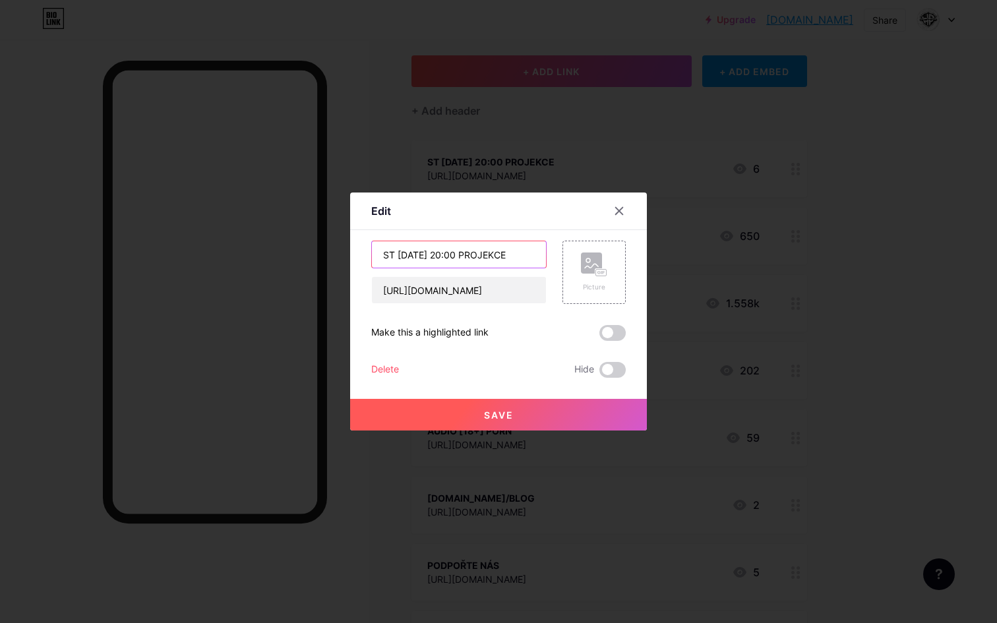
drag, startPoint x: 454, startPoint y: 256, endPoint x: 503, endPoint y: 256, distance: 48.8
click at [502, 256] on input "ST [DATE] 20:00 PROJEKCE" at bounding box center [459, 254] width 174 height 26
type input "ST [DATE] 20:00 PORNOKINO"
click at [487, 412] on span "Save" at bounding box center [499, 415] width 30 height 11
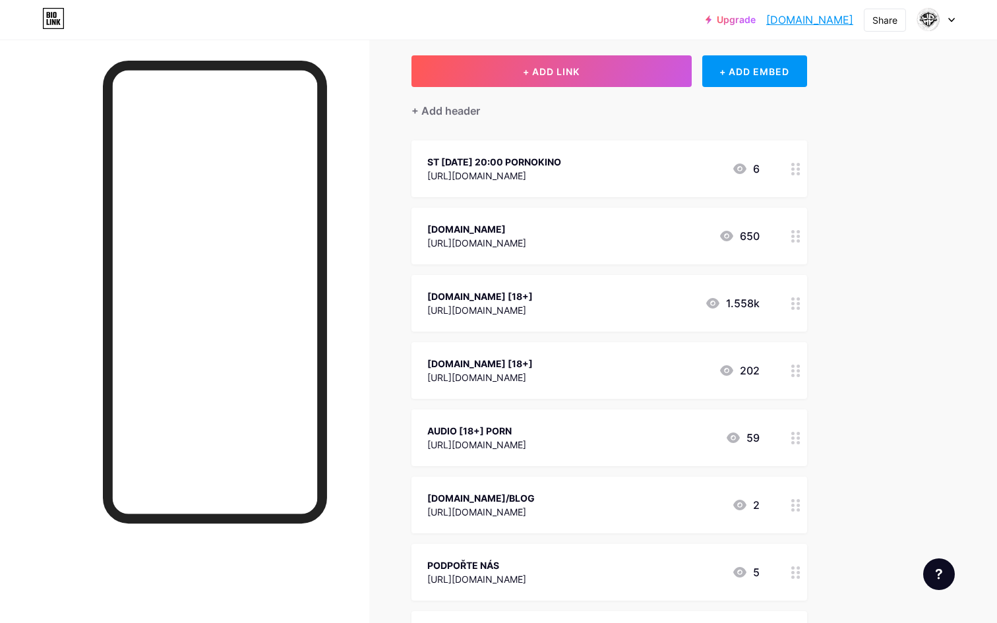
click at [524, 166] on div "ST [DATE] 20:00 PORNOKINO" at bounding box center [494, 162] width 134 height 14
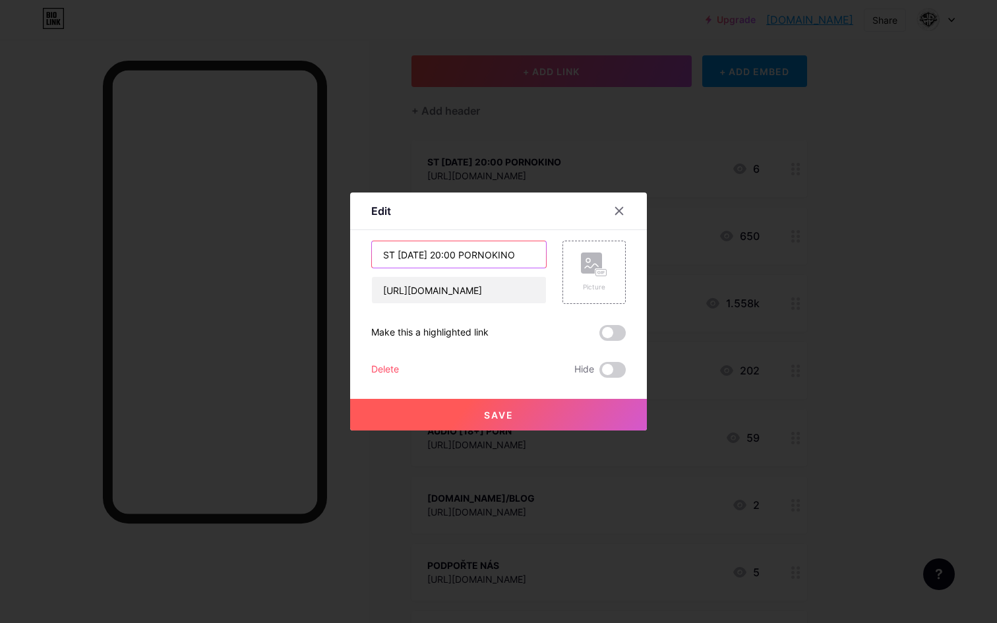
drag, startPoint x: 455, startPoint y: 256, endPoint x: 545, endPoint y: 261, distance: 89.8
click at [534, 259] on input "ST [DATE] 20:00 PORNOKINO" at bounding box center [459, 254] width 174 height 26
type input "ST [DATE] 20:00 50% SOLD"
click at [493, 421] on button "Save" at bounding box center [498, 415] width 297 height 32
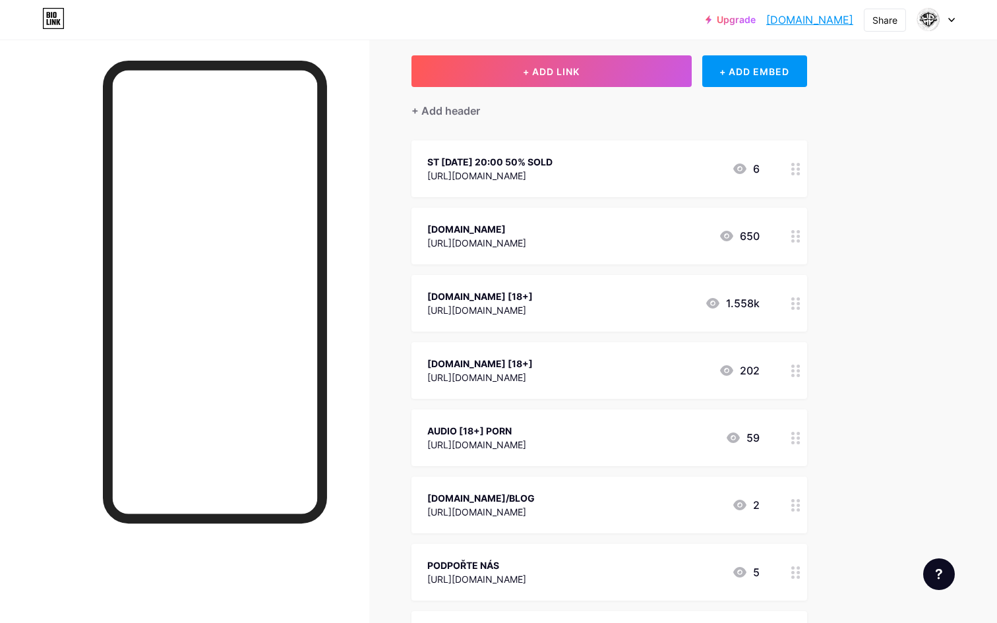
click at [542, 156] on div "ST [DATE] 20:00 50% SOLD" at bounding box center [489, 162] width 125 height 14
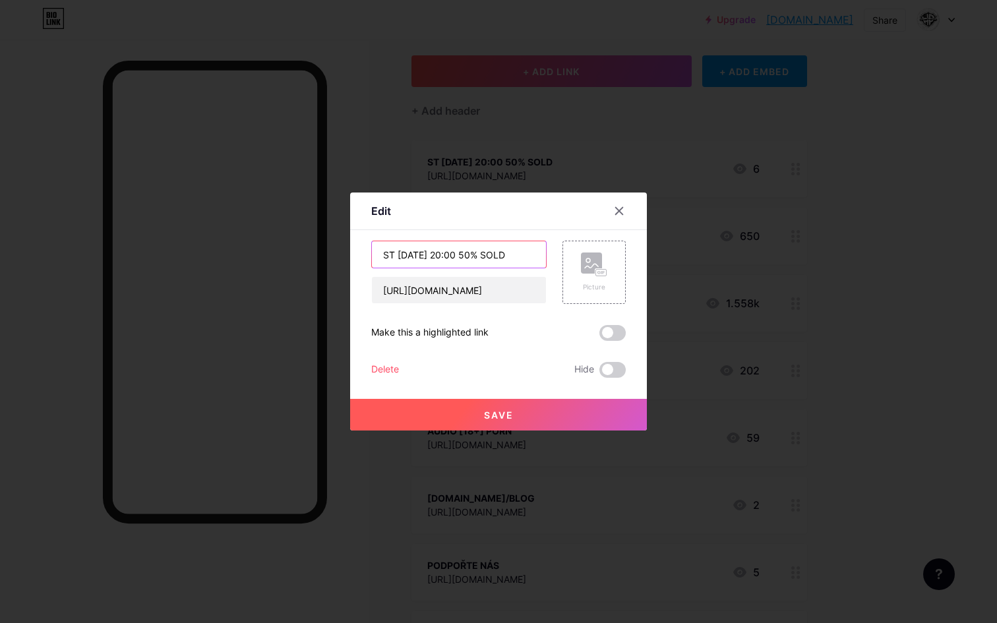
drag, startPoint x: 503, startPoint y: 254, endPoint x: 454, endPoint y: 254, distance: 49.5
click at [454, 254] on input "ST [DATE] 20:00 50% SOLD" at bounding box center [459, 254] width 174 height 26
click at [385, 253] on input "ST [DATE] 20:00" at bounding box center [459, 254] width 174 height 26
paste input "50% SOLD"
type input "50% SOLD ST [DATE] 20:00"
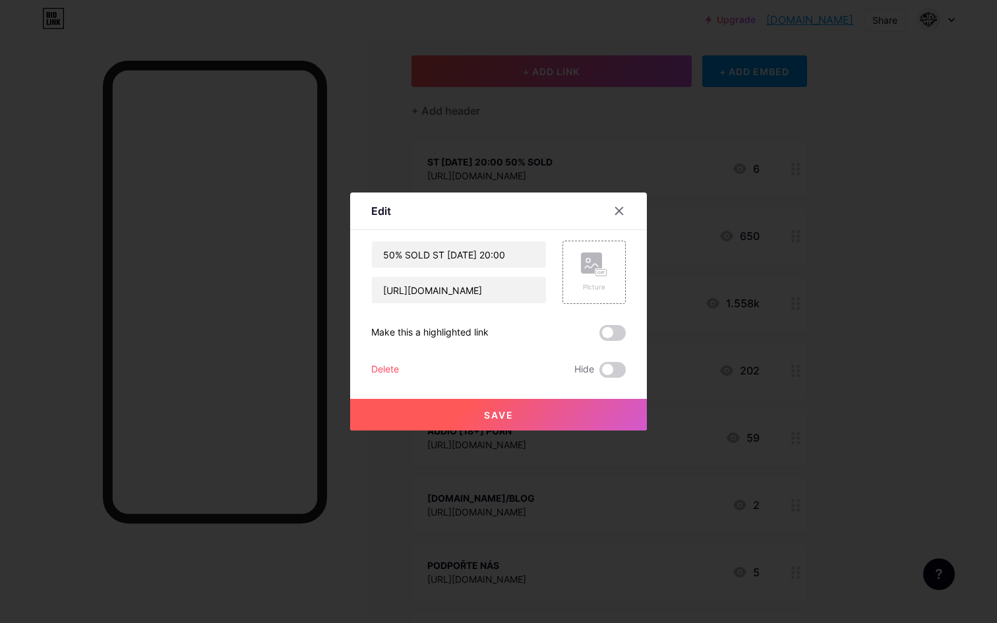
click at [484, 420] on span "Save" at bounding box center [499, 415] width 30 height 11
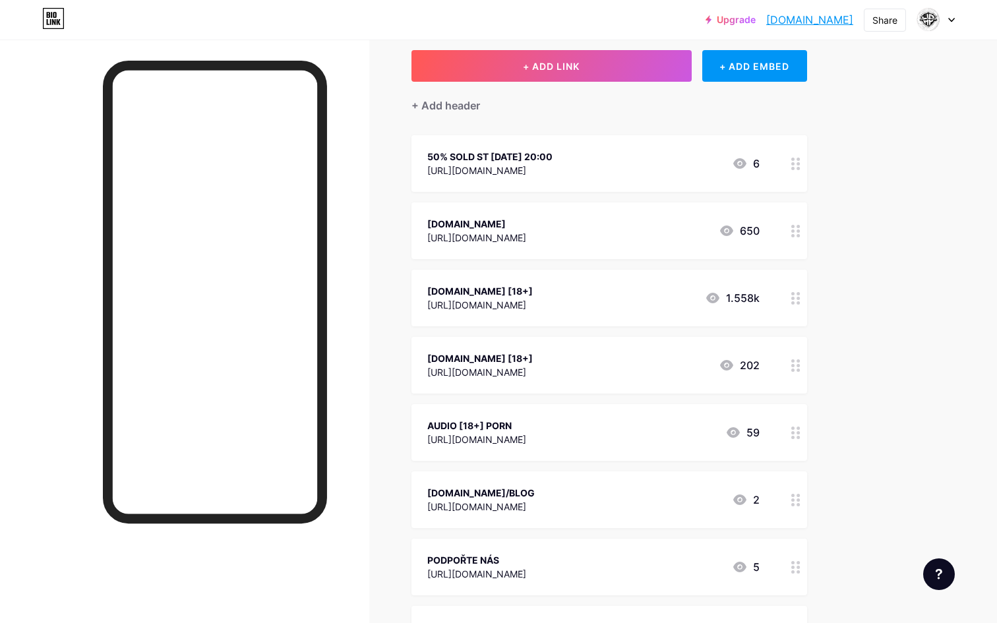
scroll to position [73, 0]
click at [503, 144] on div "50% SOLD ST [DATE] 20:00 [URL][DOMAIN_NAME] 6" at bounding box center [610, 163] width 396 height 57
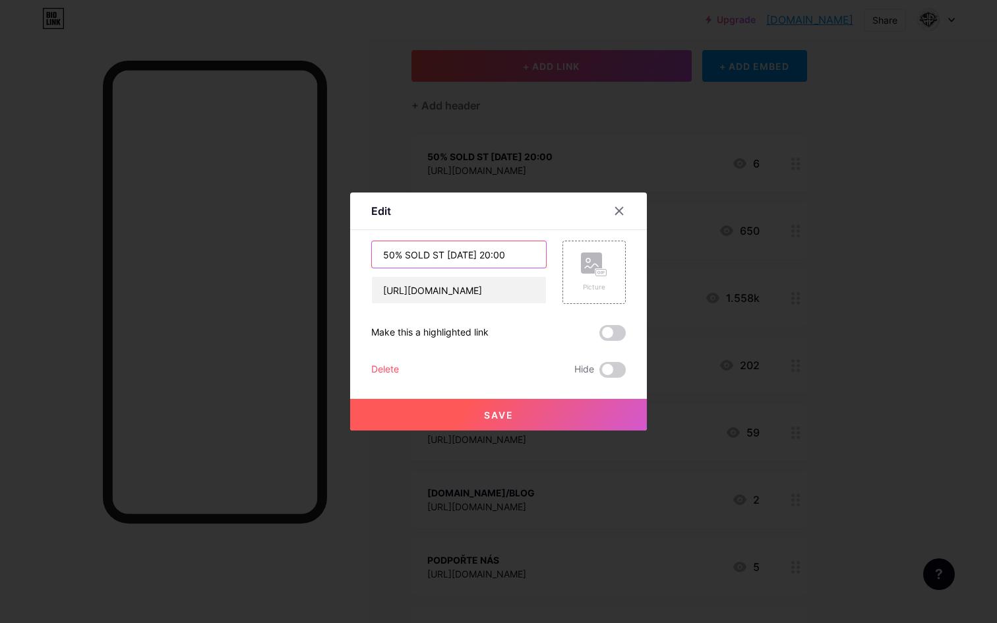
drag, startPoint x: 446, startPoint y: 255, endPoint x: 431, endPoint y: 254, distance: 14.5
click at [431, 254] on input "50% SOLD ST [DATE] 20:00" at bounding box center [459, 254] width 174 height 26
click at [503, 258] on input "50% SOLD [DATE] 20:00" at bounding box center [459, 254] width 174 height 26
type input "50% SOLD [DATE] 20:00 PROJEKCE"
click at [473, 429] on button "Save" at bounding box center [498, 415] width 297 height 32
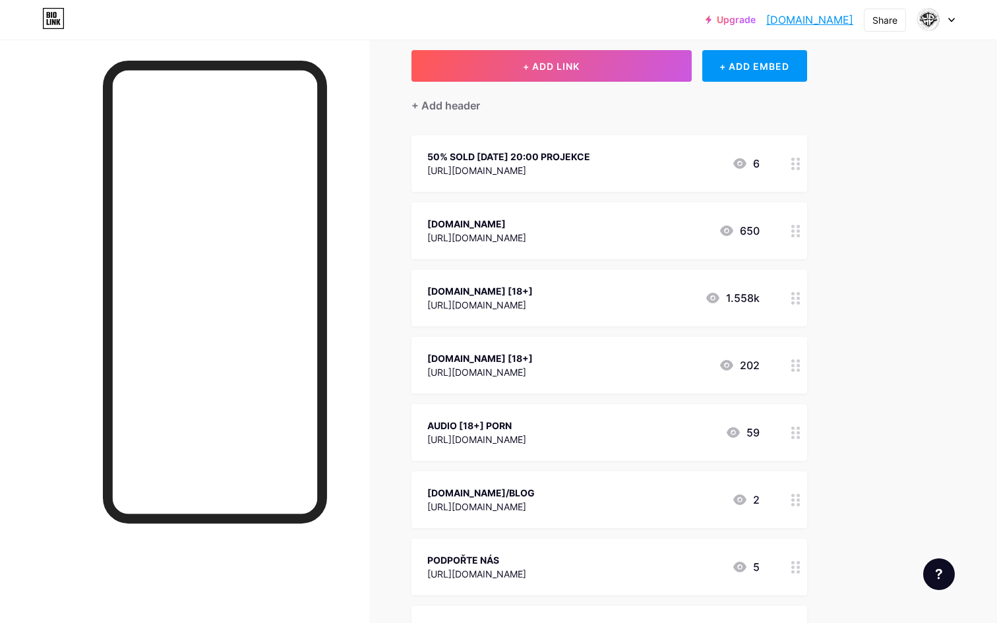
click at [617, 180] on div "50% SOLD [DATE] 20:00 PROJEKCE [URL][DOMAIN_NAME] 6" at bounding box center [610, 163] width 396 height 57
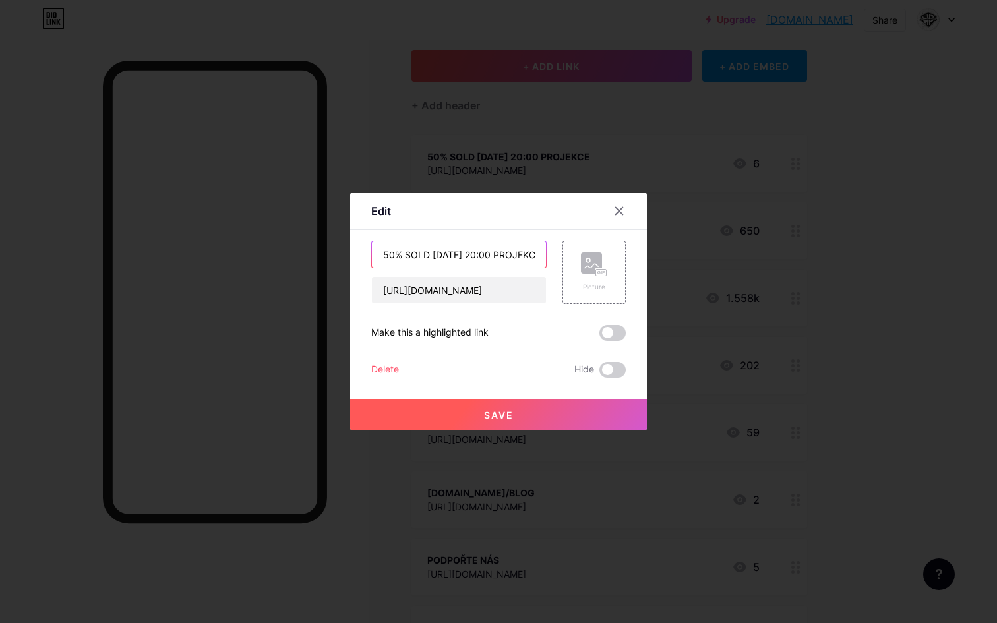
click at [505, 257] on input "50% SOLD [DATE] 20:00 PROJEKCE" at bounding box center [459, 254] width 174 height 26
type input "50% SOLD [DATE] 20:00"
click at [457, 412] on button "Save" at bounding box center [498, 415] width 297 height 32
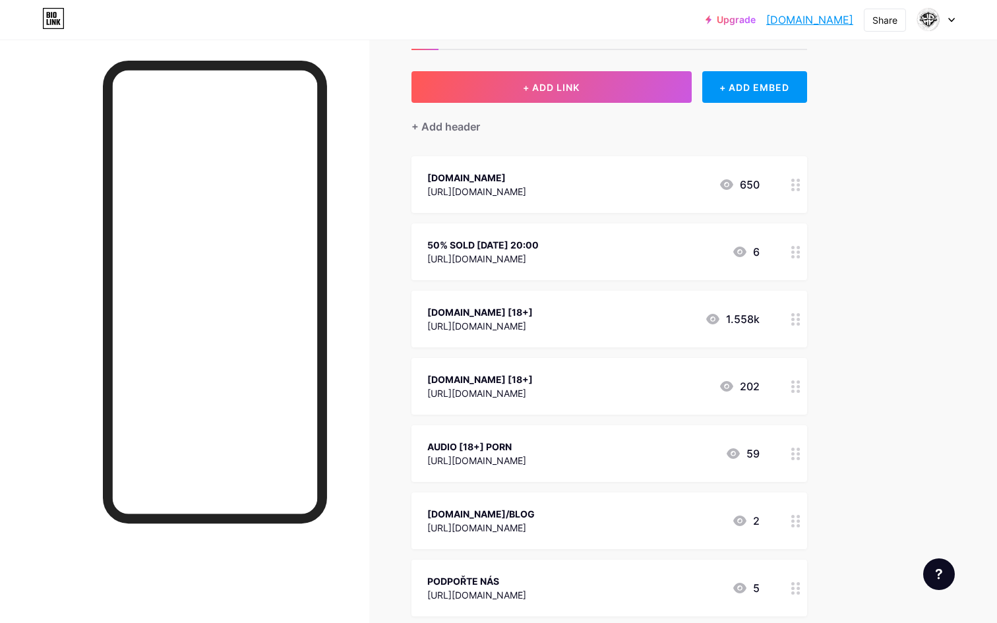
scroll to position [38, 0]
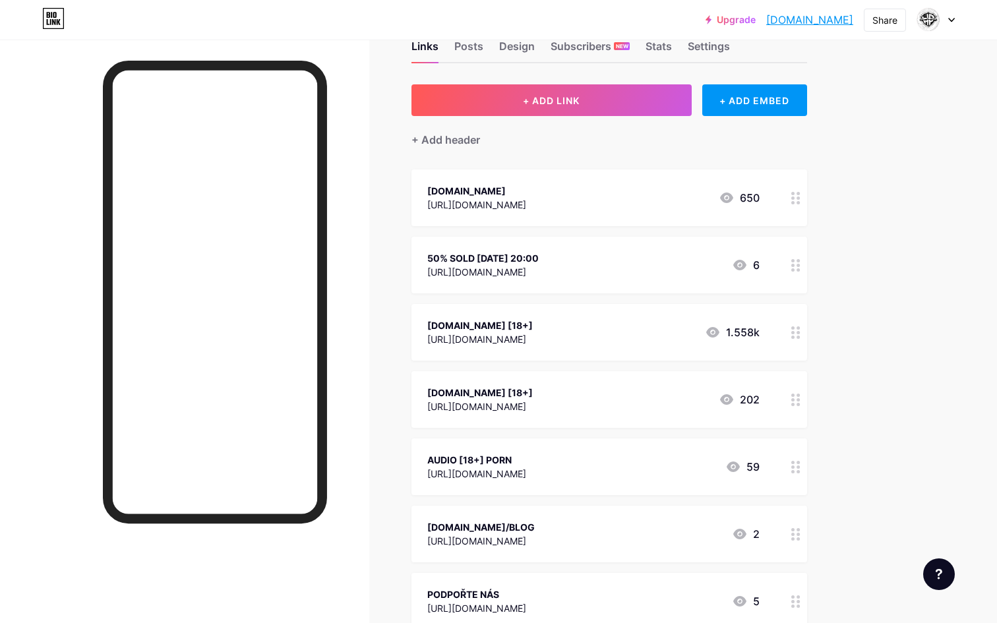
click at [478, 258] on div "50% SOLD [DATE] 20:00" at bounding box center [482, 258] width 111 height 14
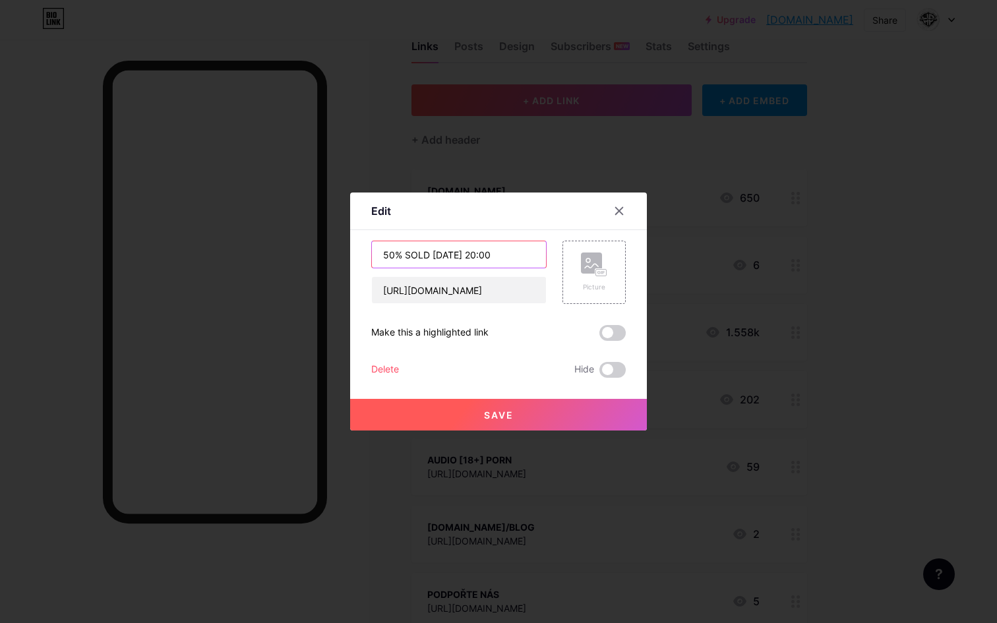
drag, startPoint x: 433, startPoint y: 253, endPoint x: 336, endPoint y: 247, distance: 96.5
click at [336, 247] on div "Edit Content YouTube Play YouTube video without leaving your page. ADD Vimeo Pl…" at bounding box center [498, 311] width 997 height 623
paste input "50% SOLD"
type input "[DATE] 20:00 [50% SOLD]"
click at [478, 407] on button "Save" at bounding box center [498, 415] width 297 height 32
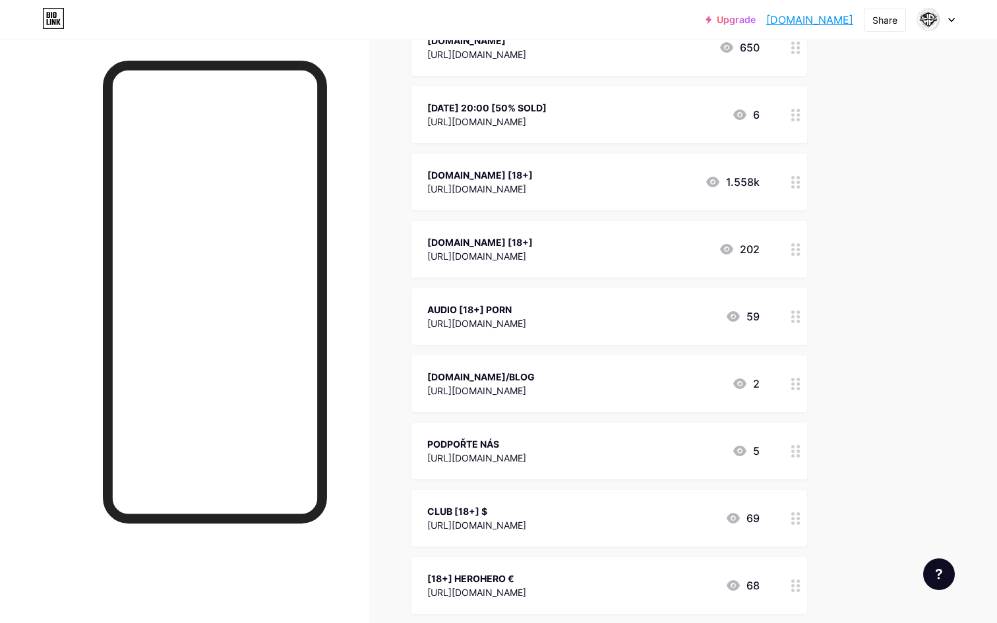
scroll to position [189, 0]
click at [795, 378] on icon at bounding box center [795, 384] width 9 height 13
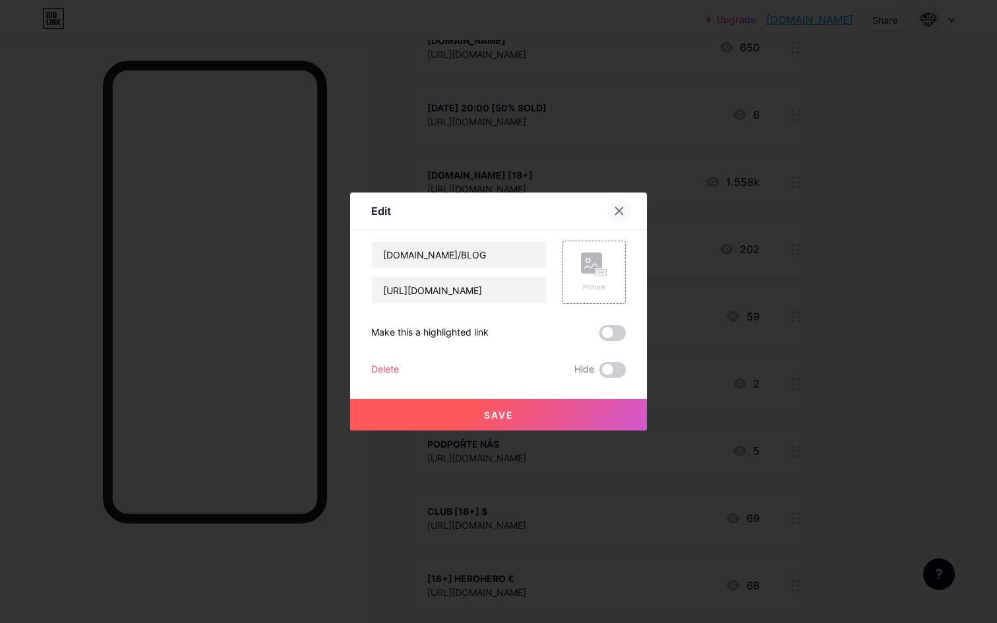
click at [619, 206] on div at bounding box center [619, 211] width 24 height 24
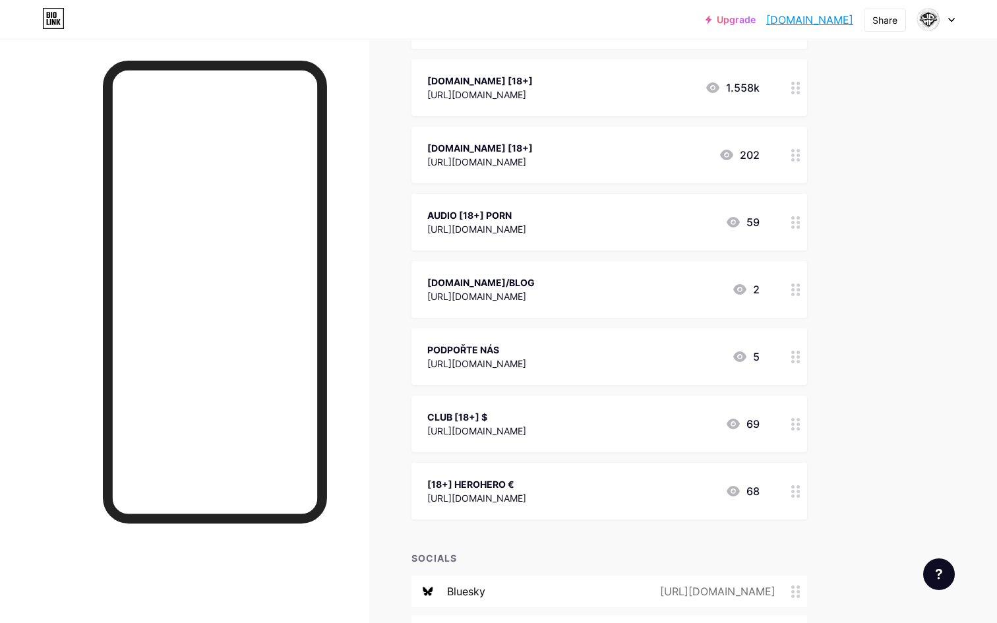
scroll to position [281, 0]
click at [472, 214] on div "AUDIO [18+] PORN" at bounding box center [476, 217] width 99 height 14
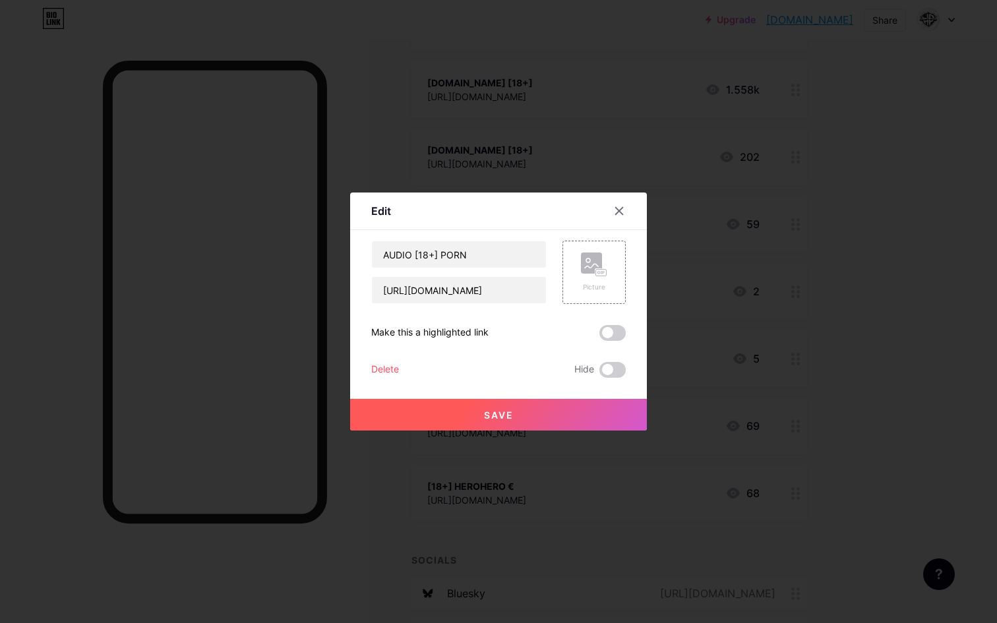
click at [472, 214] on div "Edit" at bounding box center [498, 214] width 297 height 31
click at [458, 255] on input "AUDIO [18+] PORN" at bounding box center [459, 254] width 174 height 26
type input "HRCPRCSTUDIO/AUDIO"
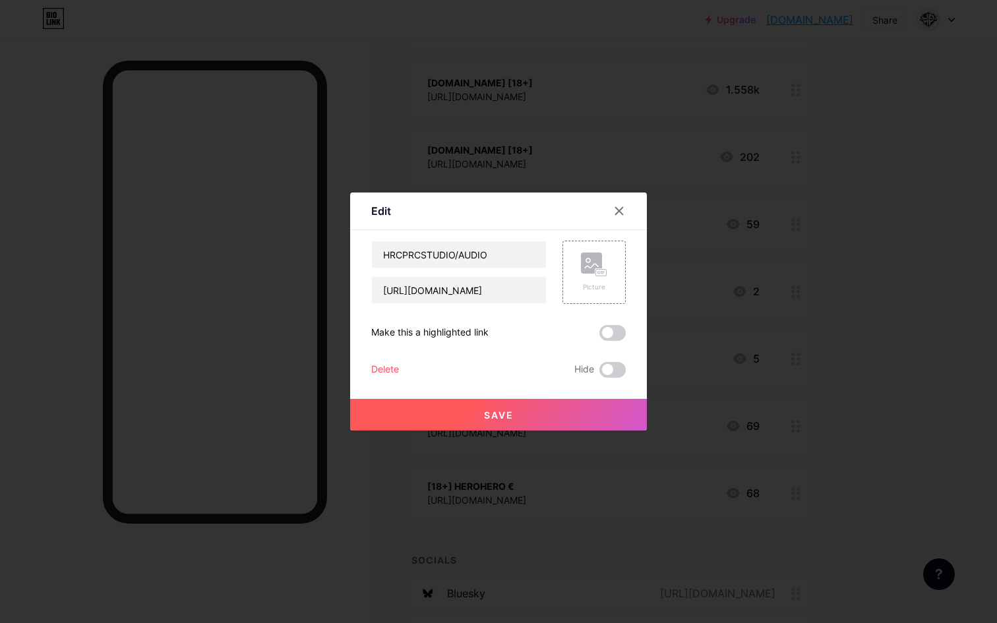
click at [584, 396] on div "Save" at bounding box center [498, 404] width 297 height 53
click at [562, 408] on button "Save" at bounding box center [498, 415] width 297 height 32
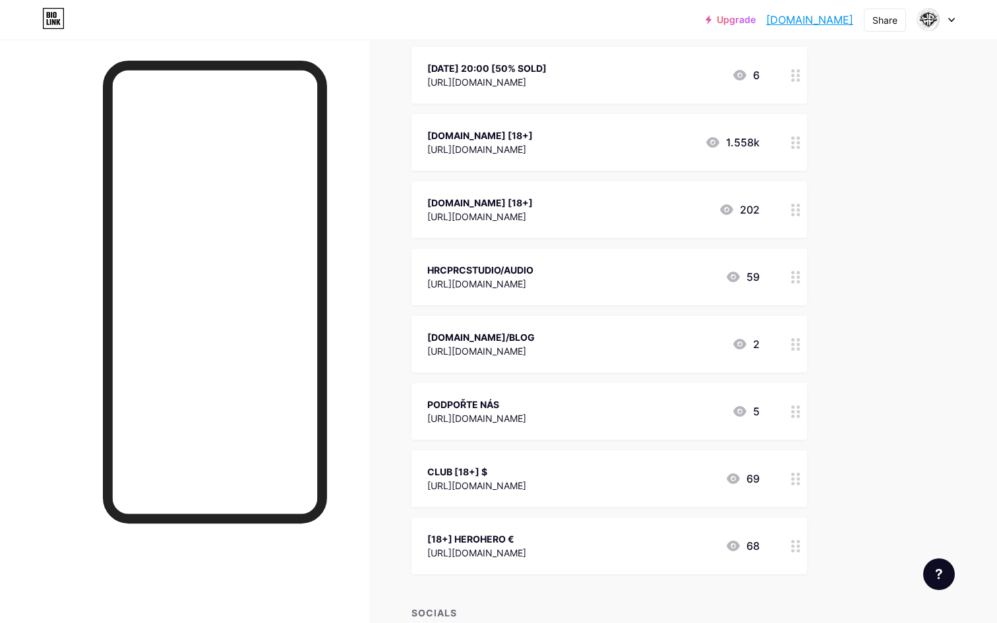
scroll to position [232, 0]
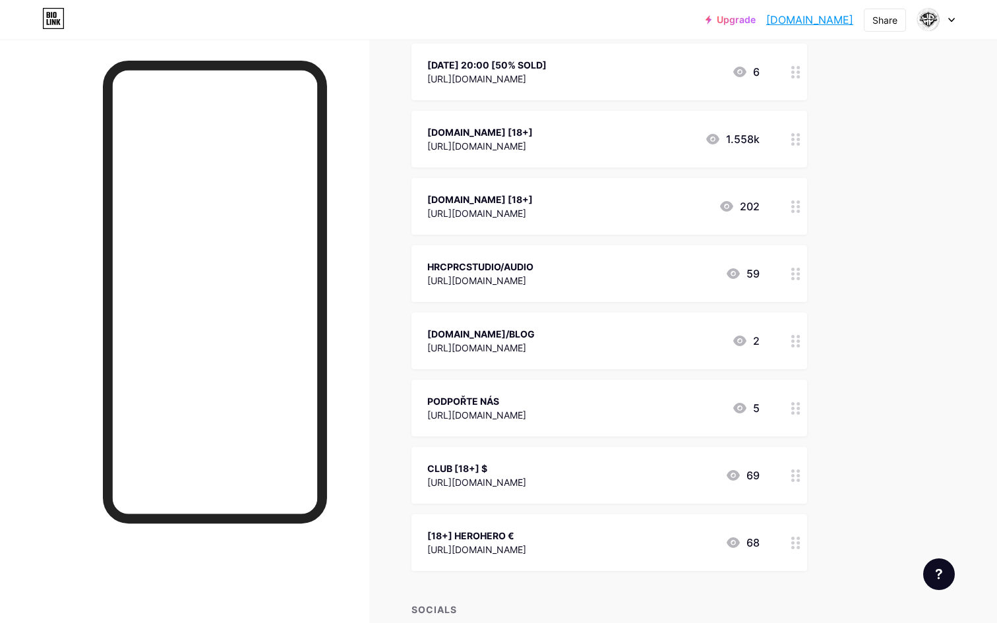
drag, startPoint x: 572, startPoint y: 197, endPoint x: 543, endPoint y: 197, distance: 28.4
click at [533, 197] on div "[DOMAIN_NAME] [18+]" at bounding box center [480, 200] width 106 height 14
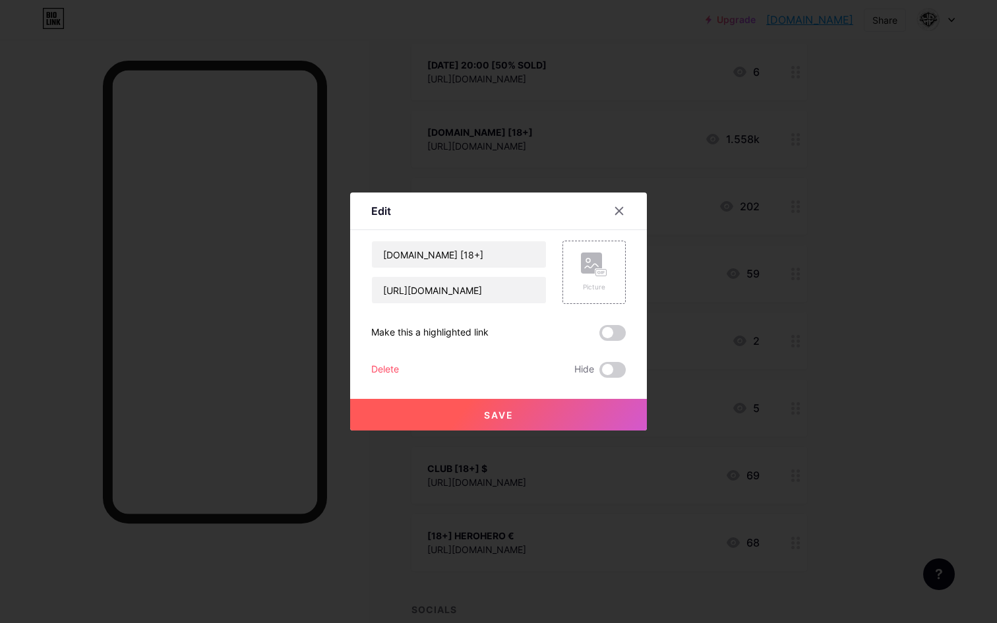
copy div "[18+]"
drag, startPoint x: 516, startPoint y: 250, endPoint x: 491, endPoint y: 257, distance: 25.9
click at [491, 257] on input "[DOMAIN_NAME] [18+]" at bounding box center [459, 254] width 174 height 26
click at [497, 254] on input "[DOMAIN_NAME] [18+]" at bounding box center [459, 254] width 174 height 26
drag, startPoint x: 493, startPoint y: 256, endPoint x: 531, endPoint y: 257, distance: 37.6
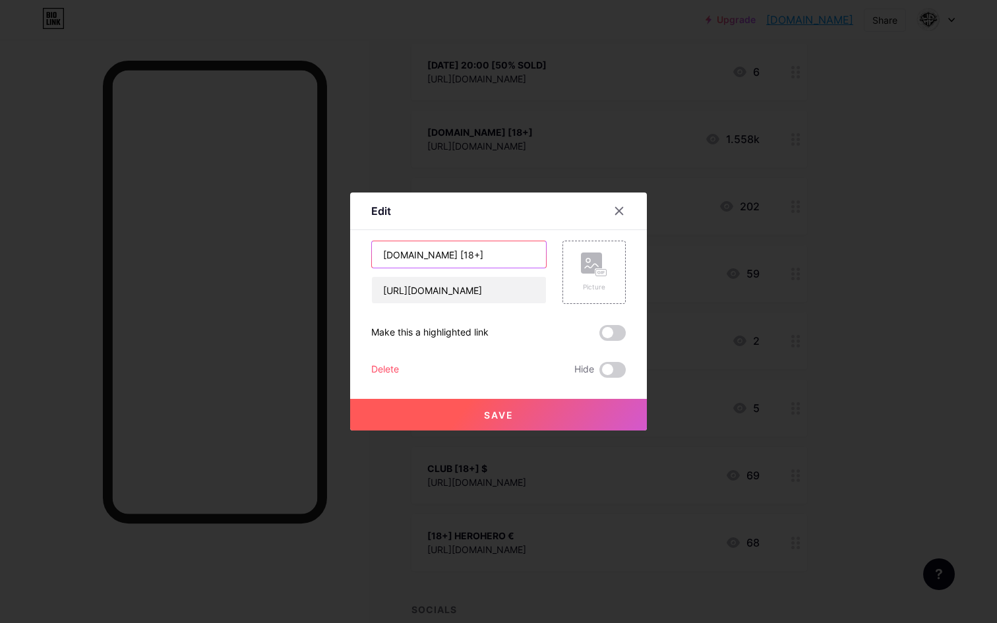
click at [532, 257] on input "[DOMAIN_NAME] [18+]" at bounding box center [459, 254] width 174 height 26
click at [607, 216] on div at bounding box center [627, 211] width 40 height 24
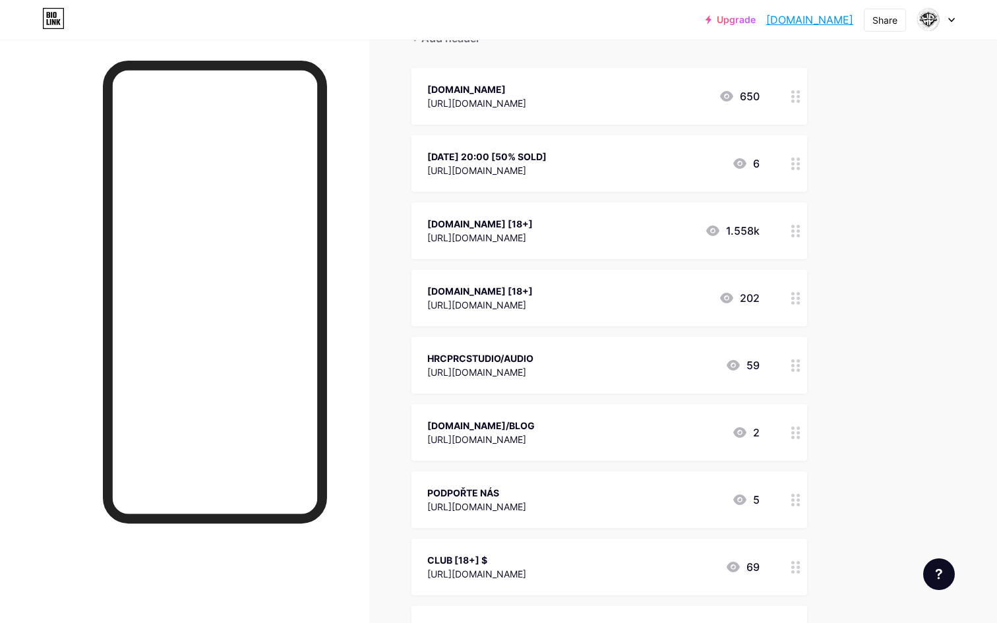
scroll to position [78, 0]
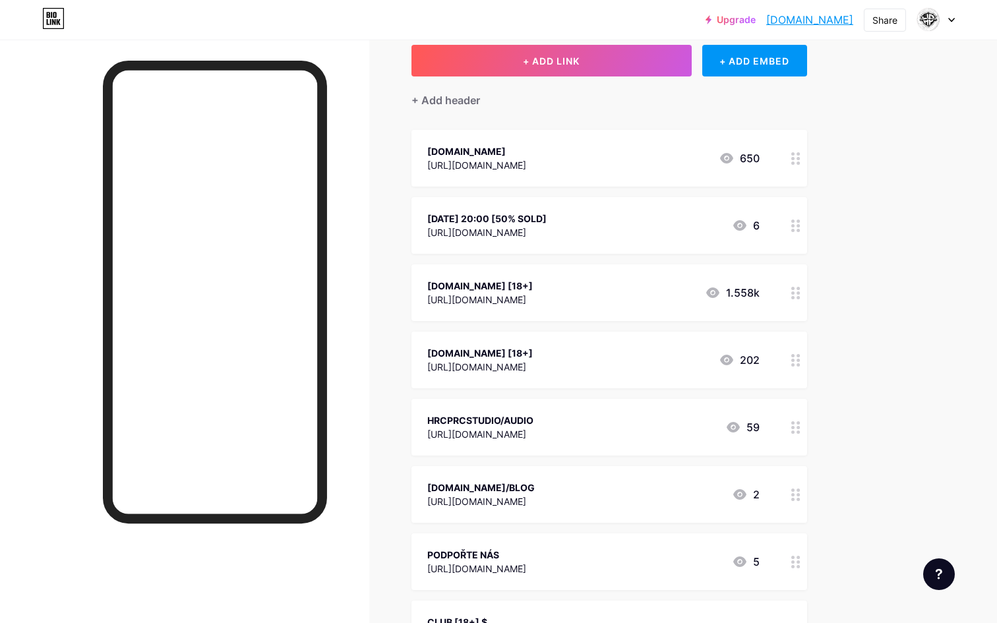
click at [532, 425] on div "HRCPRCSTUDIO/AUDIO" at bounding box center [480, 421] width 106 height 14
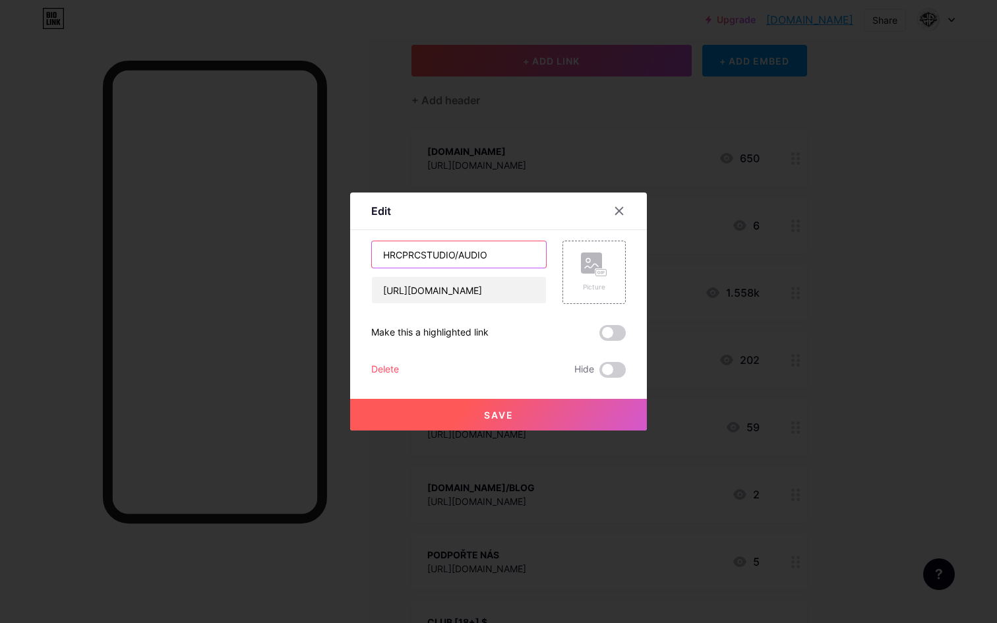
click at [489, 253] on input "HRCPRCSTUDIO/AUDIO" at bounding box center [459, 254] width 174 height 26
paste input "[18+]"
type input "HRCPRCSTUDIO/AUDIO [18+]"
click at [507, 414] on span "Save" at bounding box center [499, 415] width 30 height 11
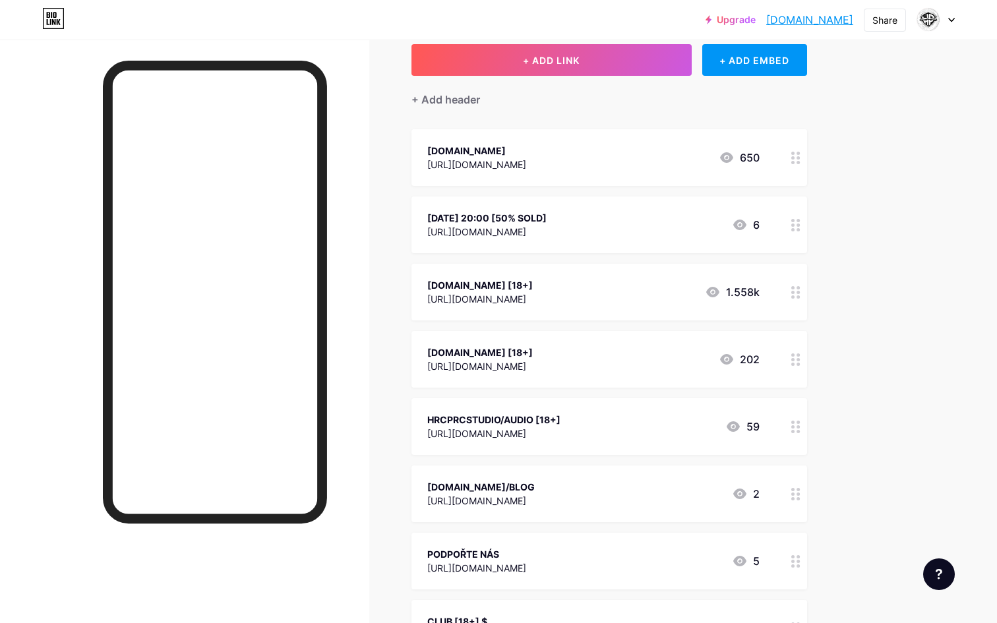
scroll to position [214, 0]
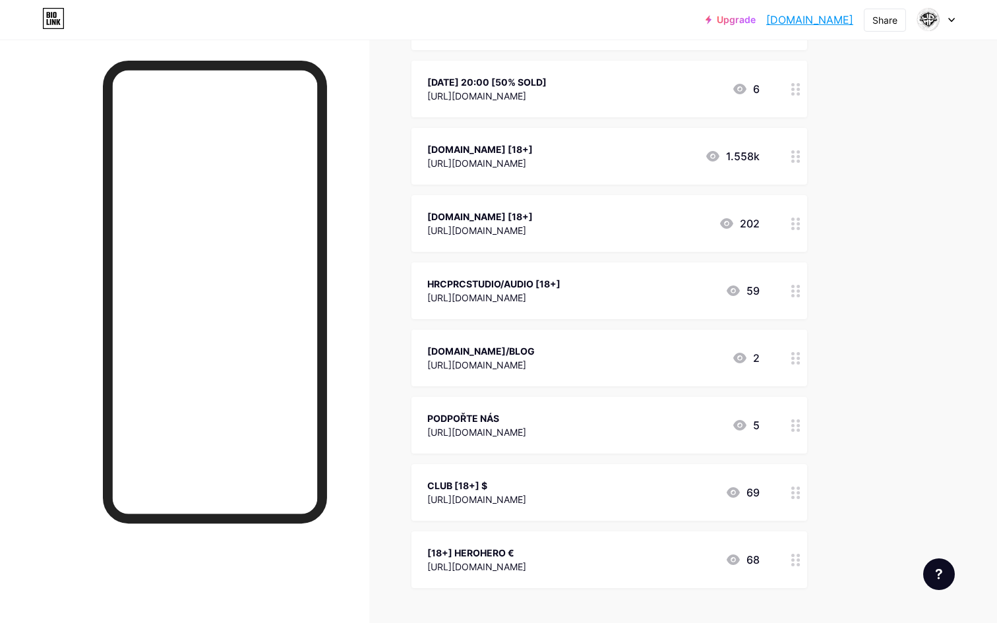
click at [794, 357] on circle at bounding box center [792, 358] width 3 height 3
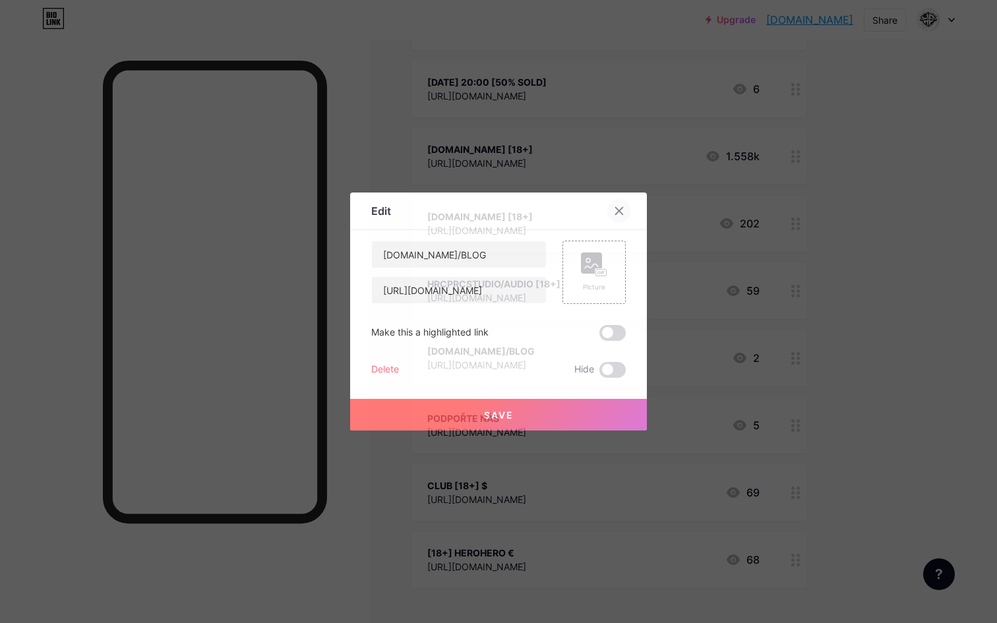
click at [621, 211] on icon at bounding box center [619, 211] width 11 height 11
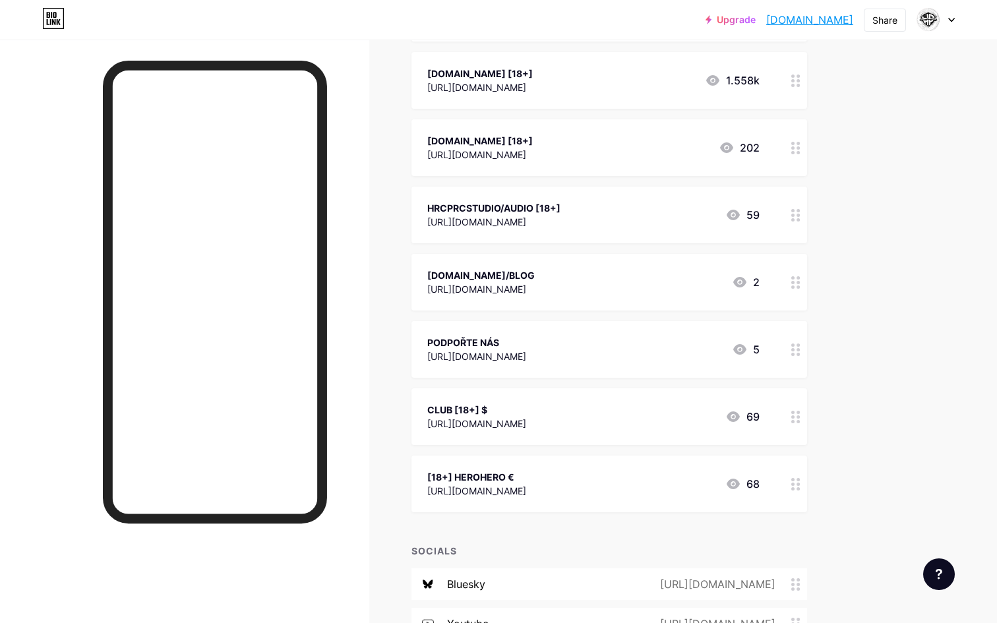
scroll to position [301, 0]
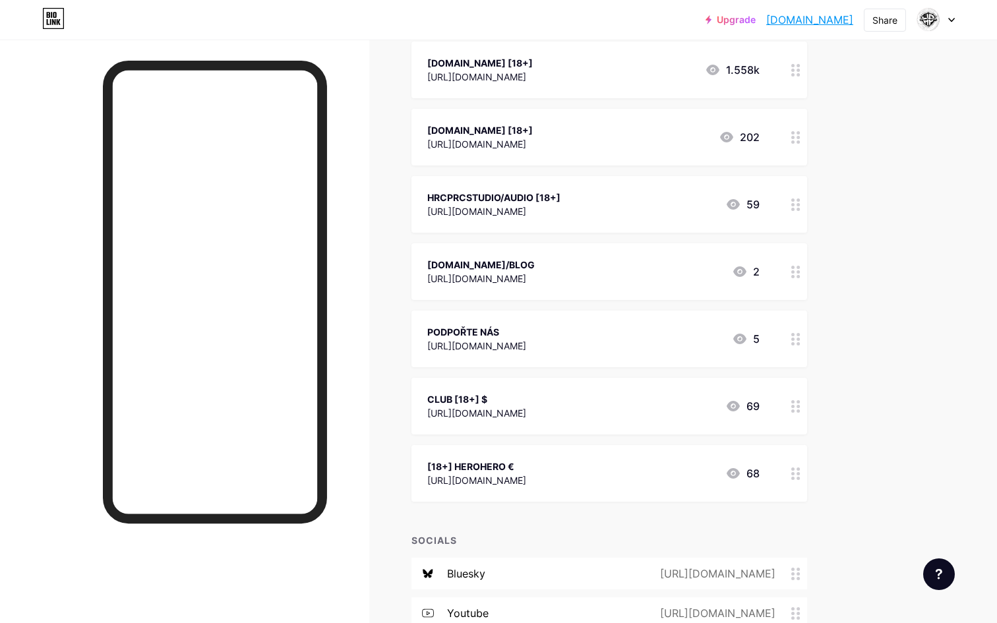
click at [445, 396] on div "CLUB [18+] $" at bounding box center [476, 399] width 99 height 14
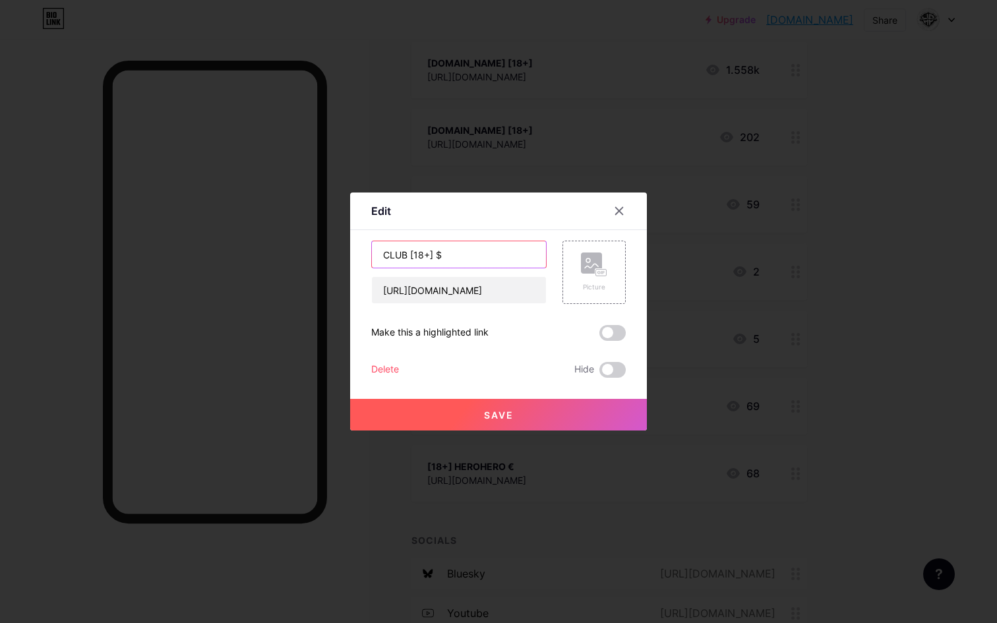
click at [385, 254] on input "CLUB [18+] $" at bounding box center [459, 254] width 174 height 26
click at [449, 253] on input "CLUB [18+] $" at bounding box center [459, 254] width 174 height 26
type input "CLUB [18+] $ EXPLICIT"
click at [495, 411] on span "Save" at bounding box center [499, 415] width 30 height 11
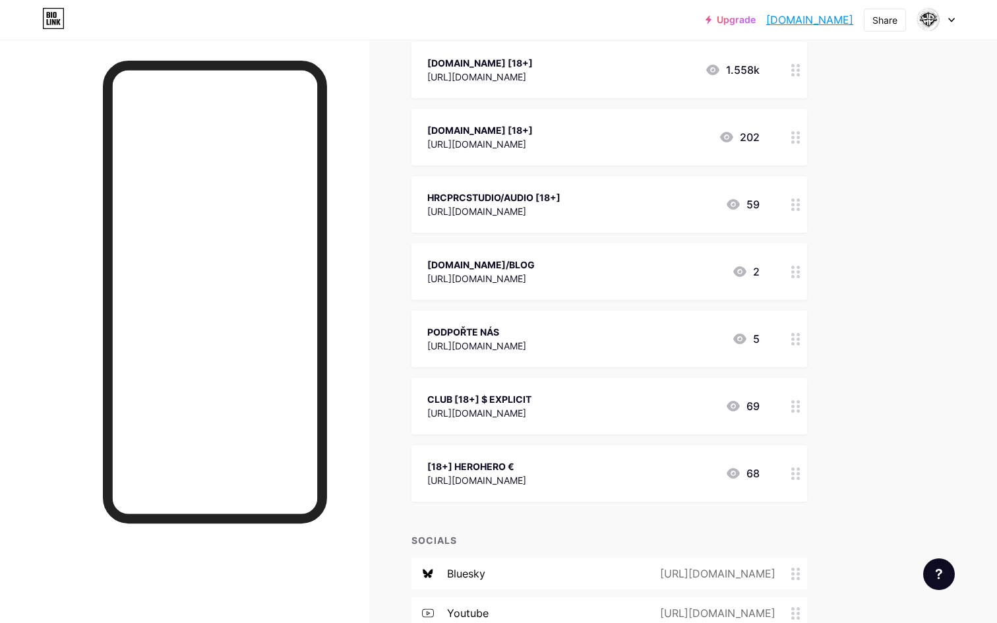
click at [485, 399] on div "CLUB [18+] $ EXPLICIT" at bounding box center [479, 399] width 104 height 14
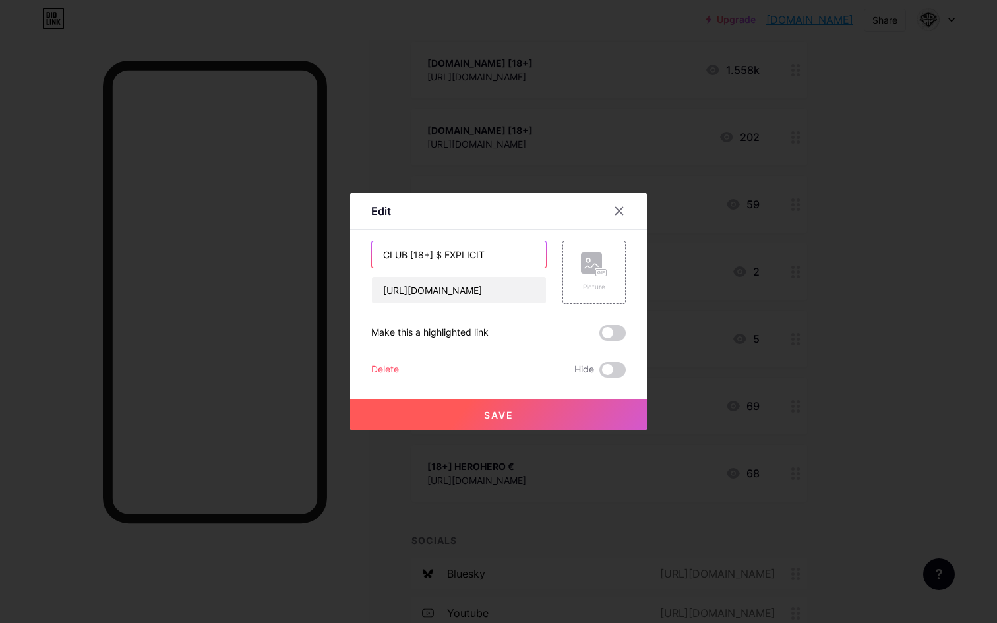
click at [468, 258] on input "CLUB [18+] $ EXPLICIT" at bounding box center [459, 254] width 174 height 26
type input "CLUB [18+] $"
click at [506, 406] on button "Save" at bounding box center [498, 415] width 297 height 32
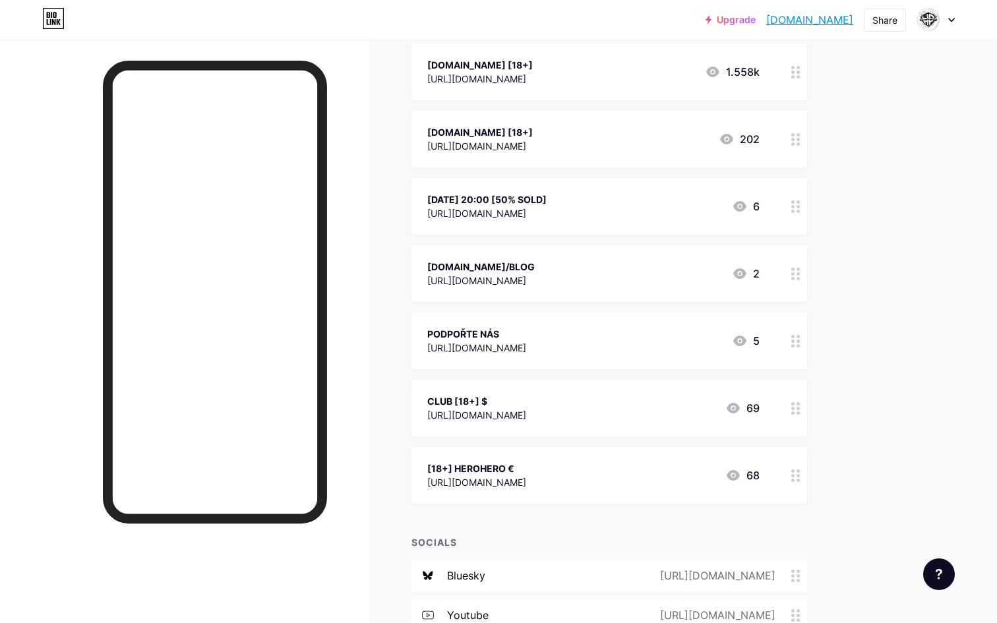
scroll to position [310, 0]
